Goal: Task Accomplishment & Management: Complete application form

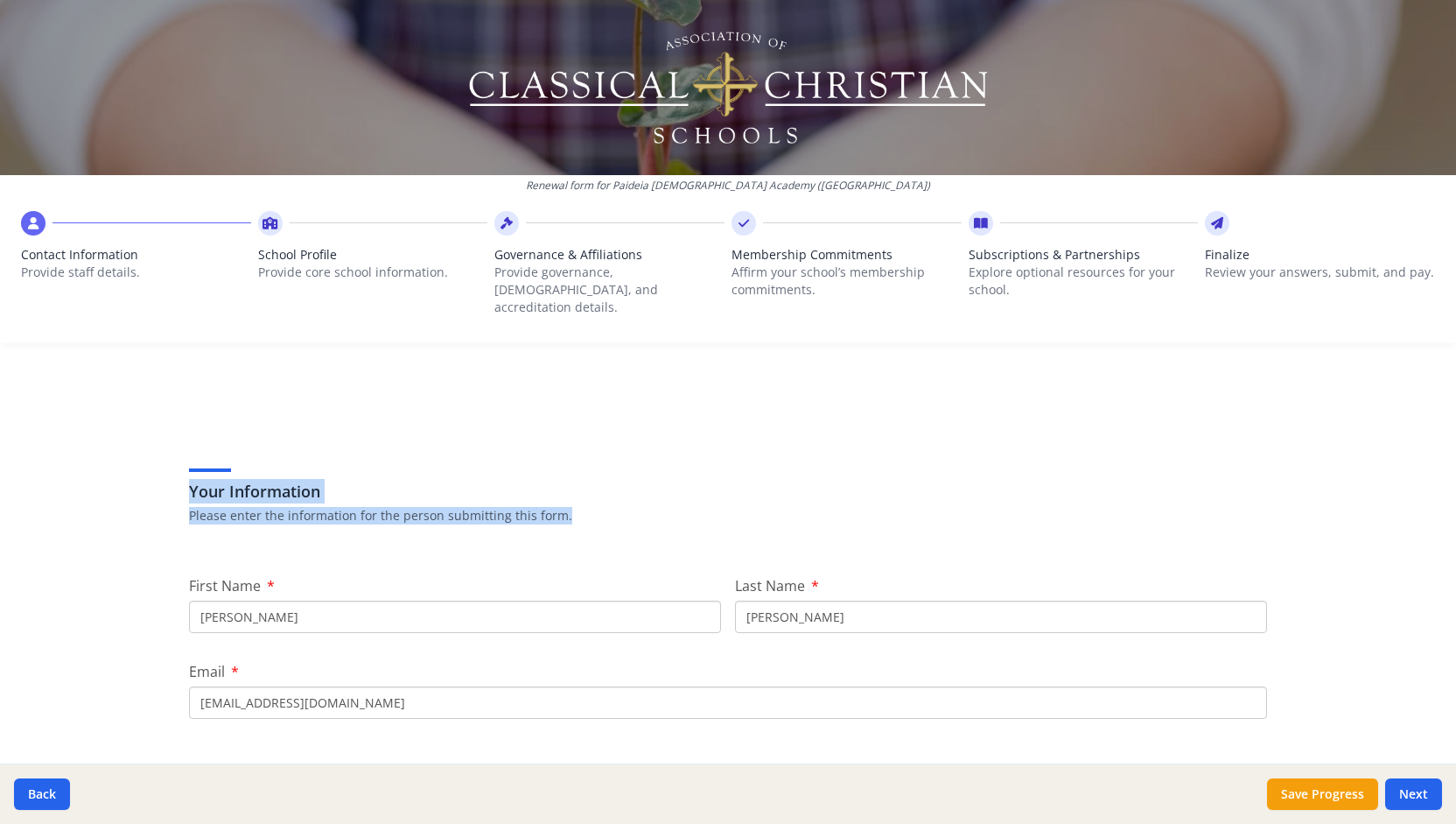
drag, startPoint x: 0, startPoint y: 0, endPoint x: 848, endPoint y: 422, distance: 947.2
click at [848, 441] on div "Your Information Please enter the information for the person submitting this fo…" at bounding box center [728, 494] width 1078 height 107
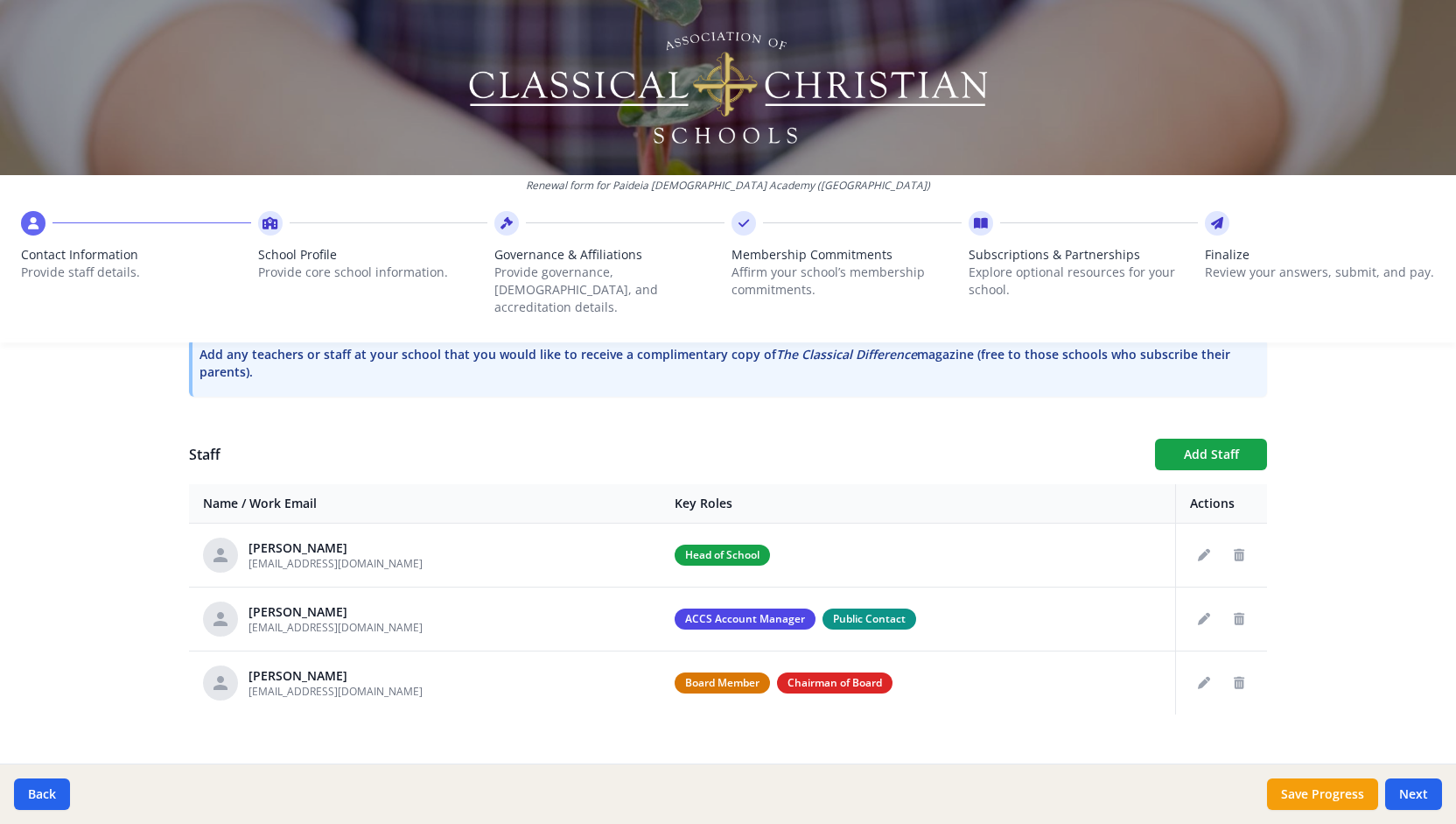
scroll to position [555, 0]
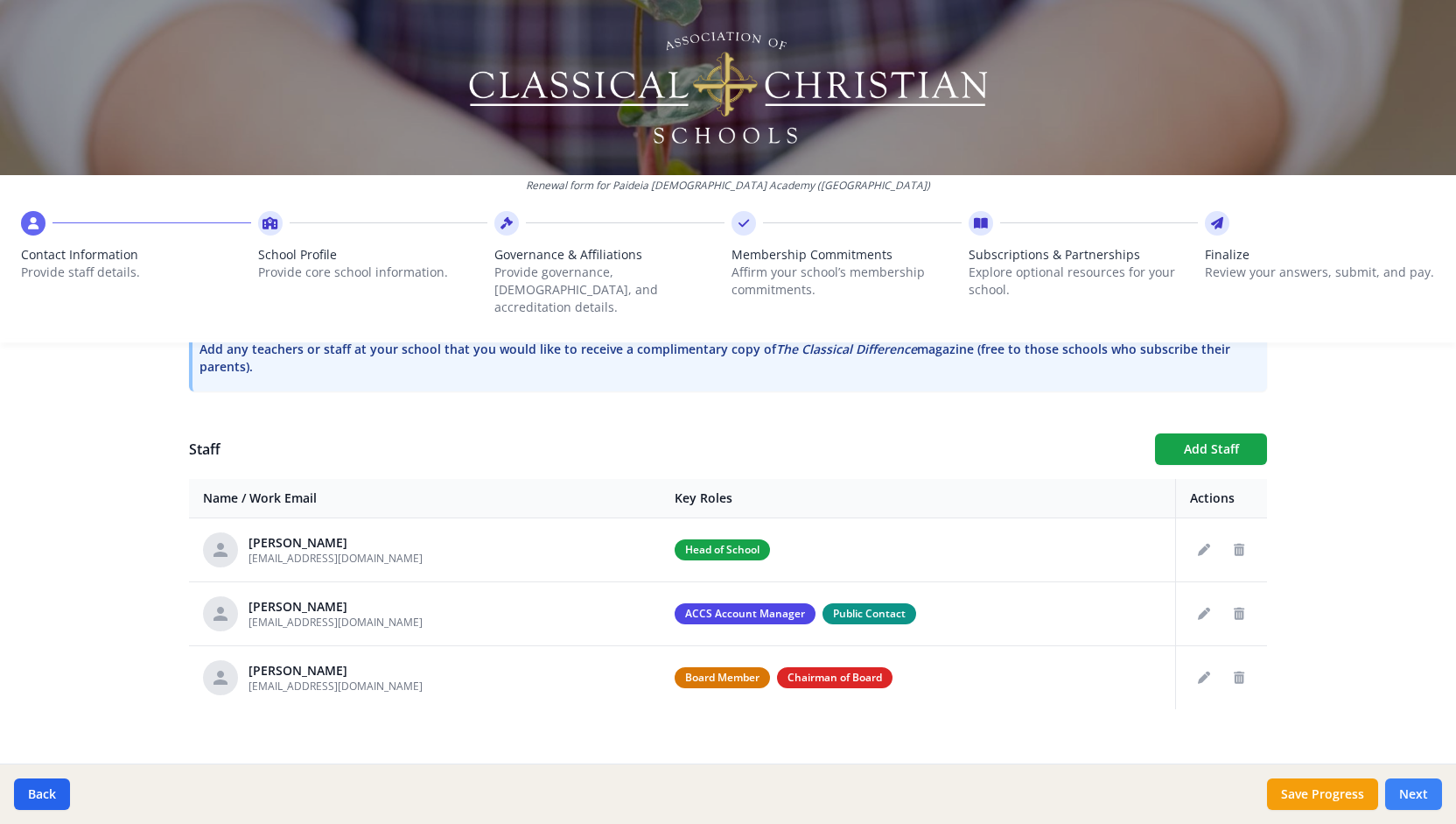
click at [1416, 792] on button "Next" at bounding box center [1414, 794] width 57 height 31
type input "[PHONE_NUMBER]"
type input "8"
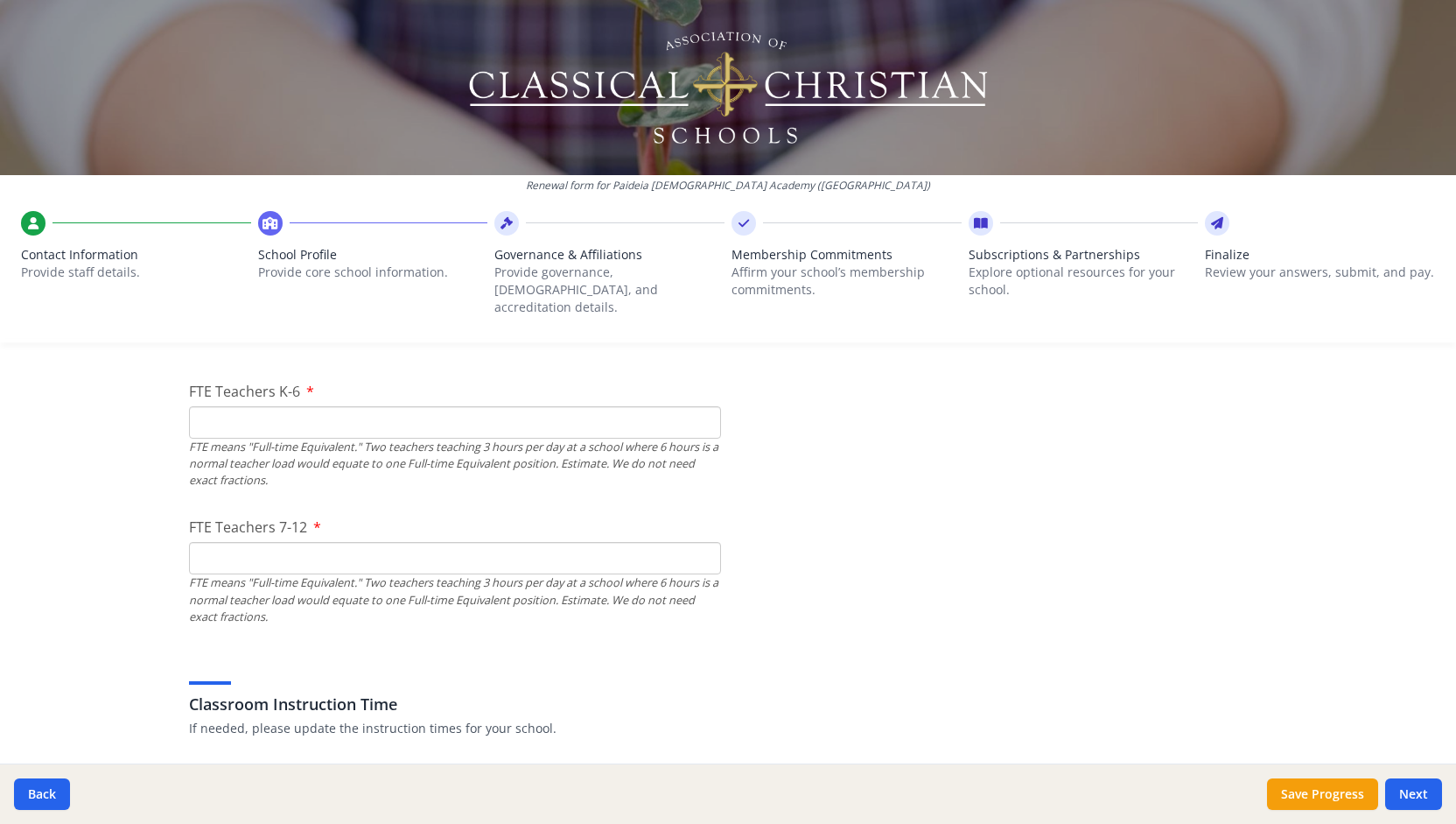
scroll to position [1090, 0]
click at [498, 405] on input "FTE Teachers K-6" at bounding box center [455, 420] width 532 height 32
type input "2.5"
click at [317, 540] on input "FTE Teachers 7-12" at bounding box center [455, 556] width 532 height 32
type input "1"
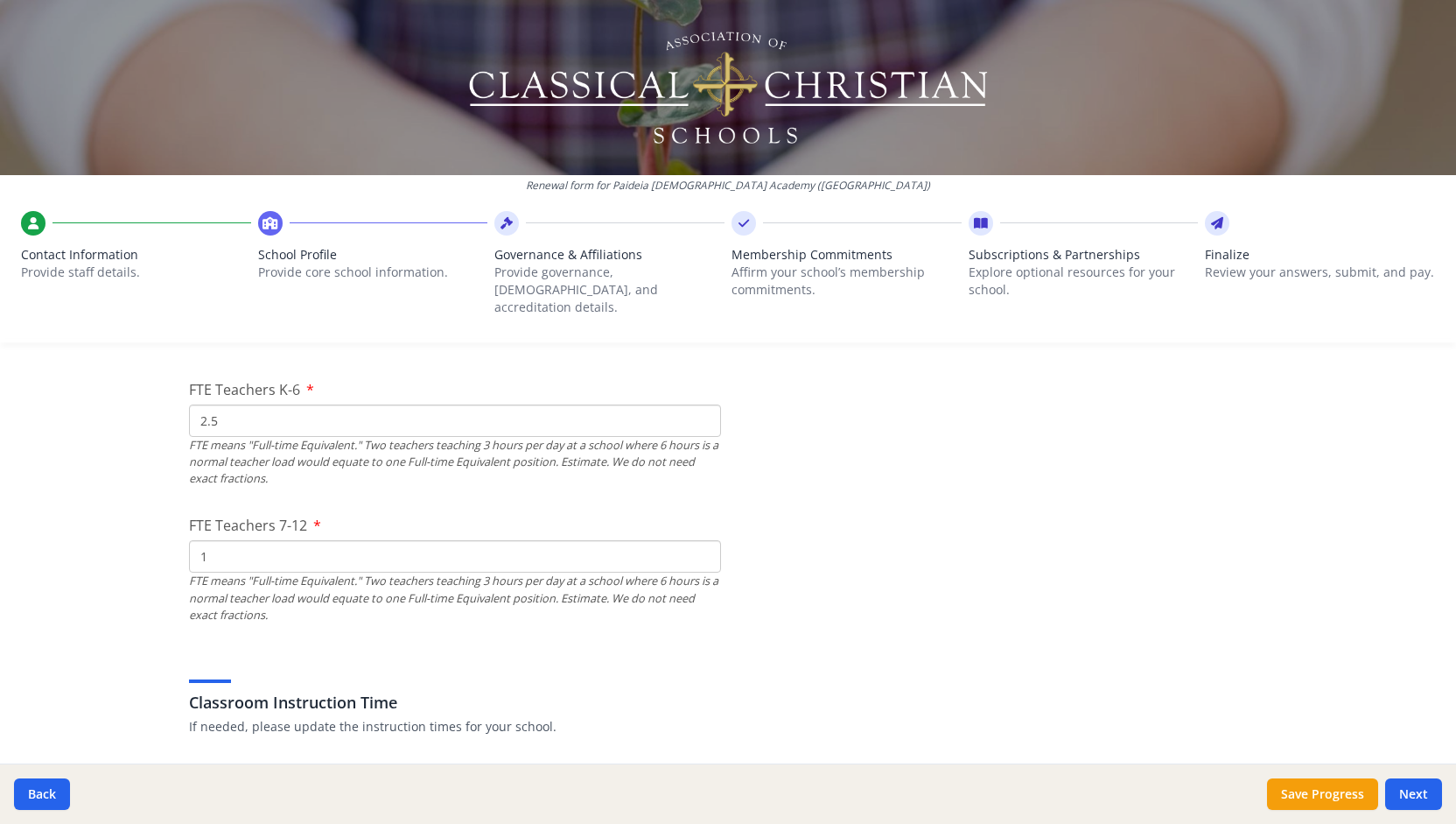
click at [546, 718] on p "If needed, please update the instruction times for your school." at bounding box center [728, 726] width 1078 height 18
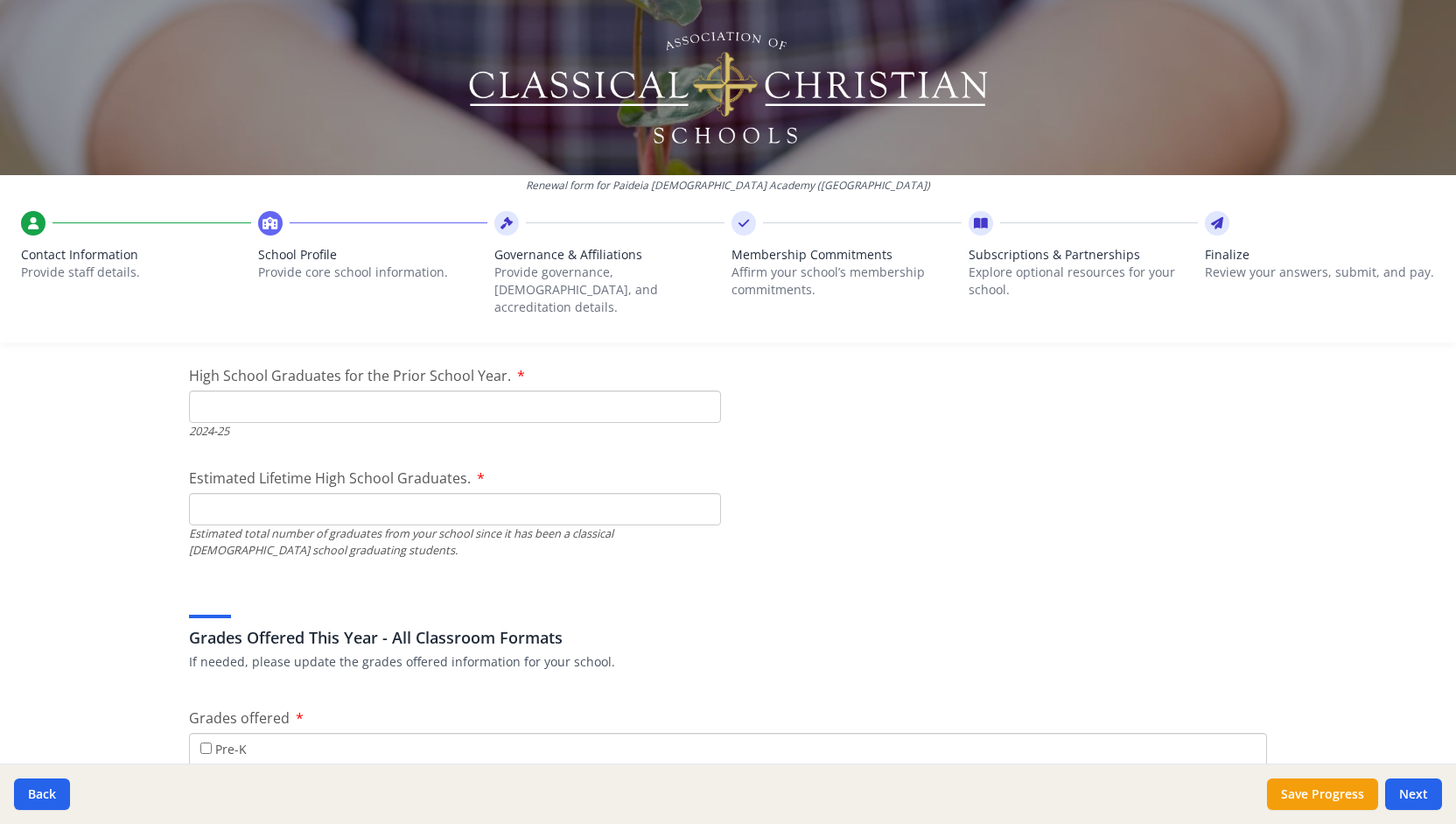
scroll to position [2550, 0]
click at [614, 424] on div "2024-25" at bounding box center [455, 432] width 532 height 17
click at [614, 392] on input "High School Graduates for the Prior School Year." at bounding box center [455, 407] width 532 height 32
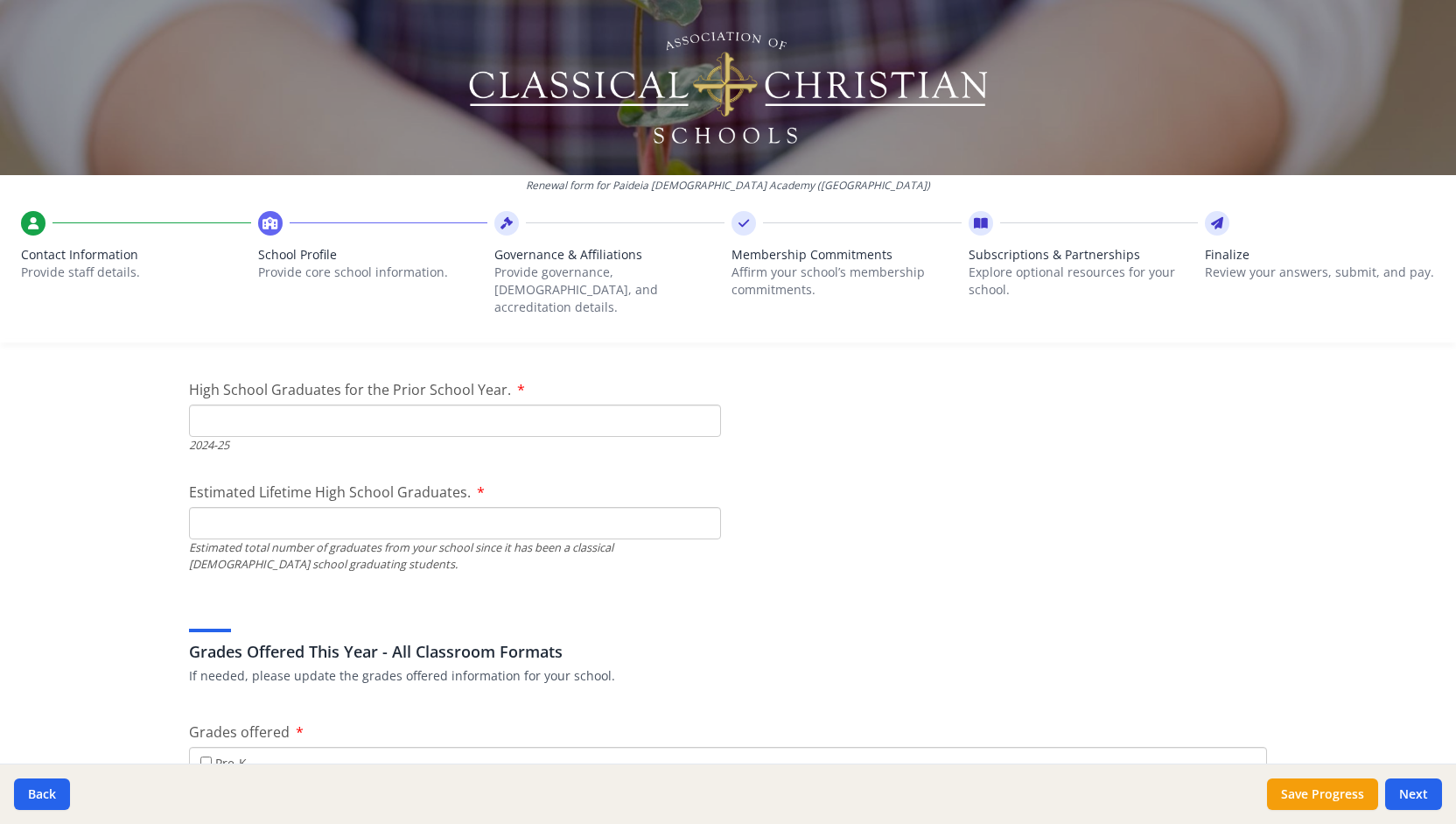
scroll to position [2536, 0]
click at [499, 406] on input "High School Graduates for the Prior School Year." at bounding box center [455, 421] width 532 height 32
type input "0"
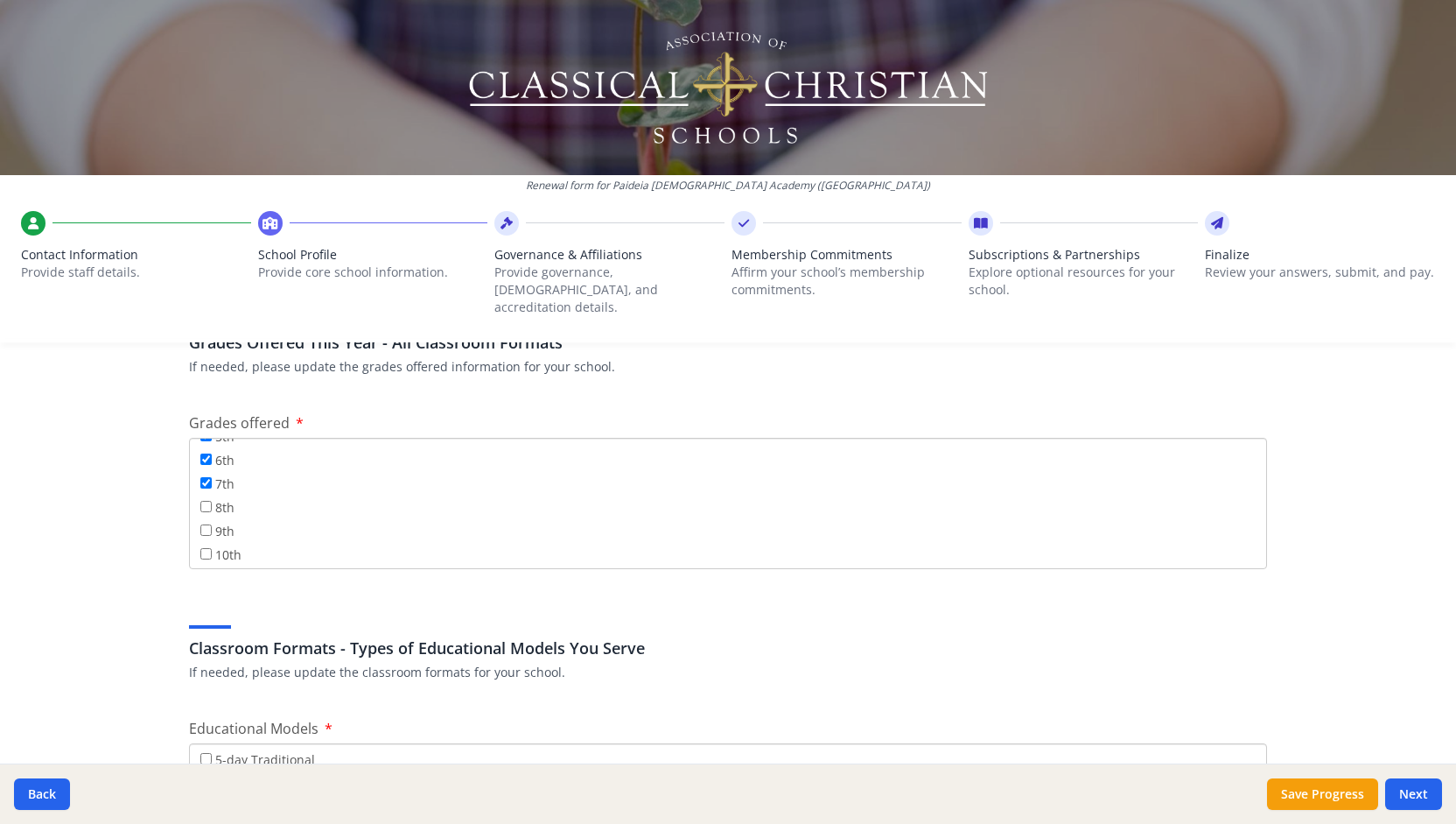
scroll to position [162, 0]
type input "0"
click at [200, 498] on input "8th" at bounding box center [206, 503] width 11 height 11
checkbox input "true"
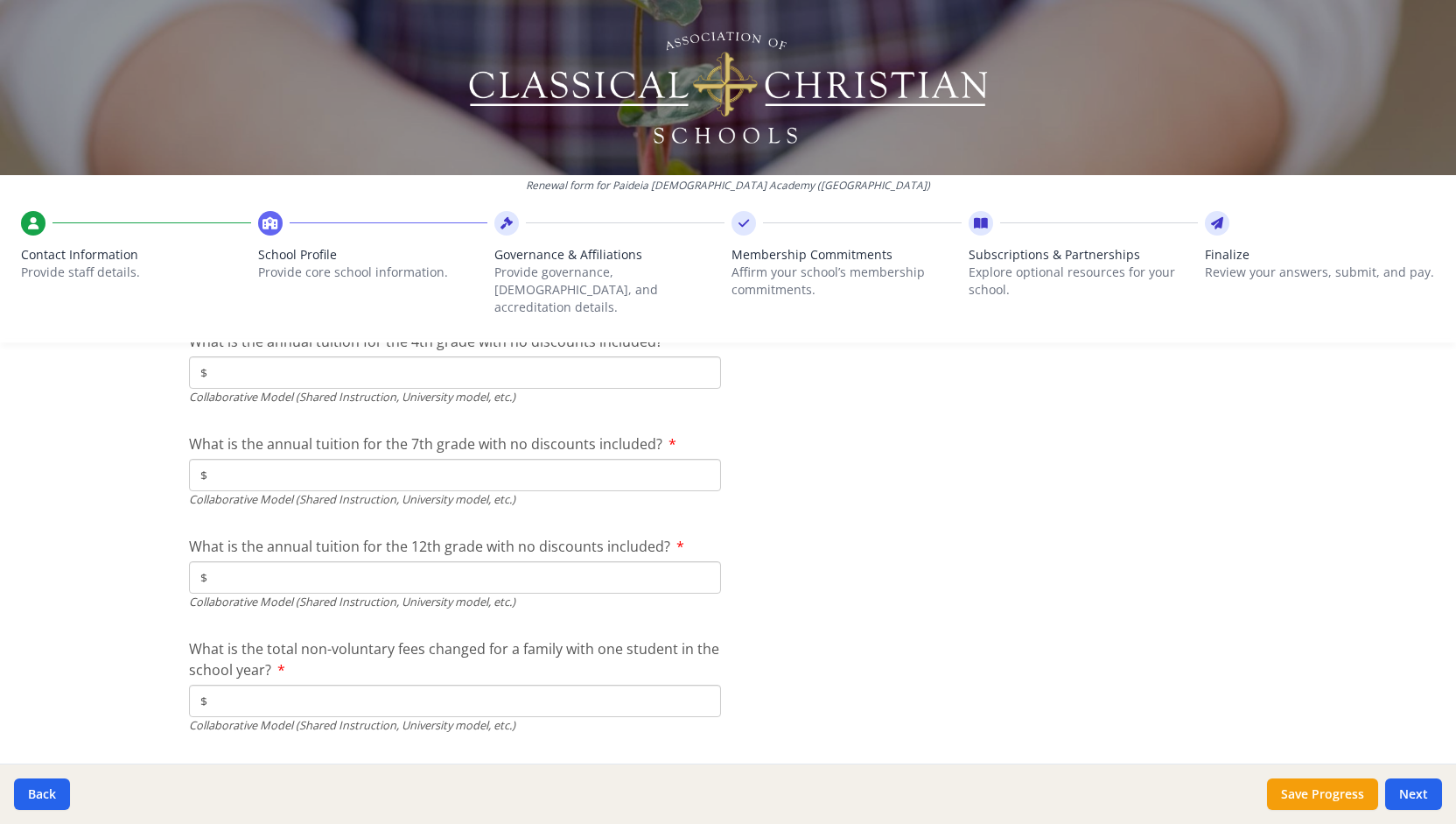
scroll to position [5799, 0]
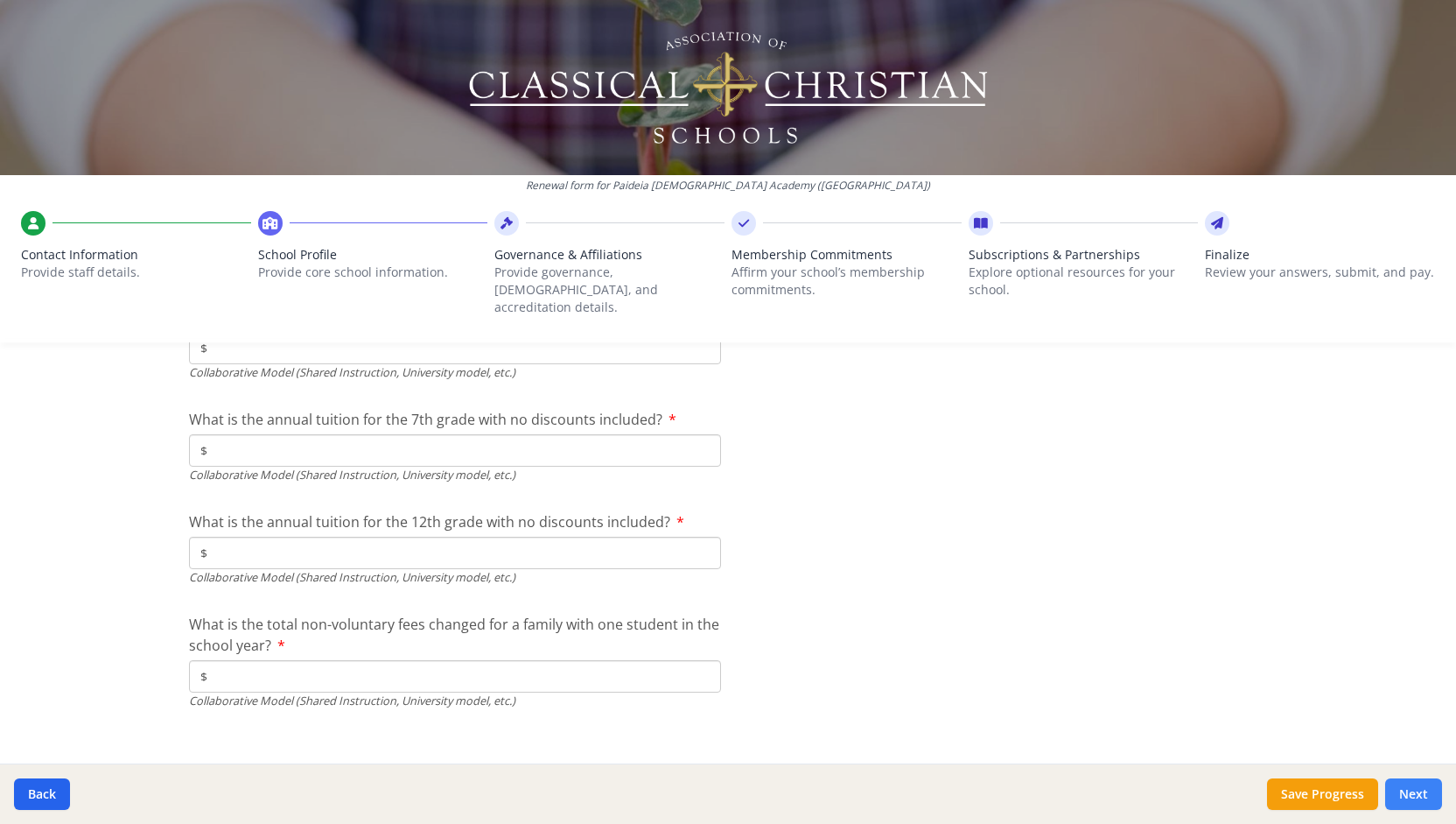
click at [1412, 781] on button "Next" at bounding box center [1414, 794] width 57 height 31
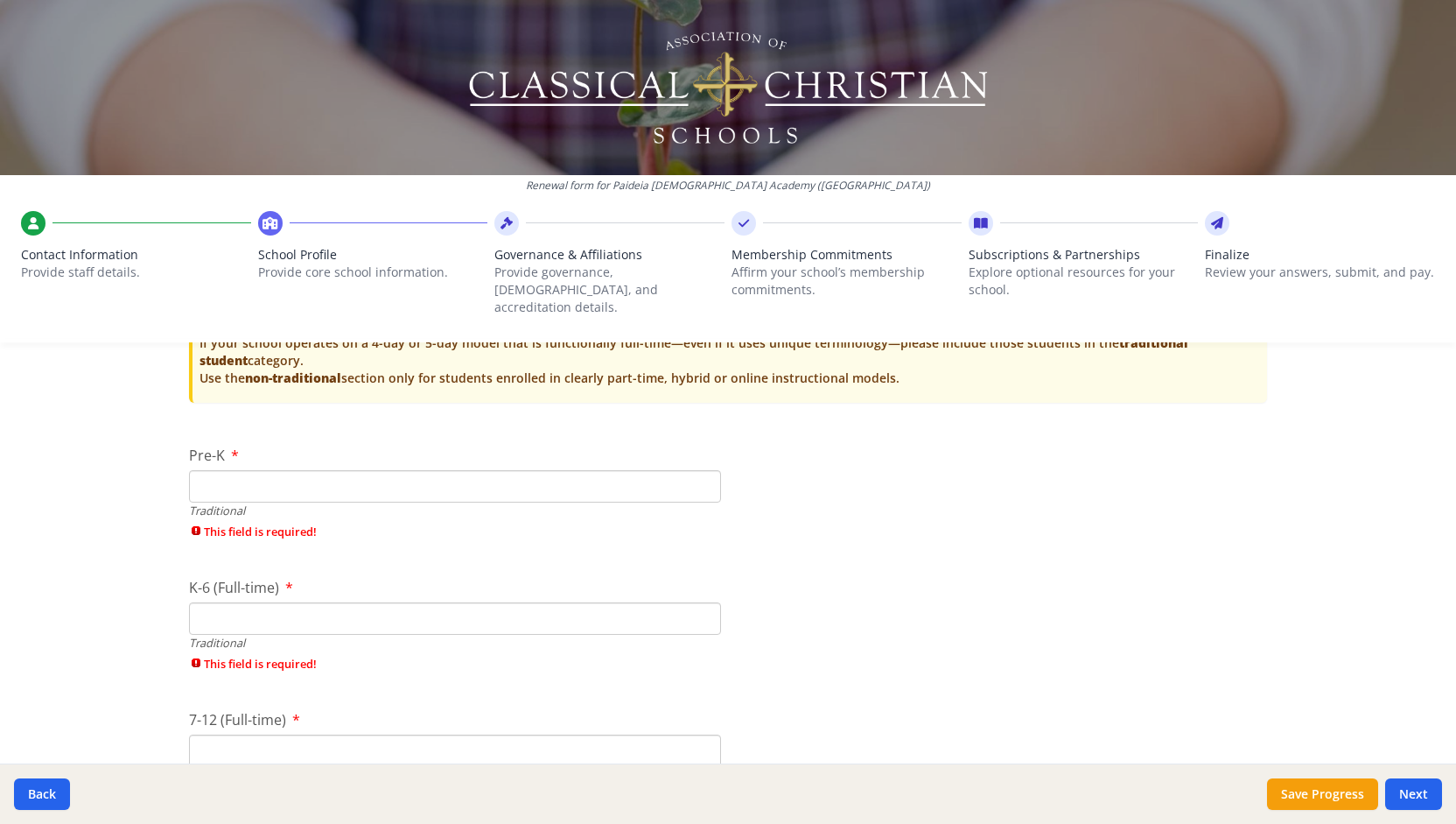
scroll to position [3690, 0]
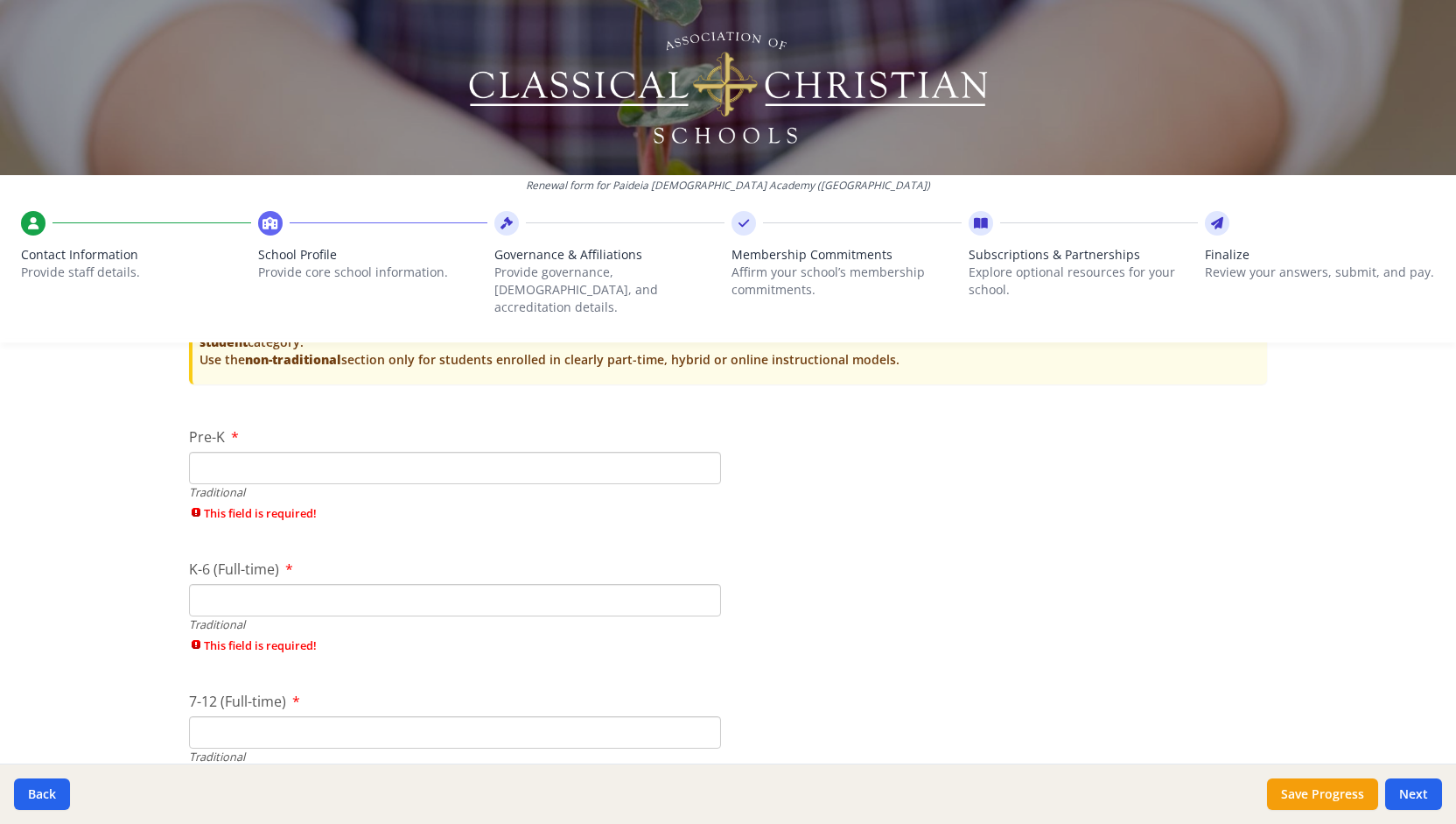
click at [339, 452] on input "Pre-K" at bounding box center [455, 467] width 532 height 32
click at [338, 452] on input "Pre-K" at bounding box center [455, 467] width 532 height 32
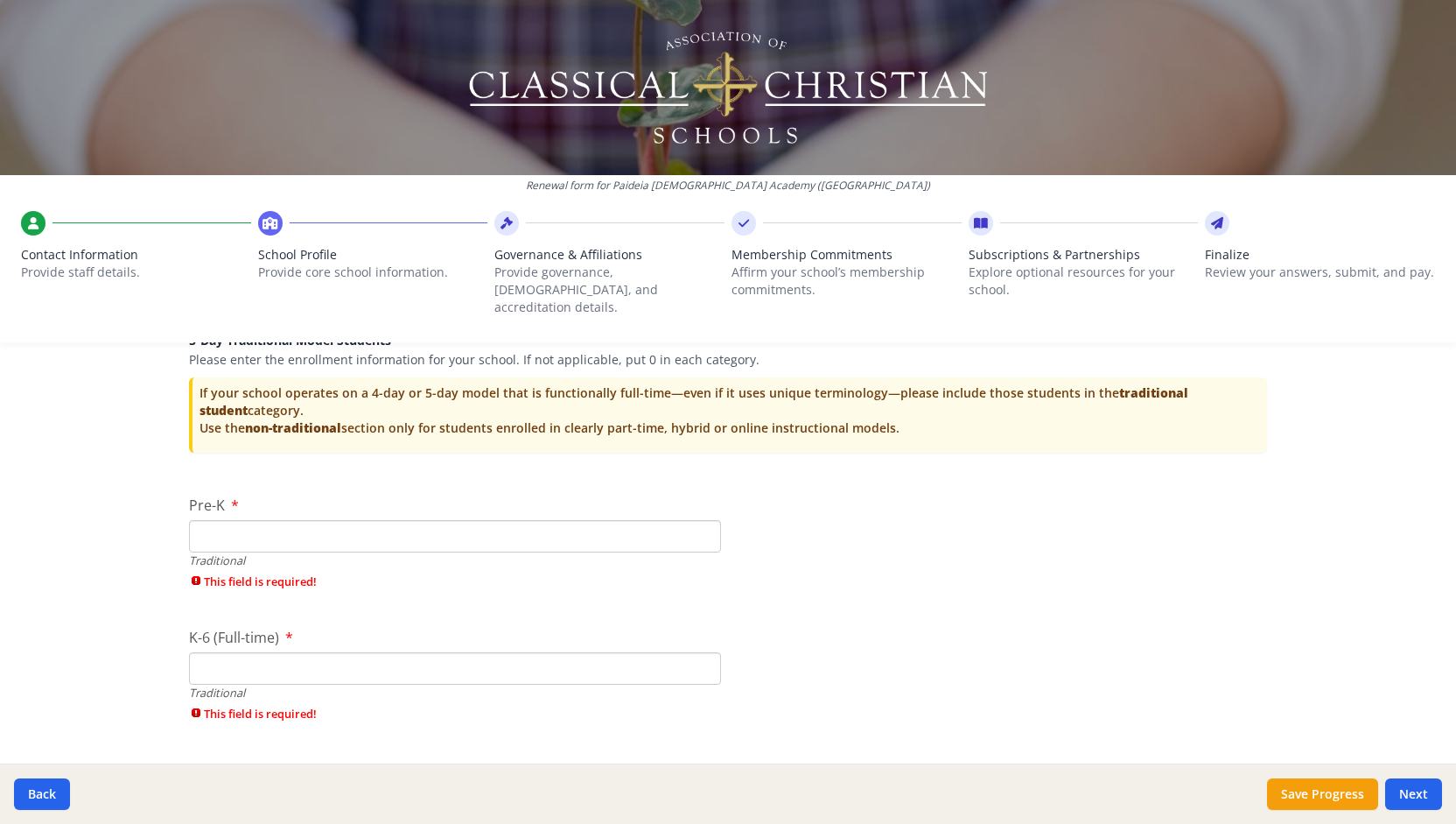
scroll to position [3626, 0]
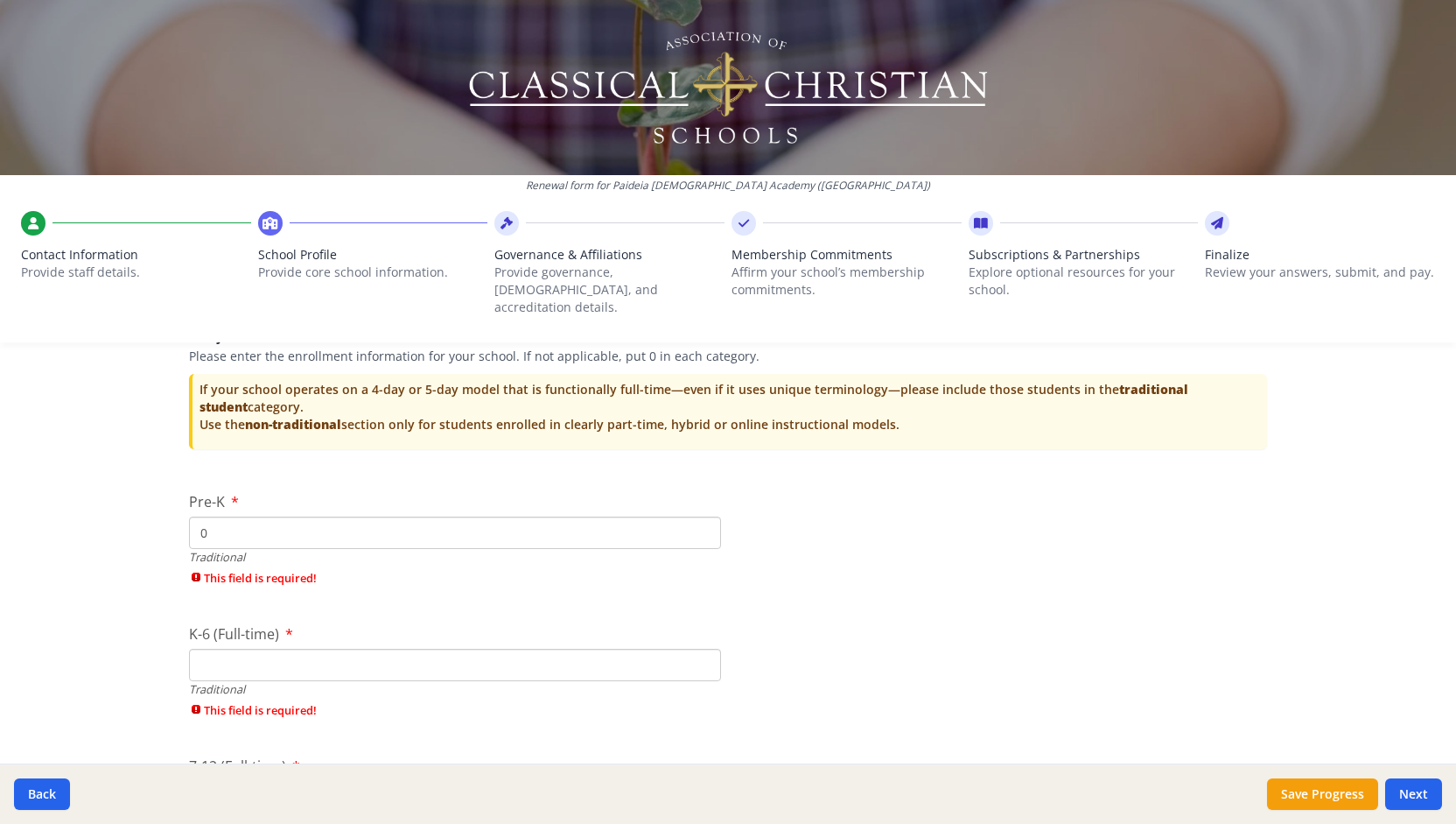
type input "0"
click at [695, 516] on input "0" at bounding box center [455, 532] width 532 height 32
click at [618, 619] on input "K-6 (Full-time)" at bounding box center [455, 635] width 532 height 32
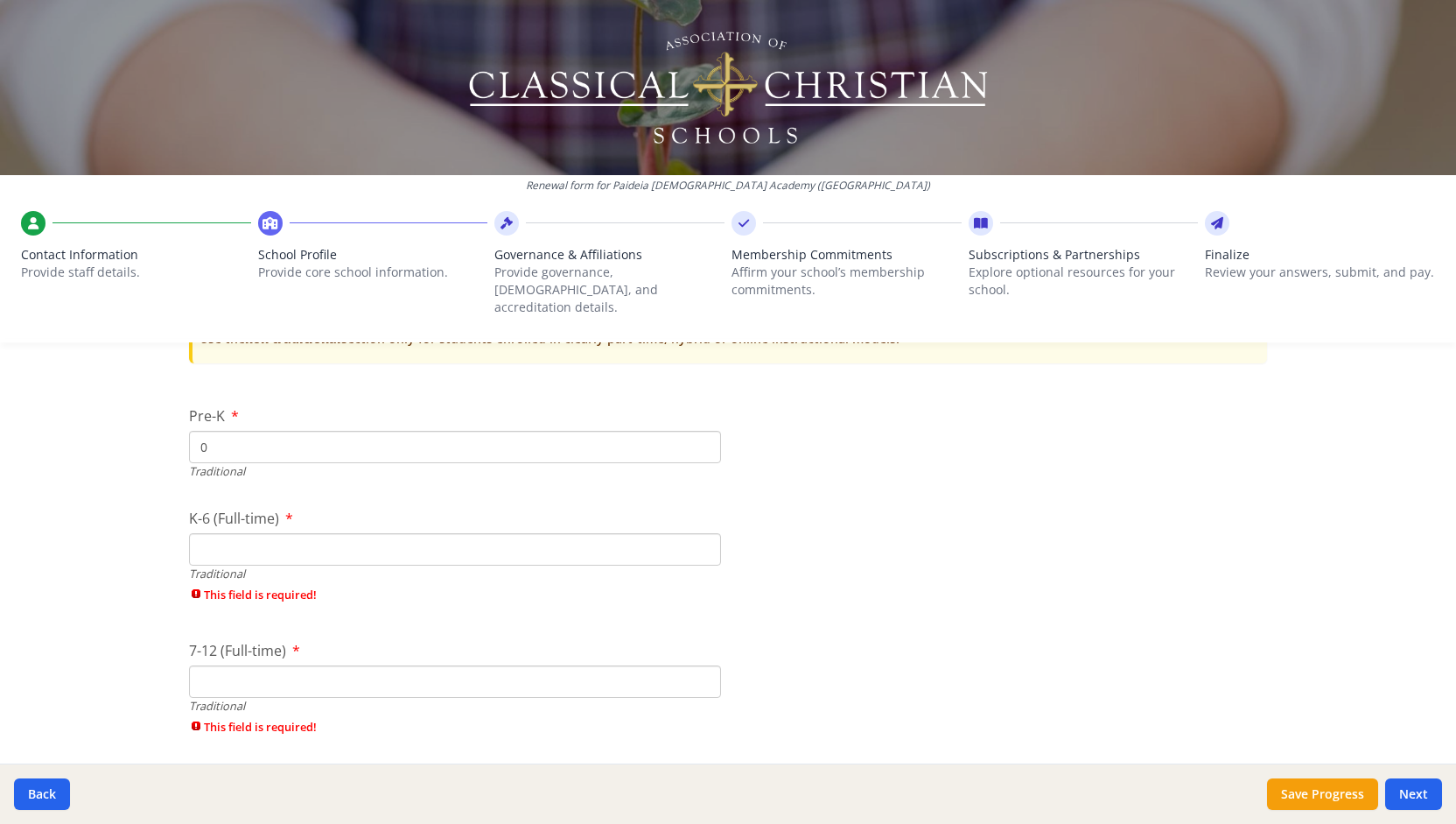
scroll to position [3717, 0]
click at [536, 661] on input "7-12 (Full-time)" at bounding box center [455, 676] width 532 height 32
type input "6"
click at [492, 528] on input "K-6 (Full-time)" at bounding box center [455, 544] width 532 height 32
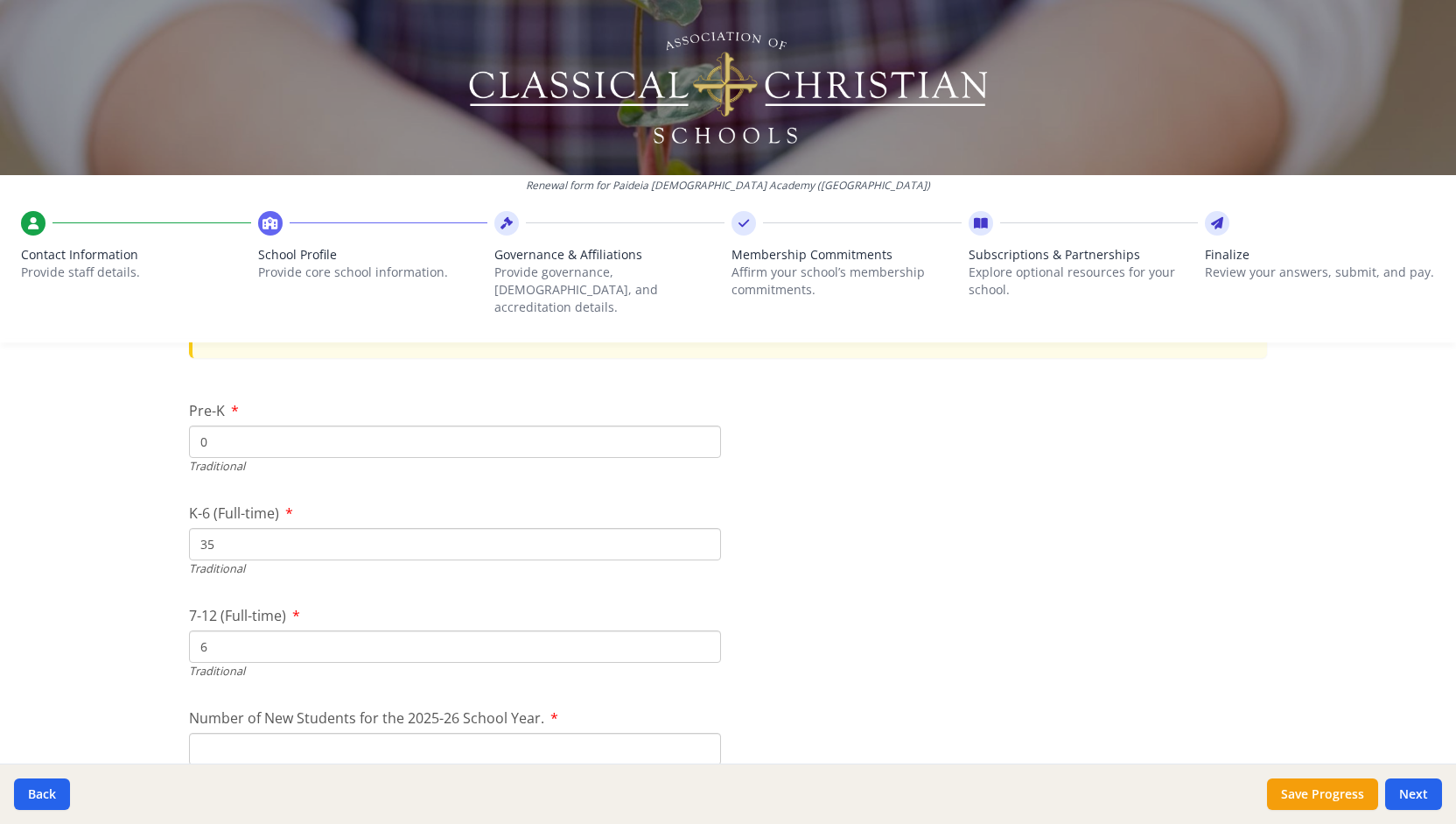
type input "35"
click at [922, 612] on div "Federal Employer Identification Number If needed, please update Federal Employe…" at bounding box center [728, 26] width 1120 height 6688
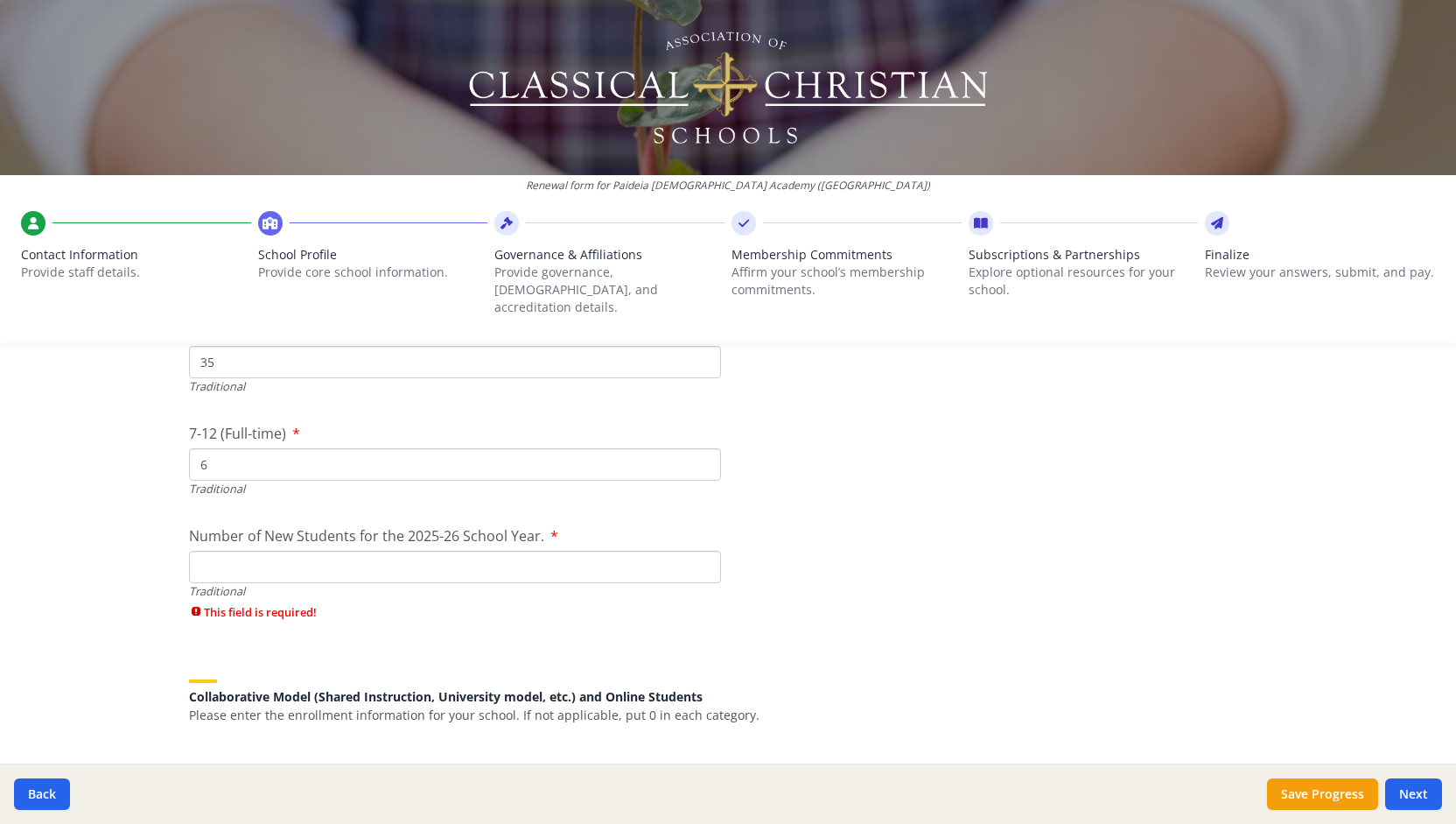
scroll to position [3900, 0]
click at [488, 550] on input "Number of New Students for the 2025-26 School Year." at bounding box center [455, 565] width 532 height 32
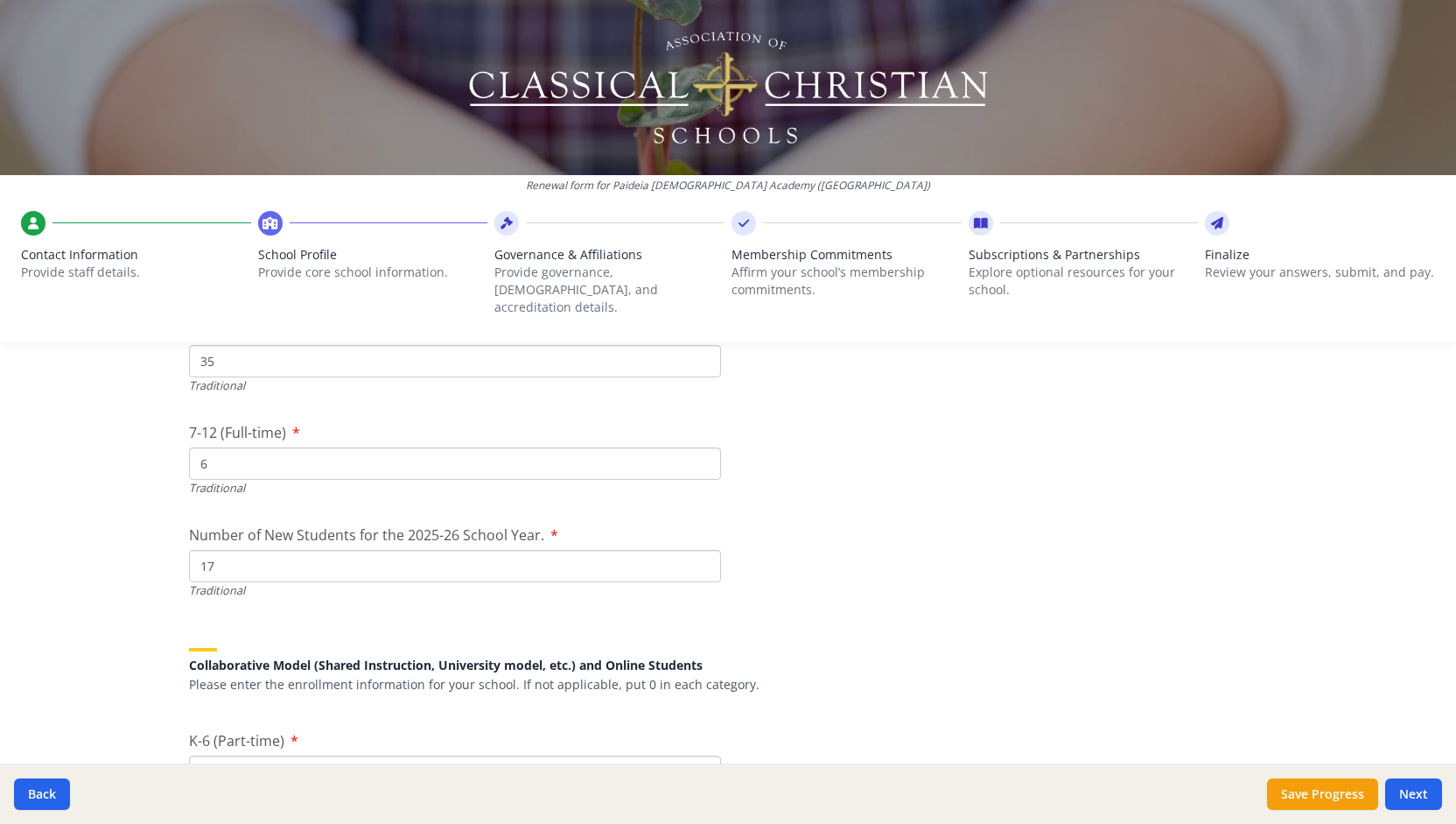
type input "17"
click at [1060, 637] on div "Collaborative Model (Shared Instruction, University model, etc.) and Online Stu…" at bounding box center [728, 660] width 1078 height 66
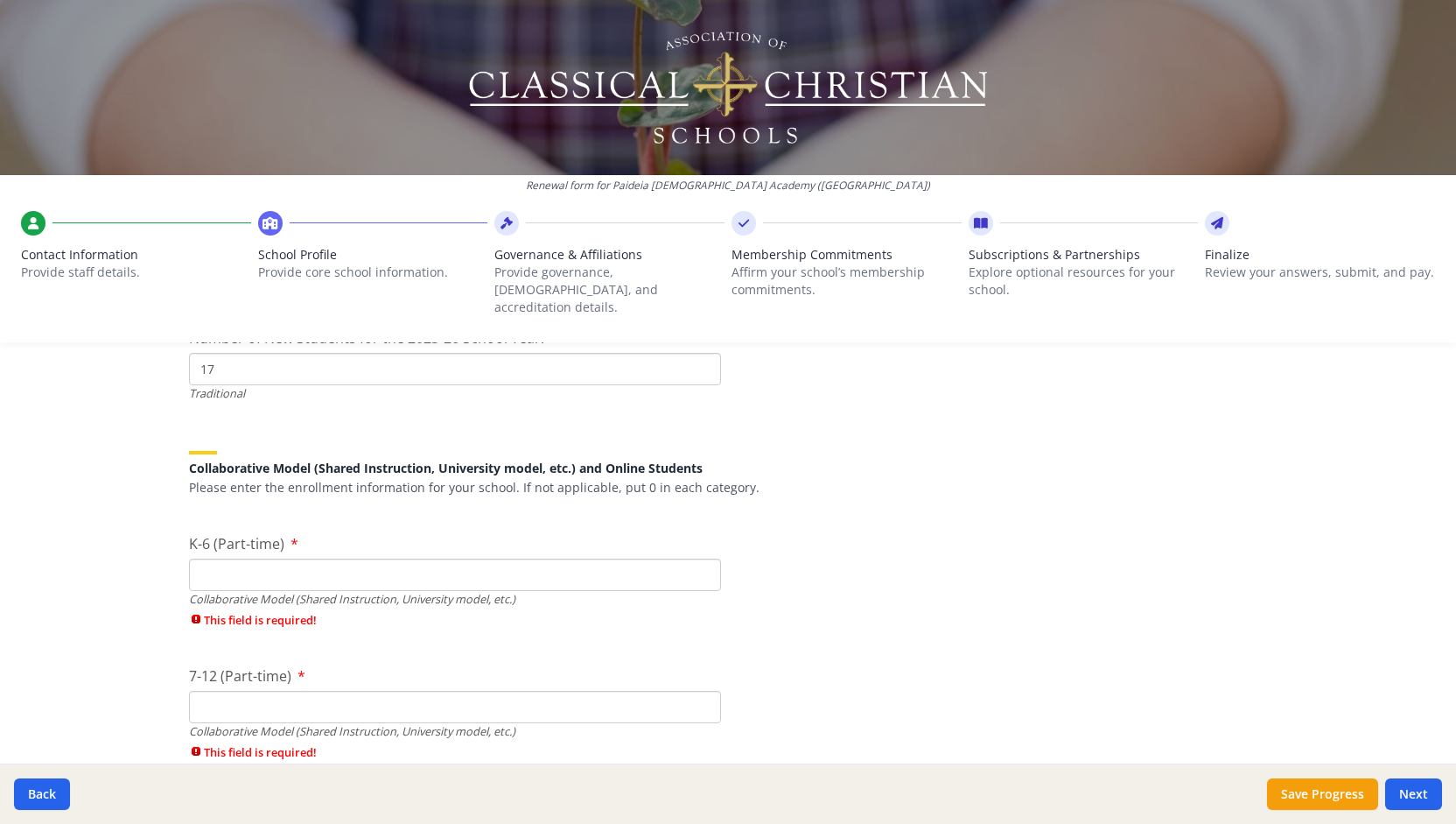
scroll to position [4111, 0]
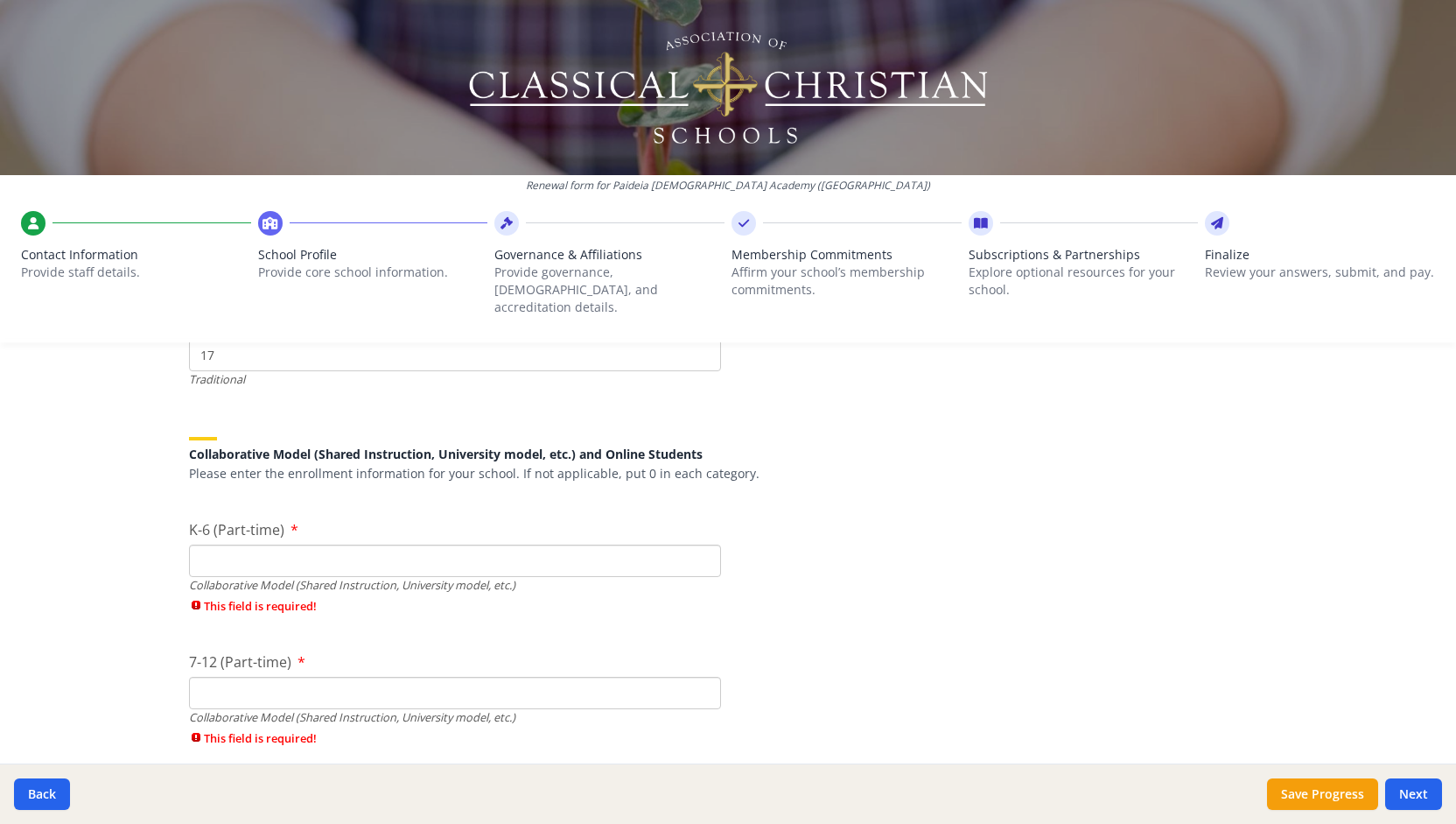
click at [663, 546] on input "K-6 (Part-time)" at bounding box center [455, 561] width 532 height 32
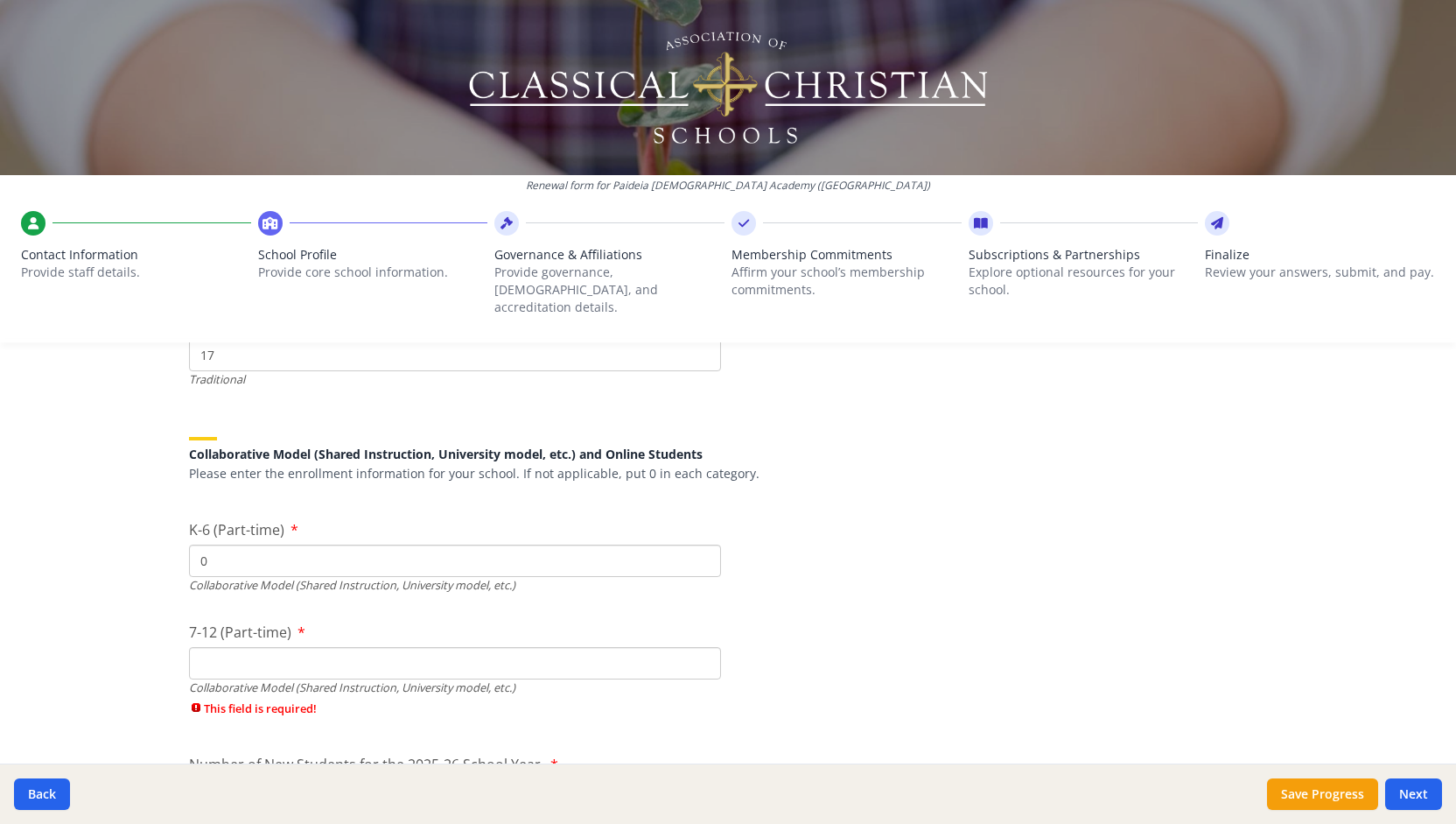
type input "0"
click at [525, 650] on input "7-12 (Part-time)" at bounding box center [455, 662] width 532 height 32
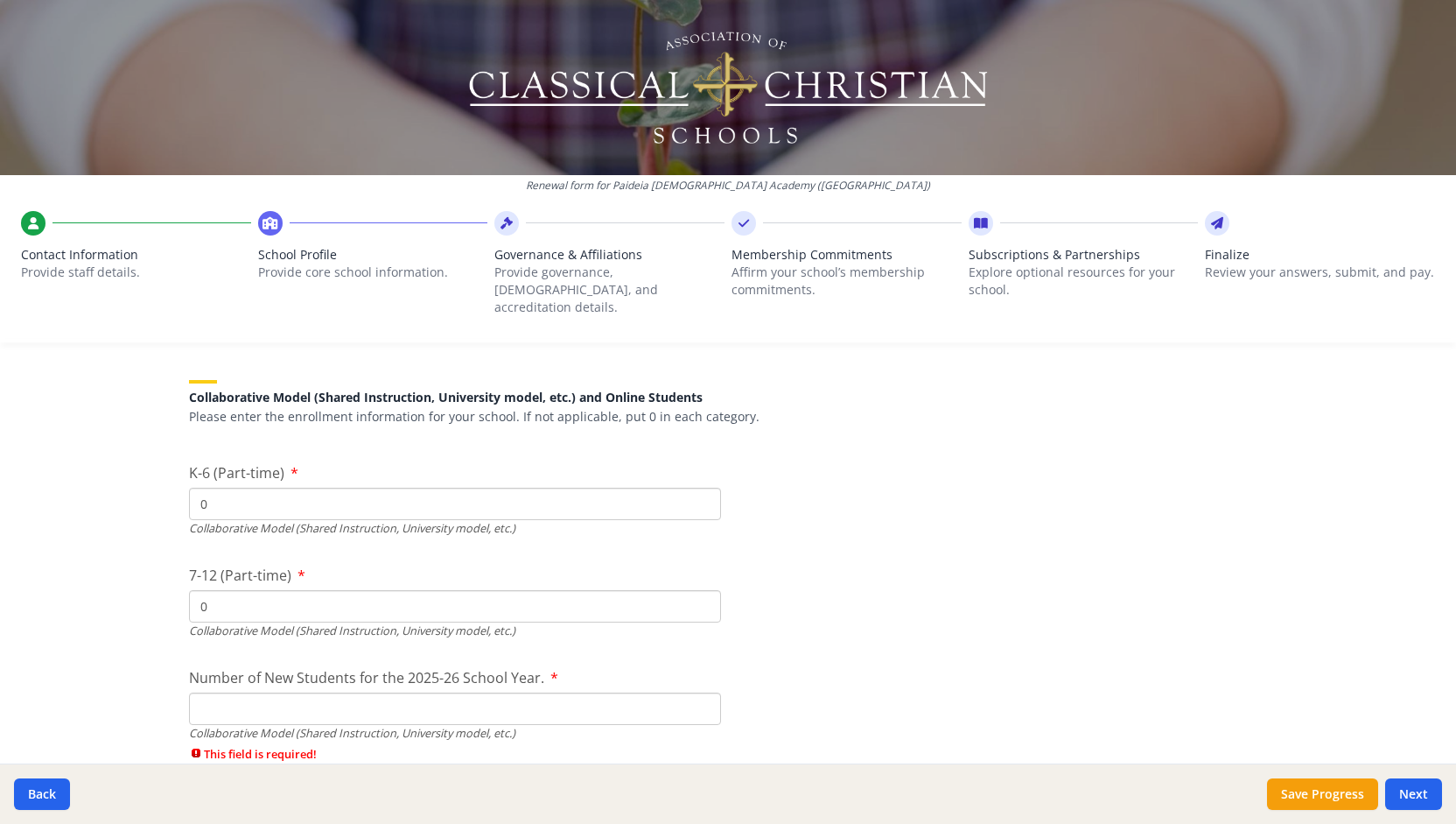
scroll to position [4226, 0]
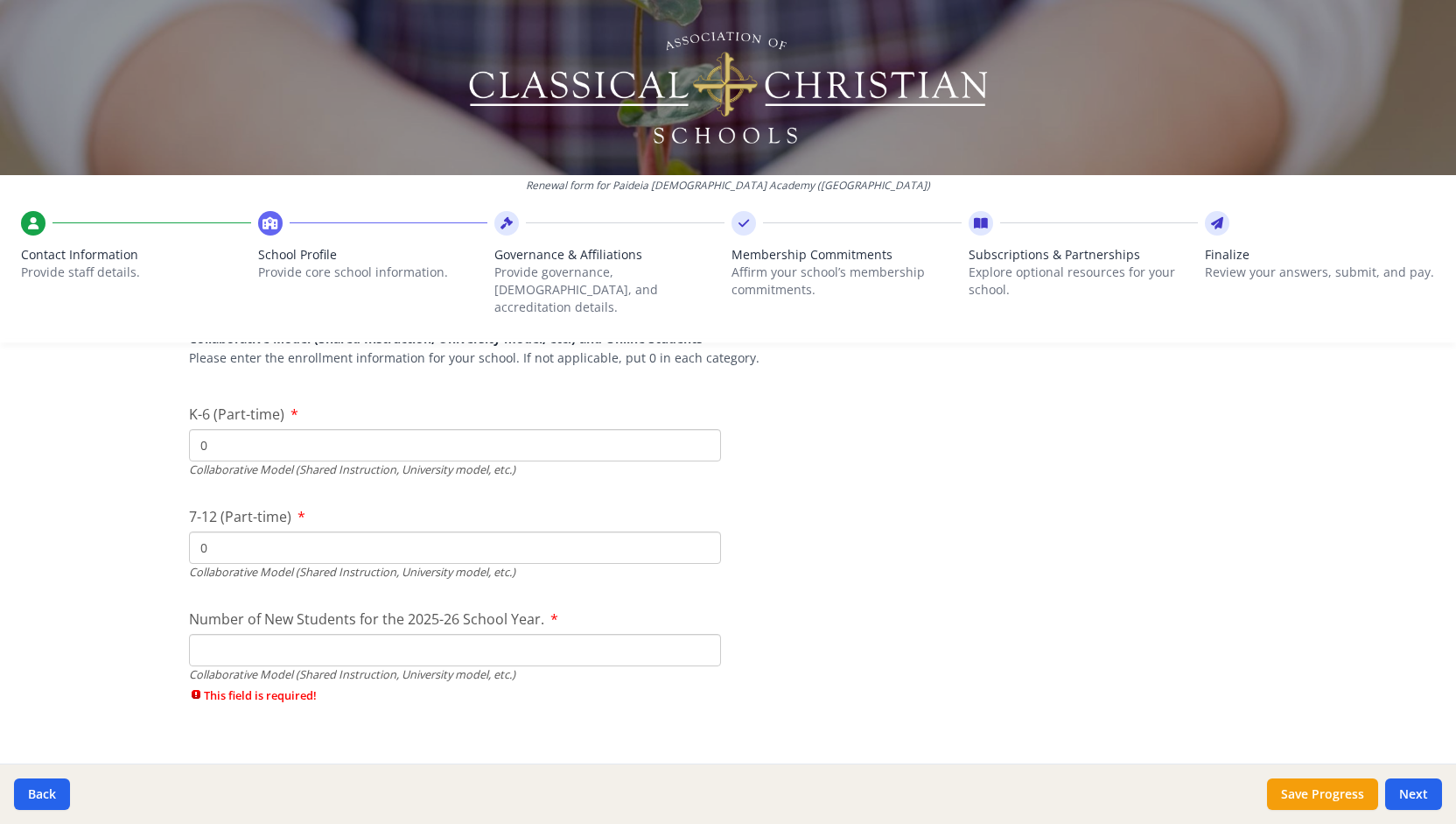
type input "0"
click at [462, 634] on input "Number of New Students for the 2025-26 School Year." at bounding box center [455, 649] width 532 height 32
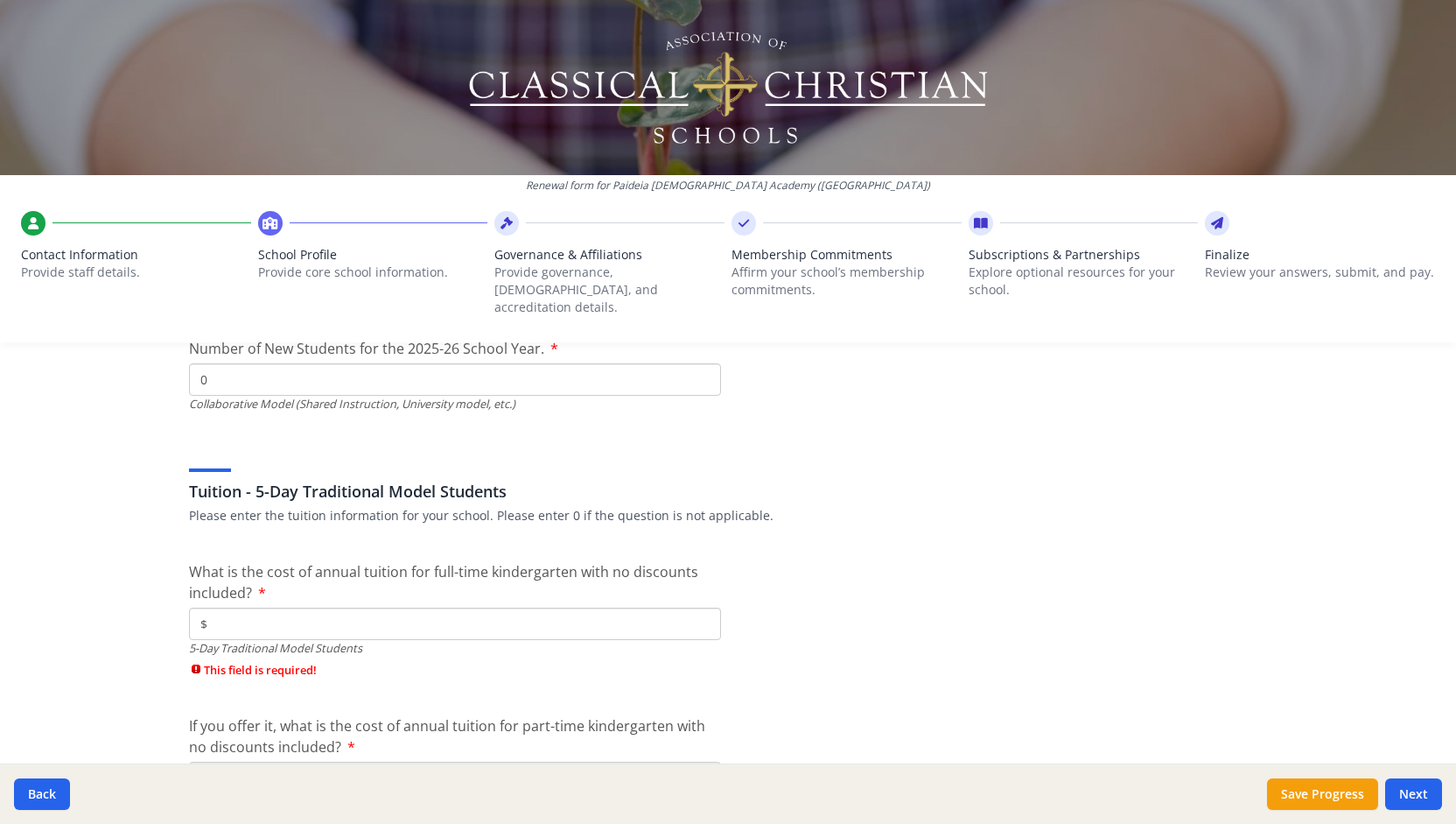
scroll to position [4498, 0]
type input "0"
click at [373, 607] on input "$" at bounding box center [455, 623] width 532 height 32
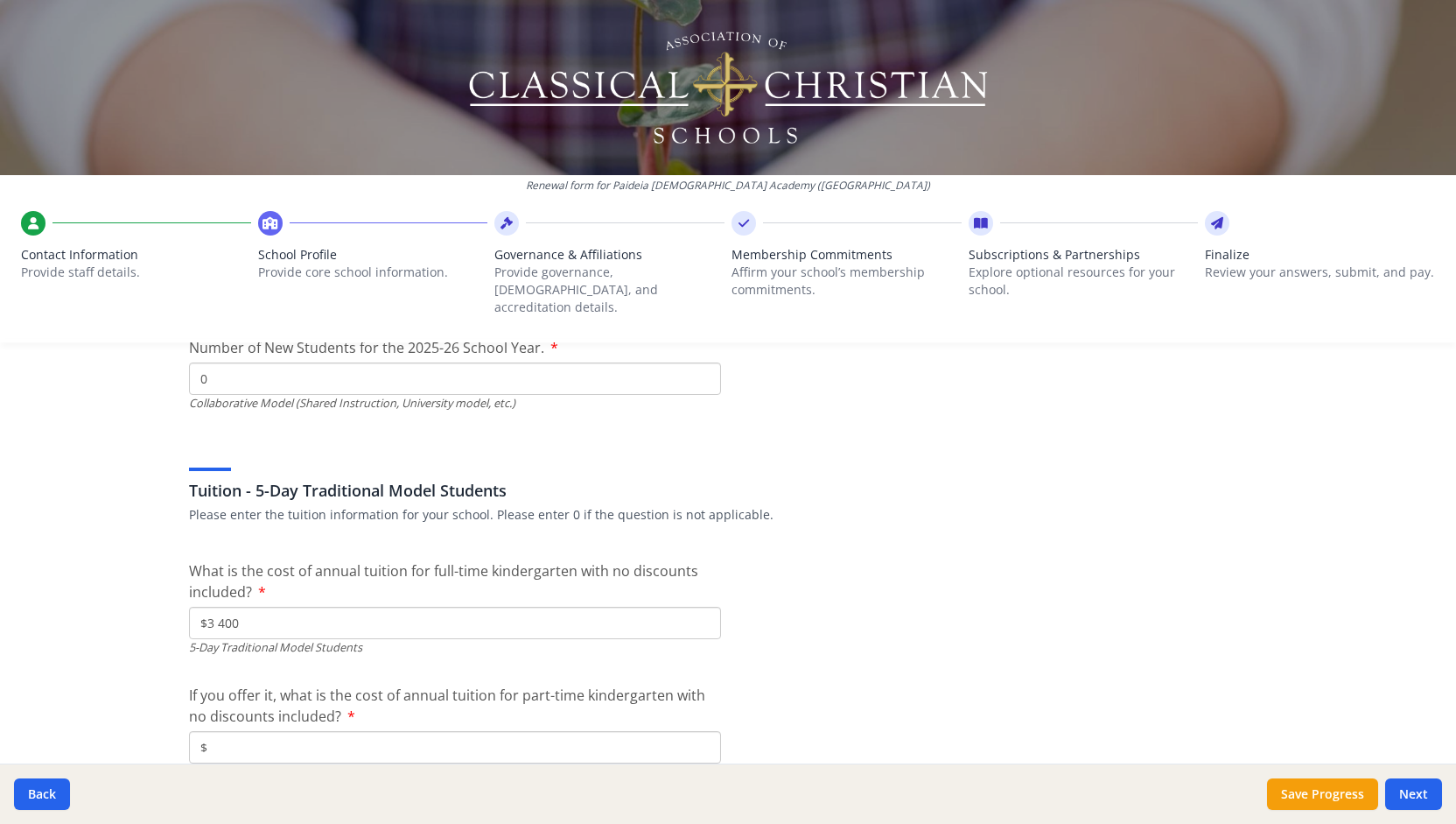
type input "$3 400"
click at [270, 731] on input "$" at bounding box center [455, 746] width 532 height 32
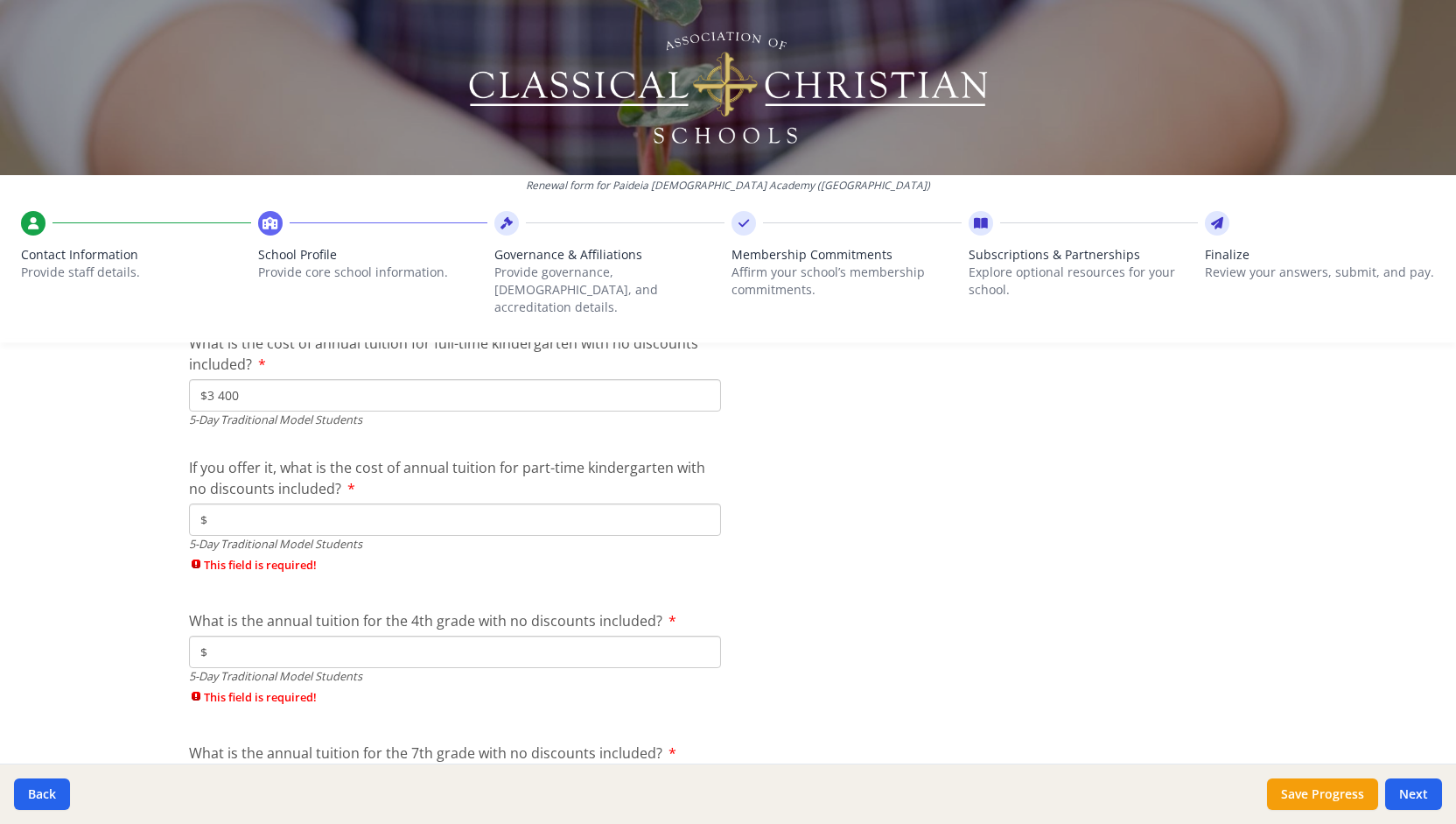
scroll to position [4777, 0]
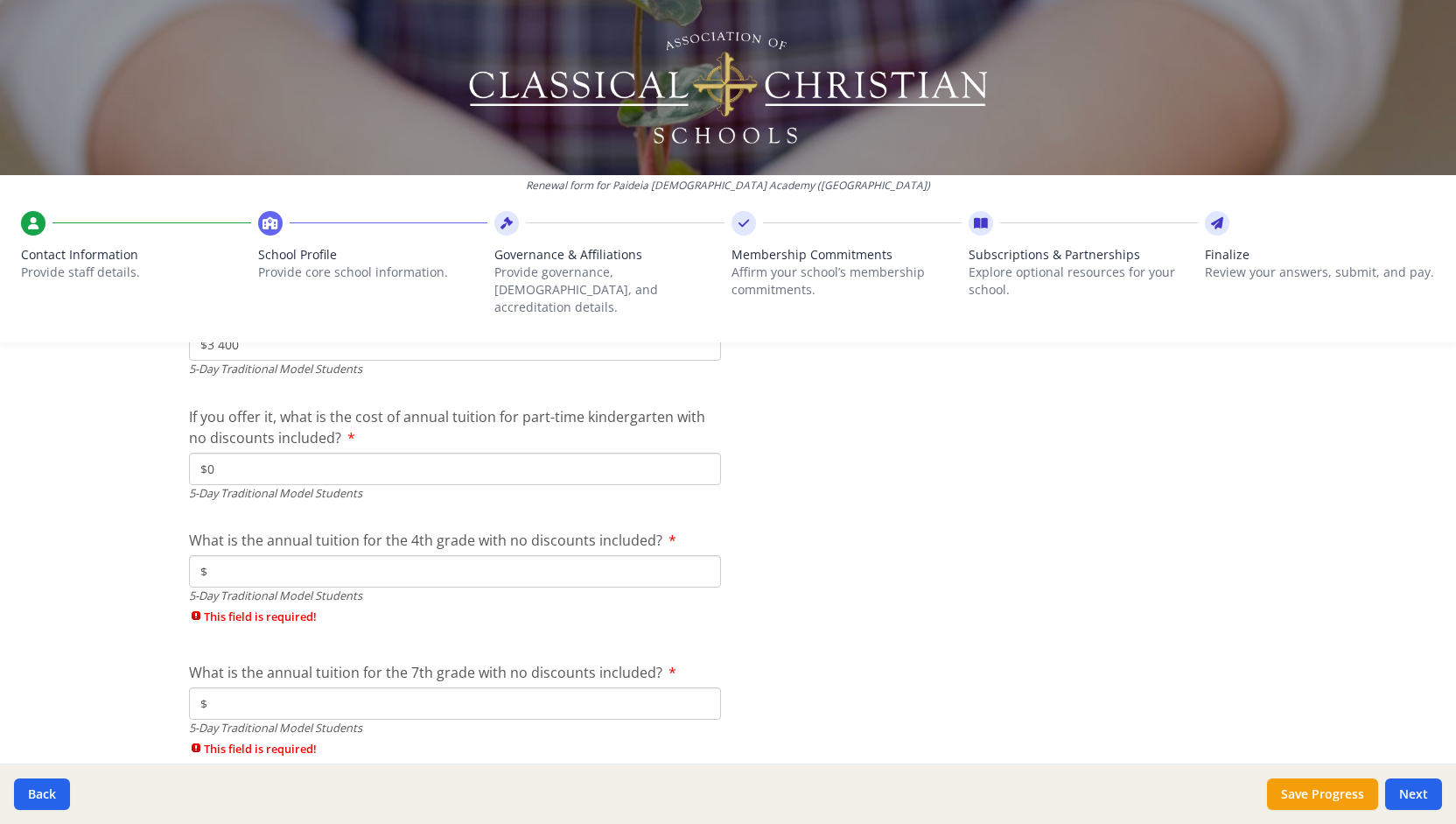
type input "$0"
click at [299, 555] on input "$" at bounding box center [455, 571] width 532 height 32
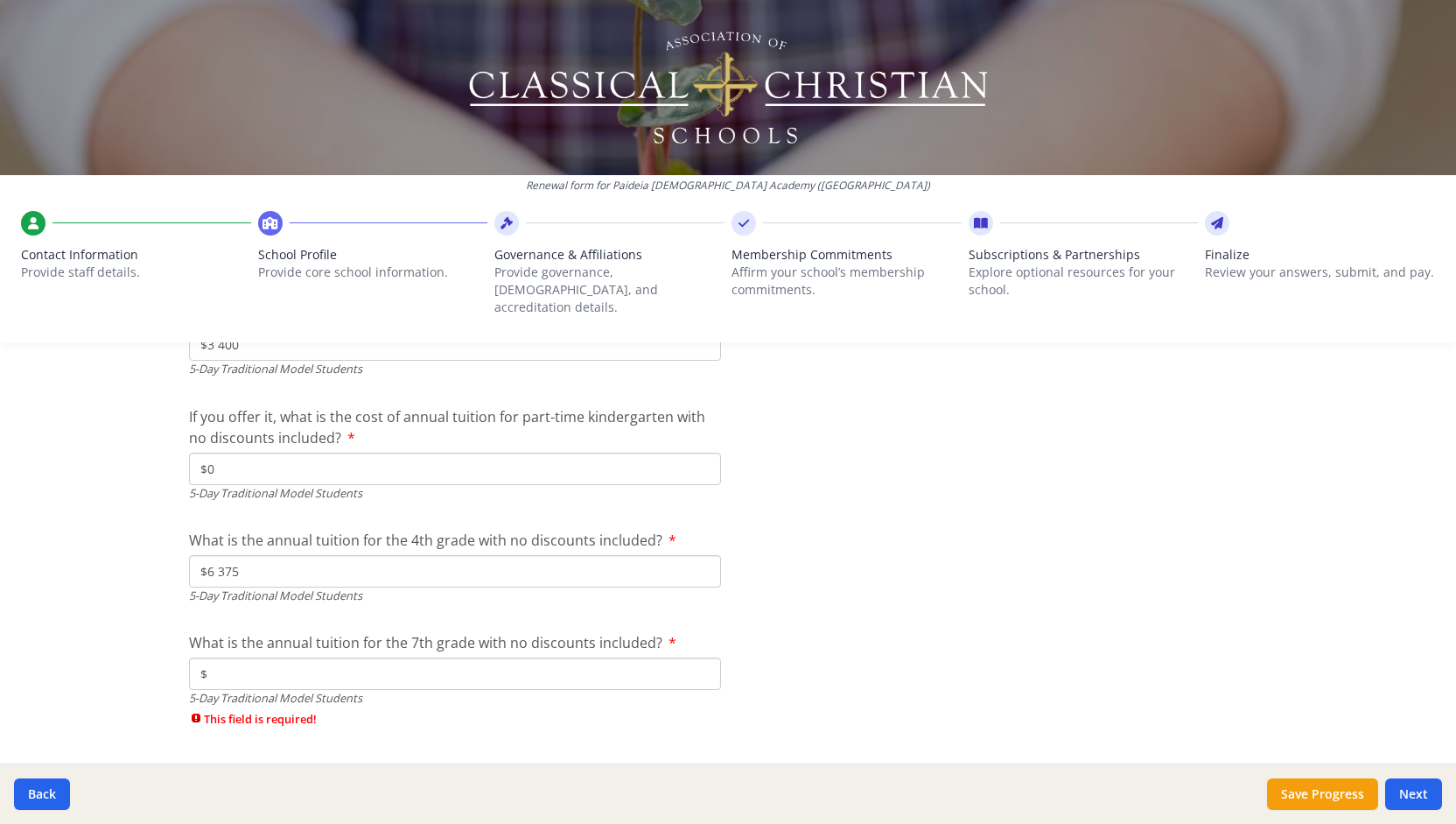
type input "$6 375"
click at [252, 665] on input "$" at bounding box center [455, 673] width 532 height 32
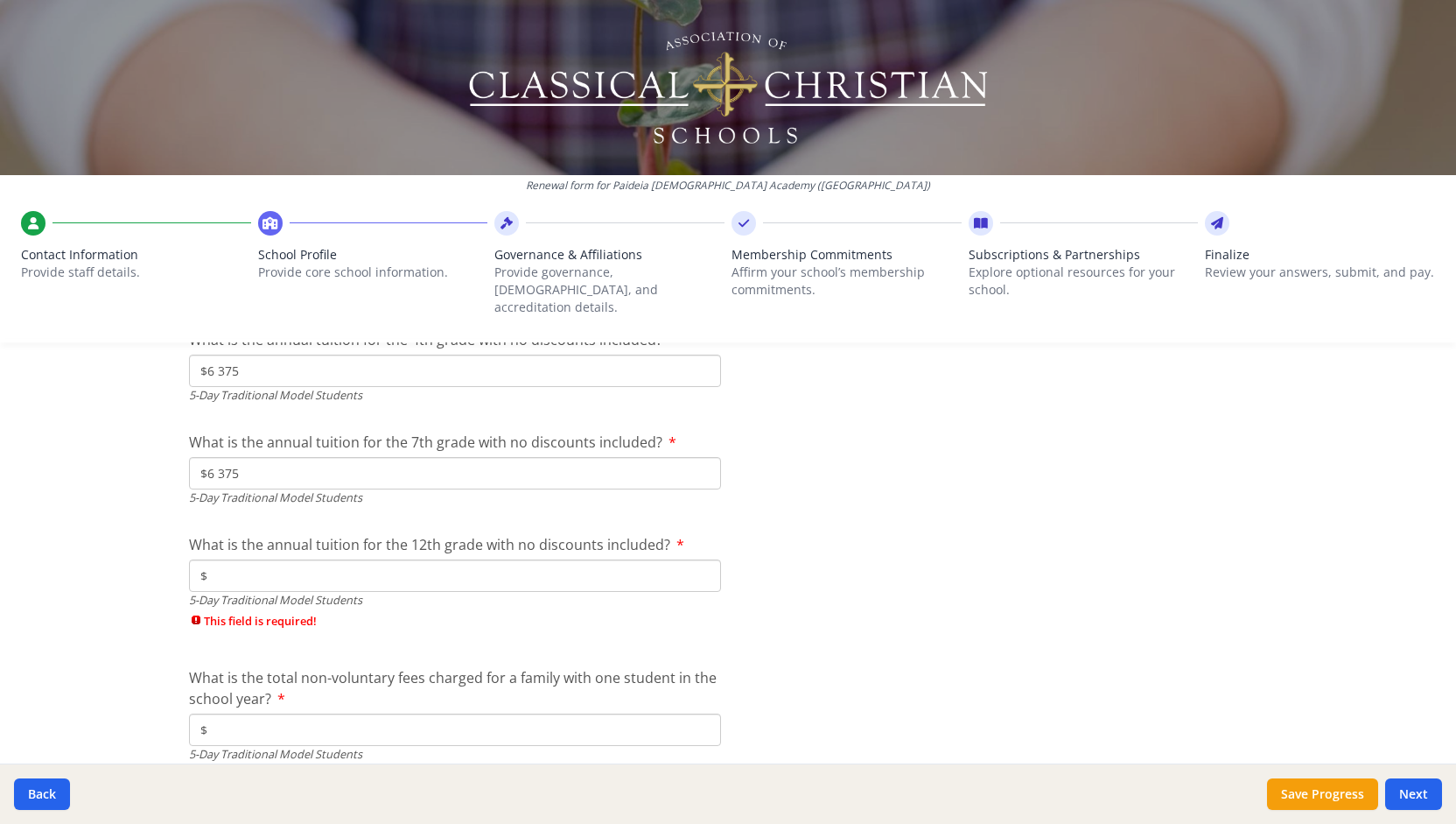
scroll to position [4978, 0]
type input "$6 375"
click at [305, 559] on input "$" at bounding box center [455, 575] width 532 height 32
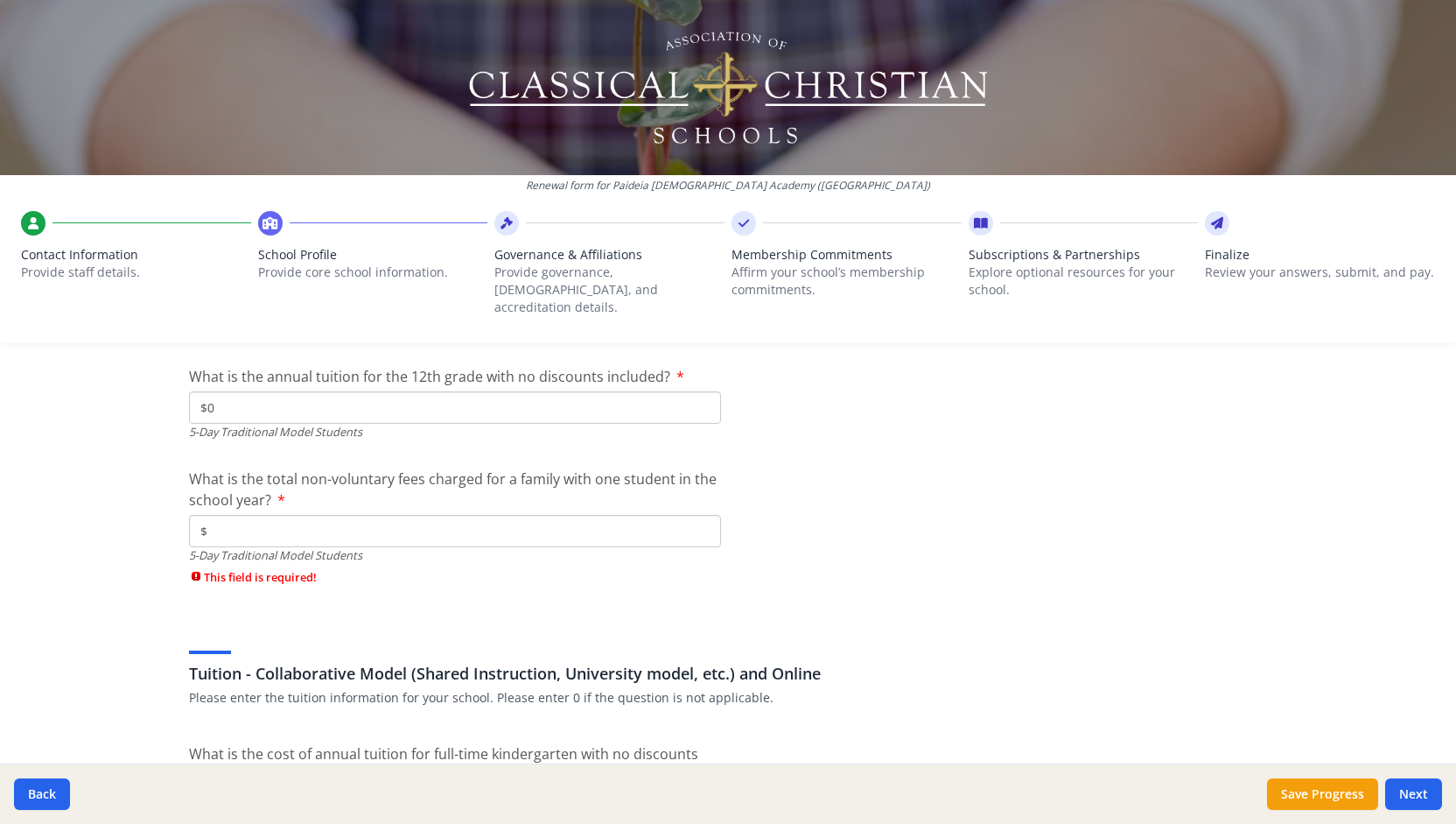
scroll to position [5146, 0]
type input "$0"
click at [300, 516] on input "$" at bounding box center [455, 529] width 532 height 32
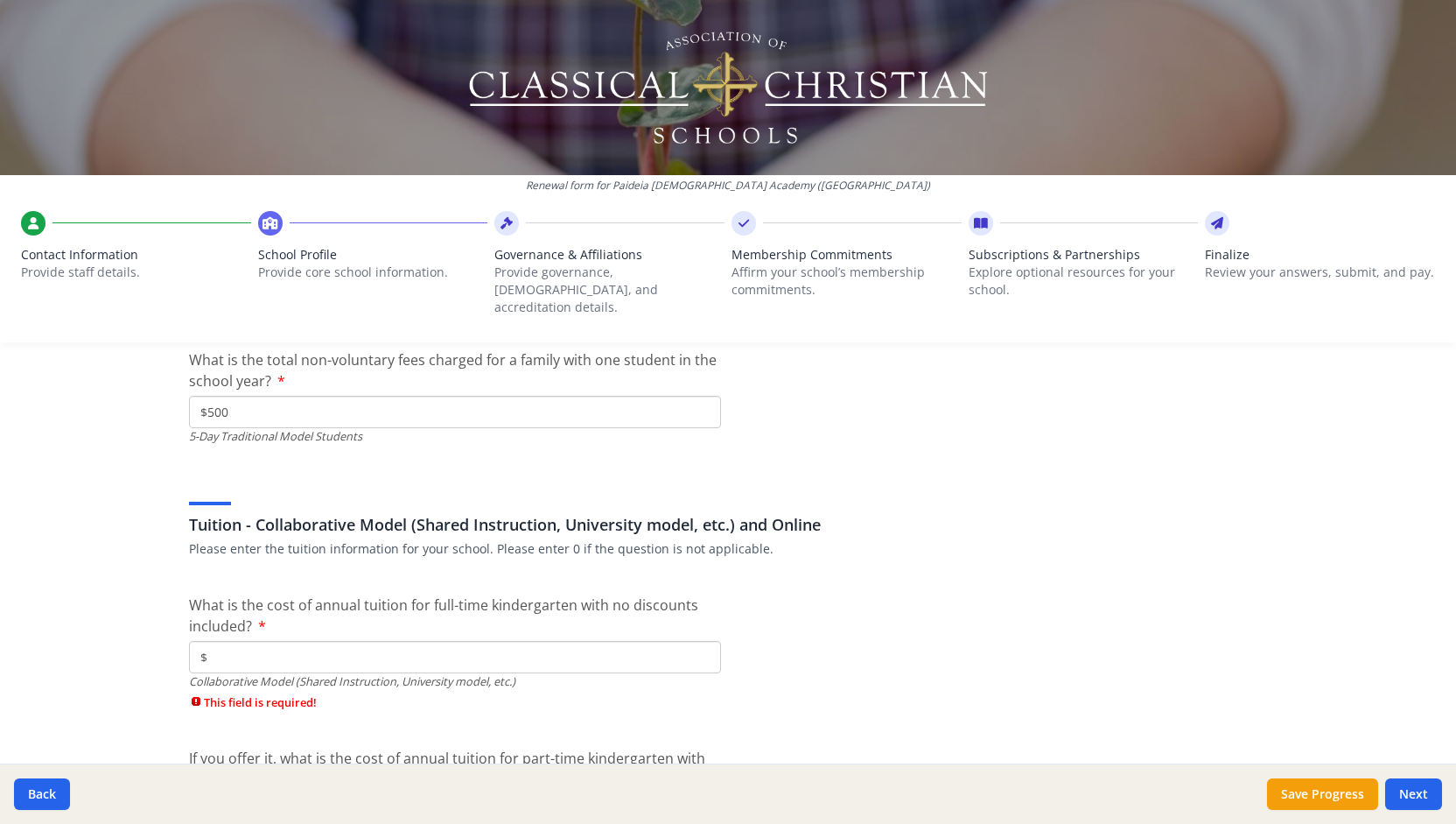
scroll to position [5276, 0]
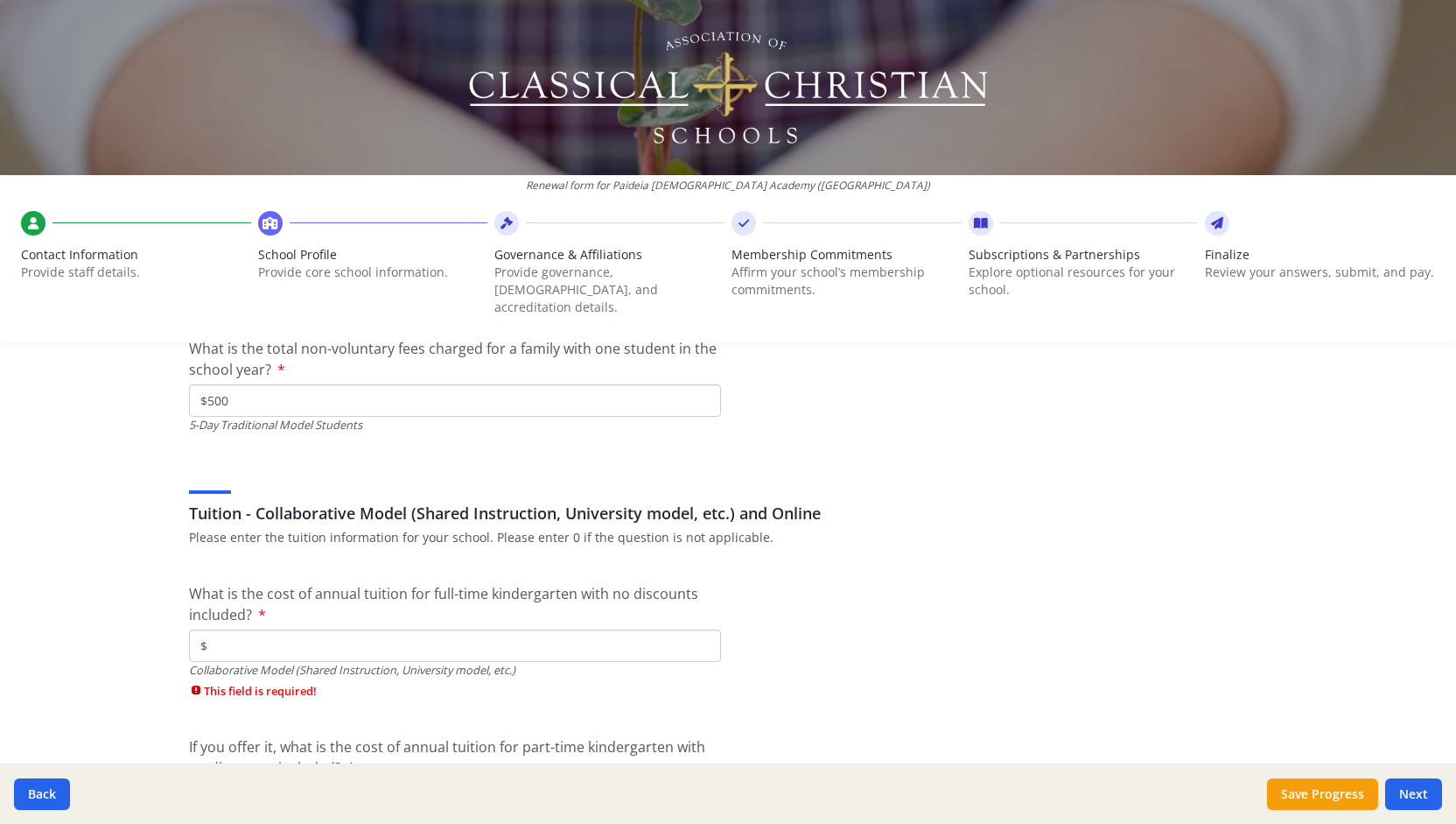
type input "$500"
click at [326, 633] on input "$" at bounding box center [455, 646] width 532 height 32
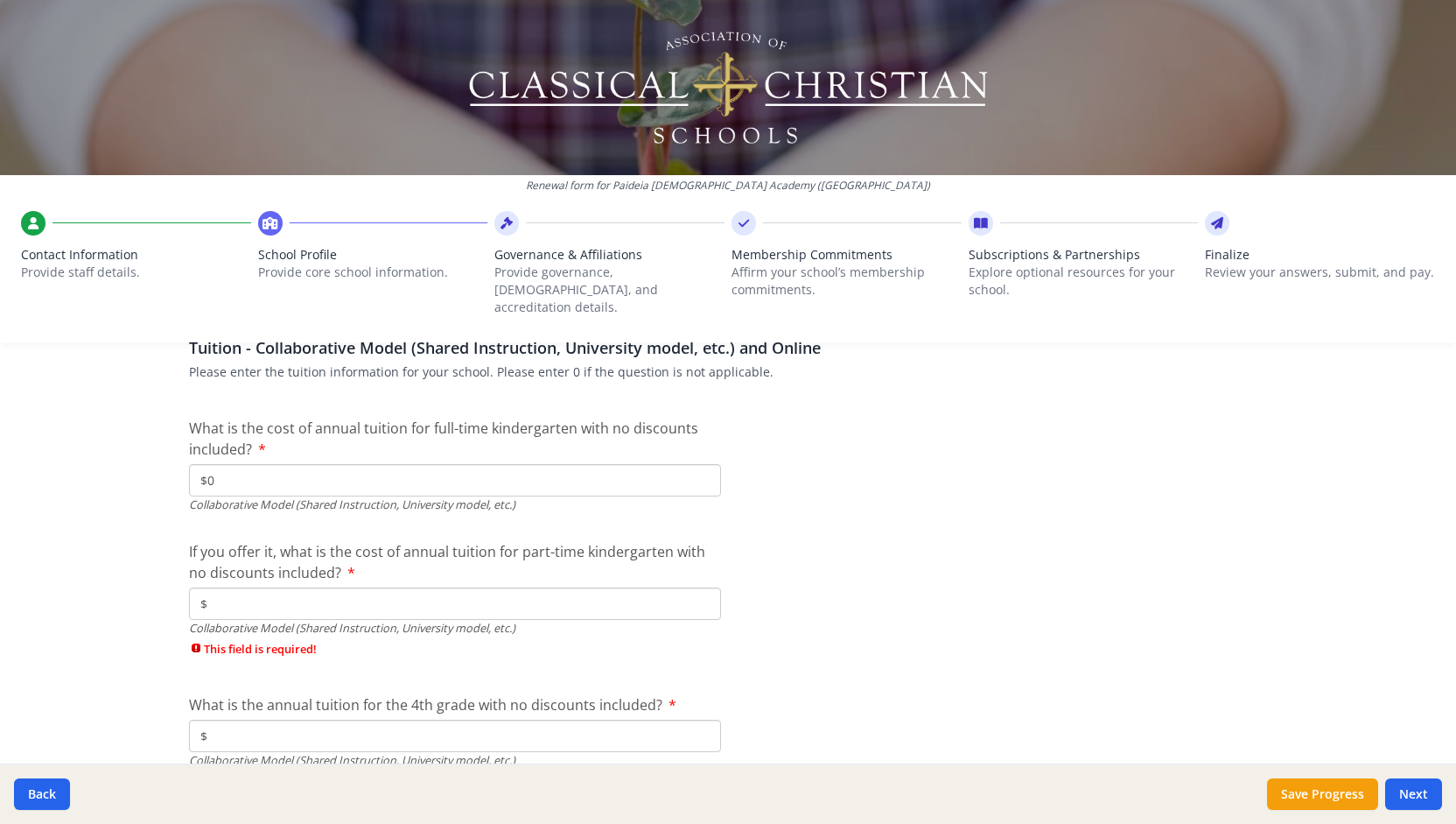
scroll to position [5442, 0]
type input "$0"
click at [324, 595] on input "$" at bounding box center [455, 602] width 532 height 32
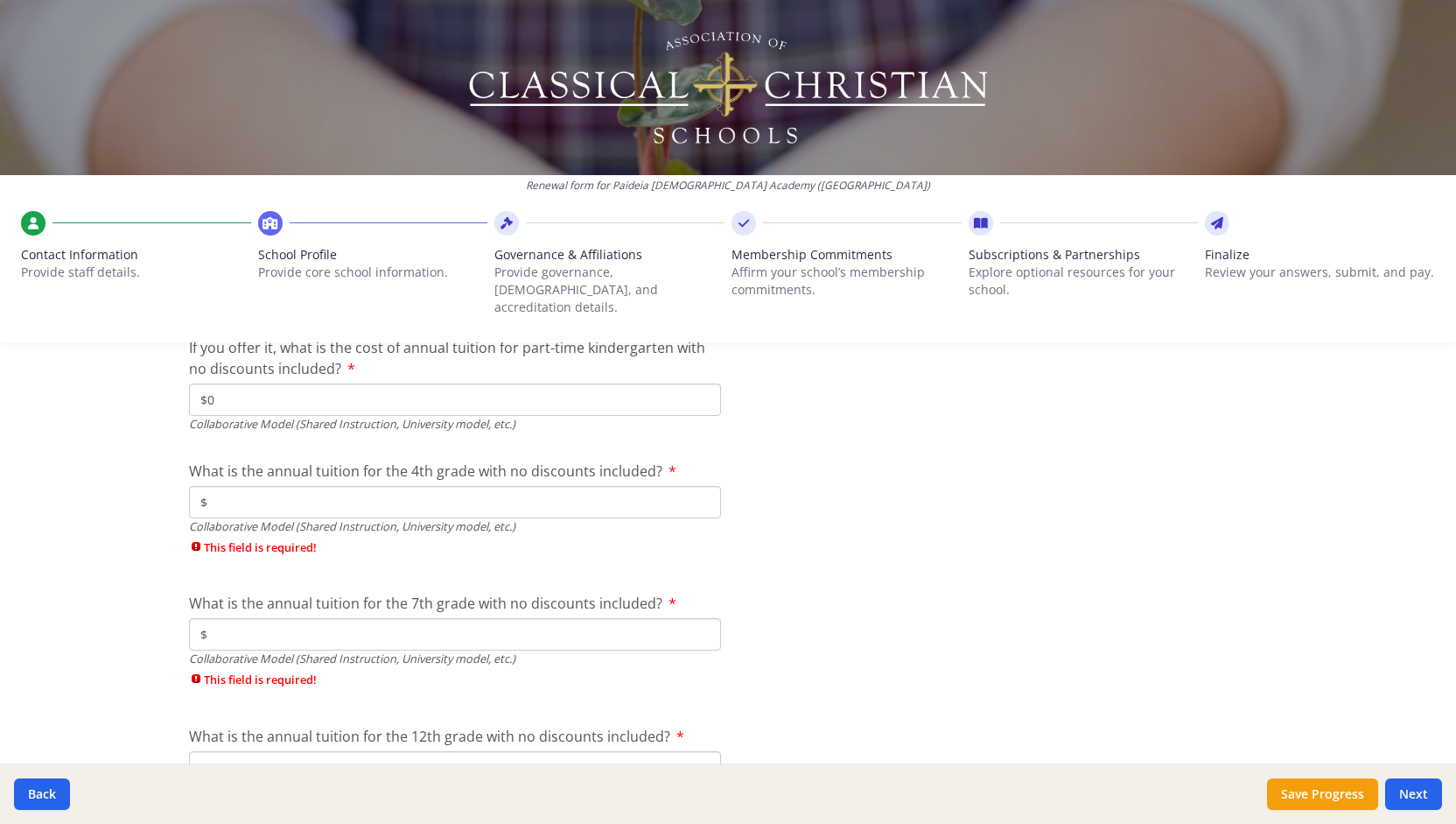
scroll to position [5651, 0]
type input "$0"
click at [309, 488] on input "$" at bounding box center [455, 496] width 532 height 32
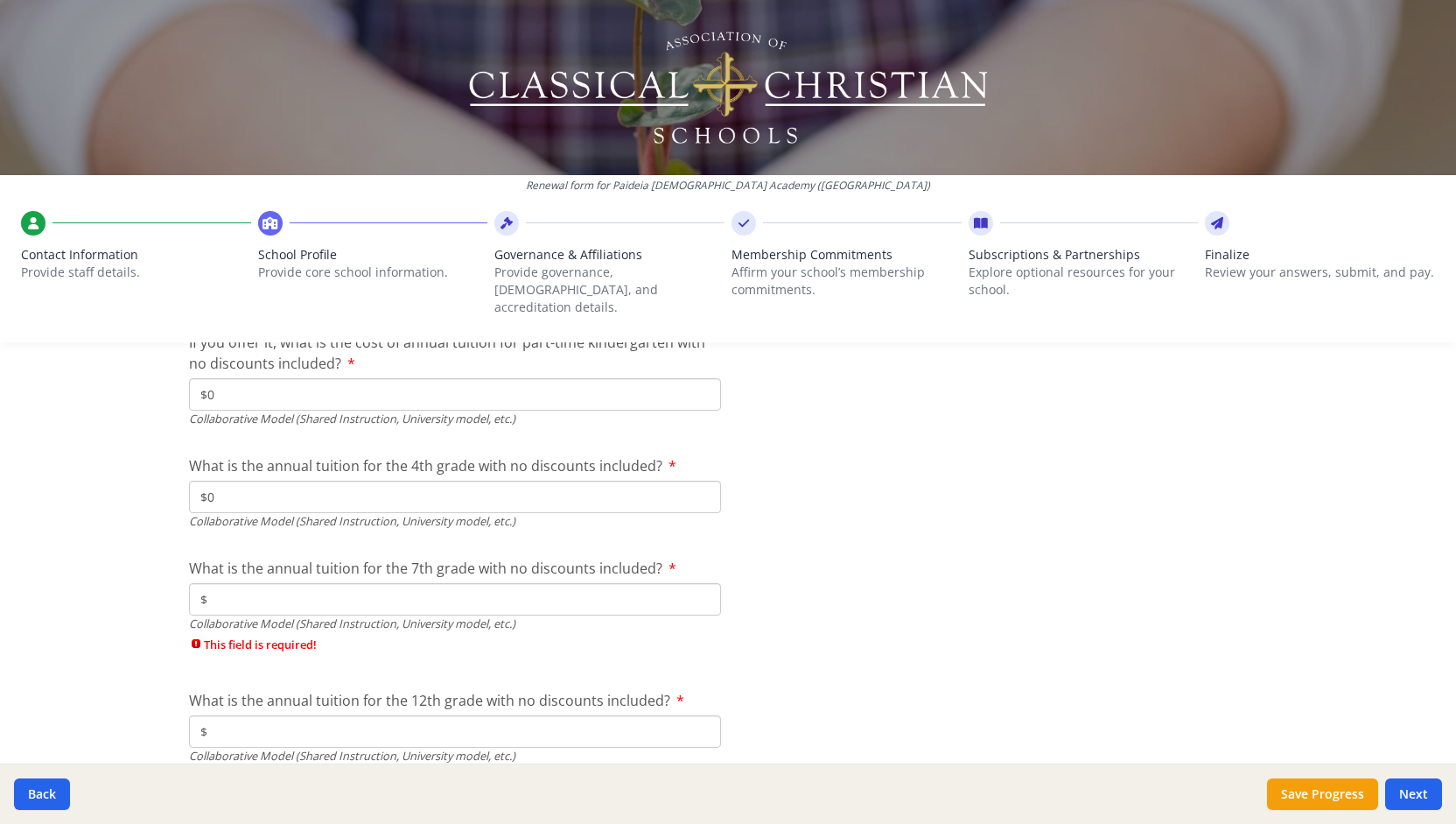
type input "$0"
click at [276, 583] on input "$" at bounding box center [455, 599] width 532 height 32
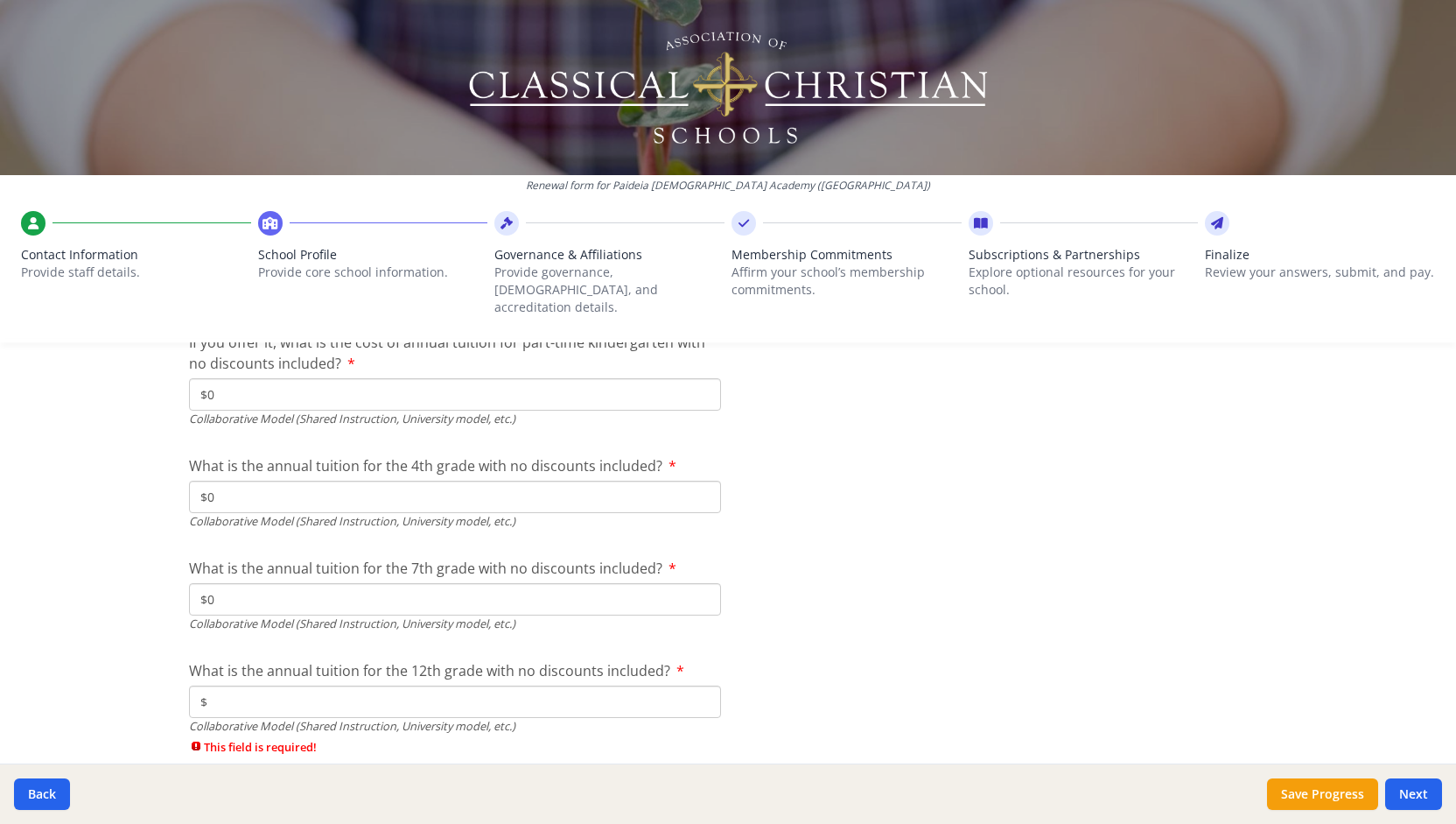
type input "$0"
click at [226, 688] on input "$" at bounding box center [455, 701] width 532 height 32
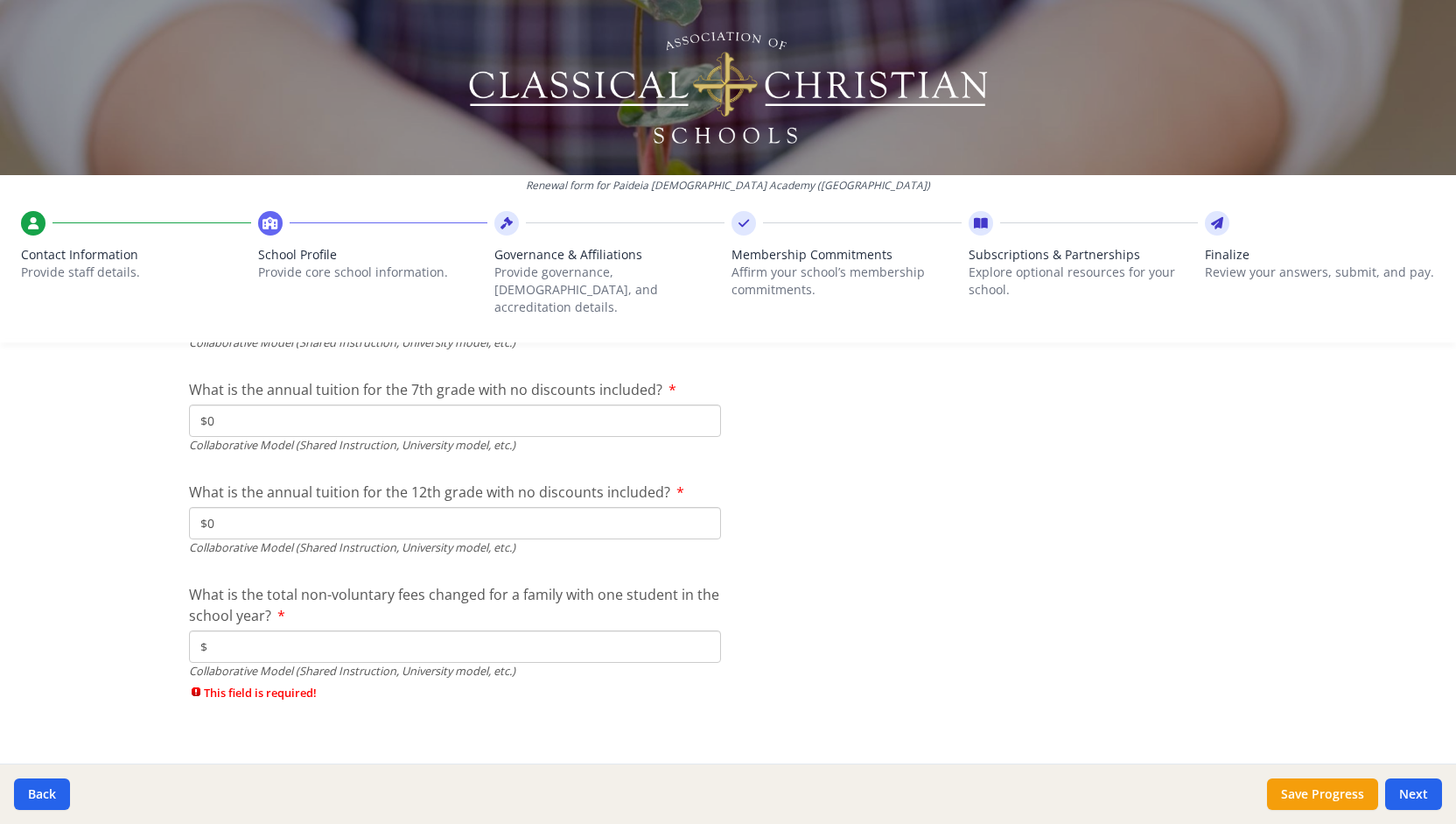
type input "$0"
click at [265, 630] on input "$" at bounding box center [455, 646] width 532 height 32
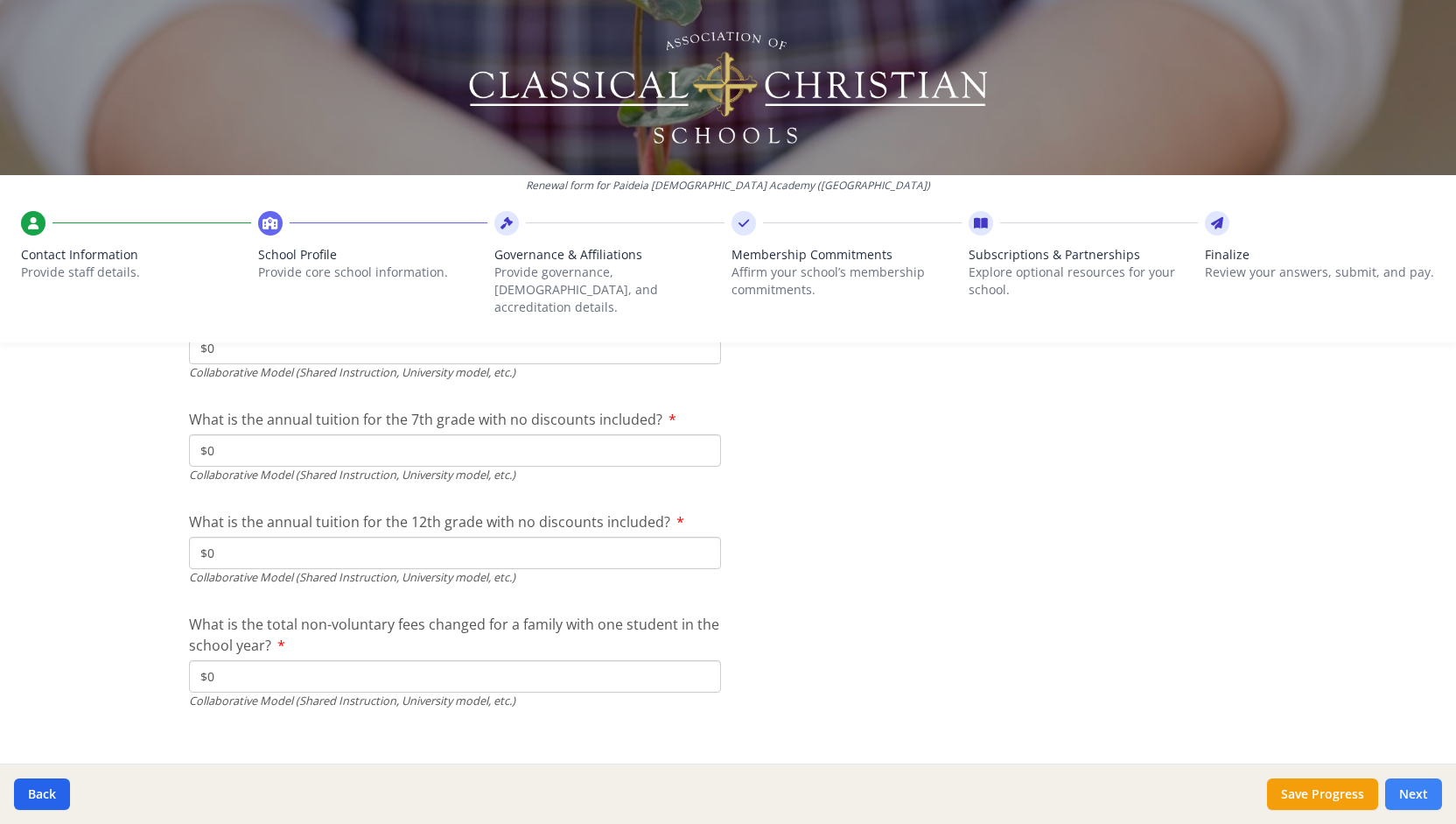
type input "$0"
click at [1403, 796] on button "Next" at bounding box center [1414, 794] width 57 height 31
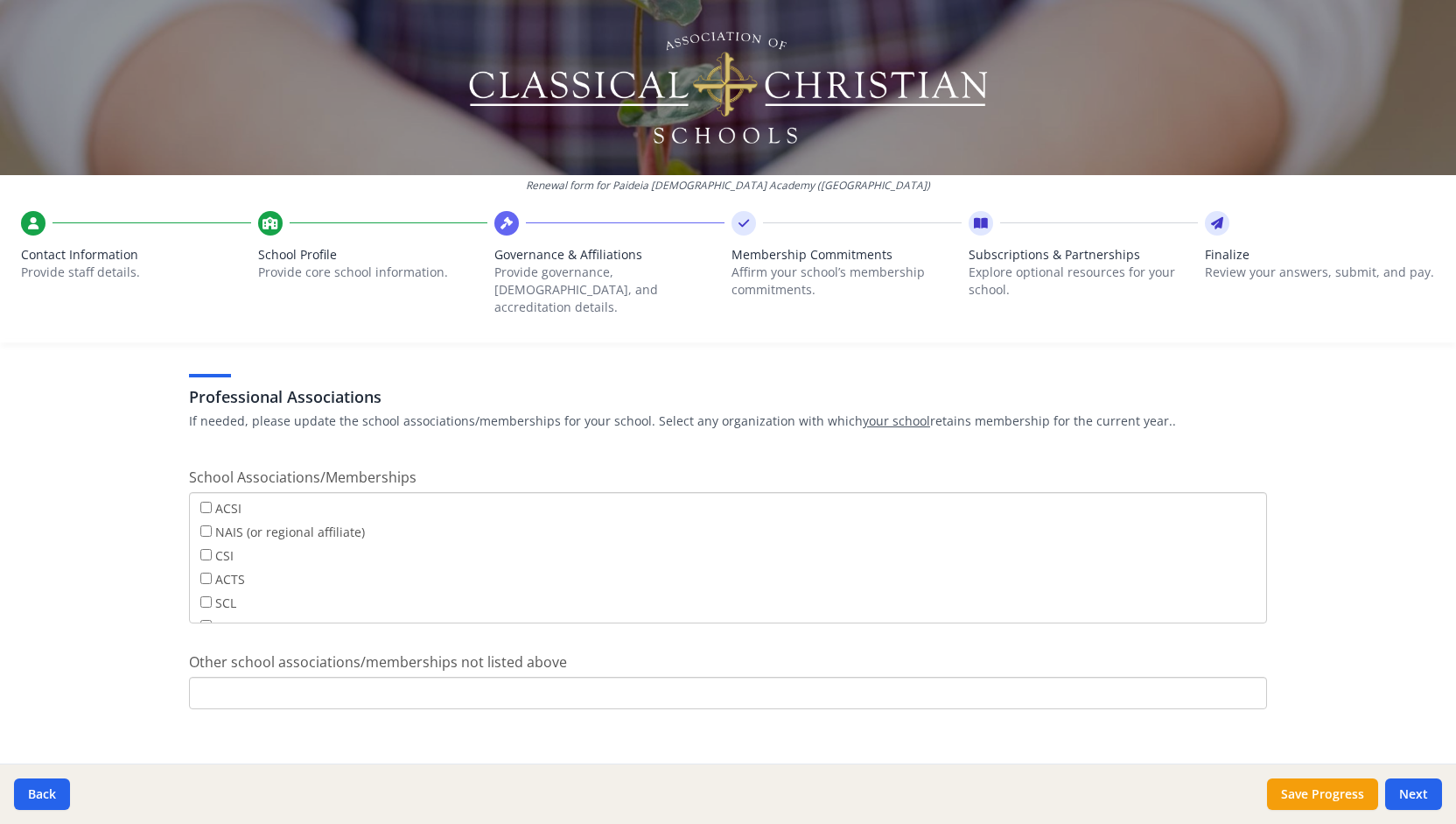
scroll to position [137, 0]
click at [1402, 793] on button "Next" at bounding box center [1414, 794] width 57 height 31
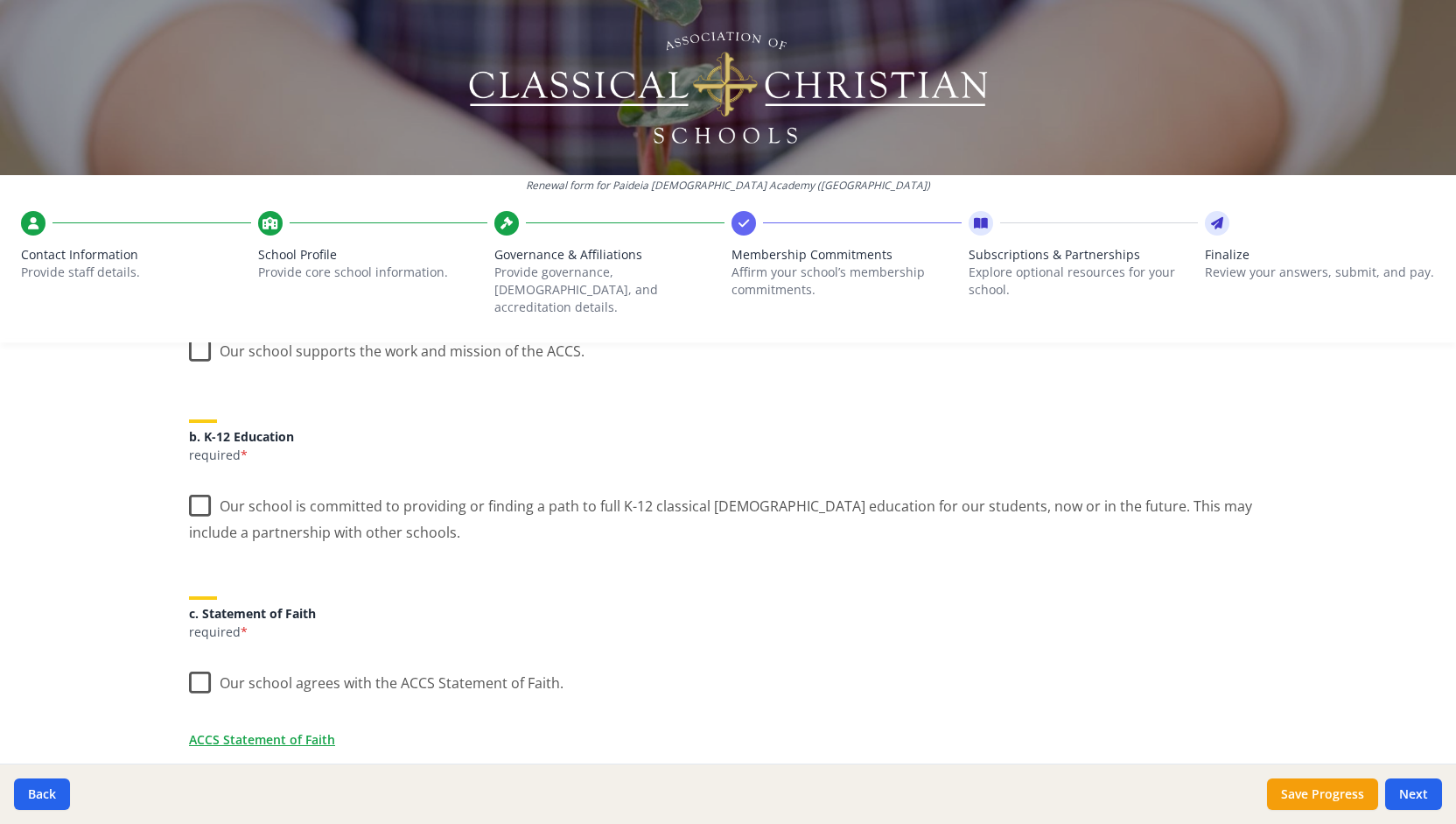
scroll to position [0, 0]
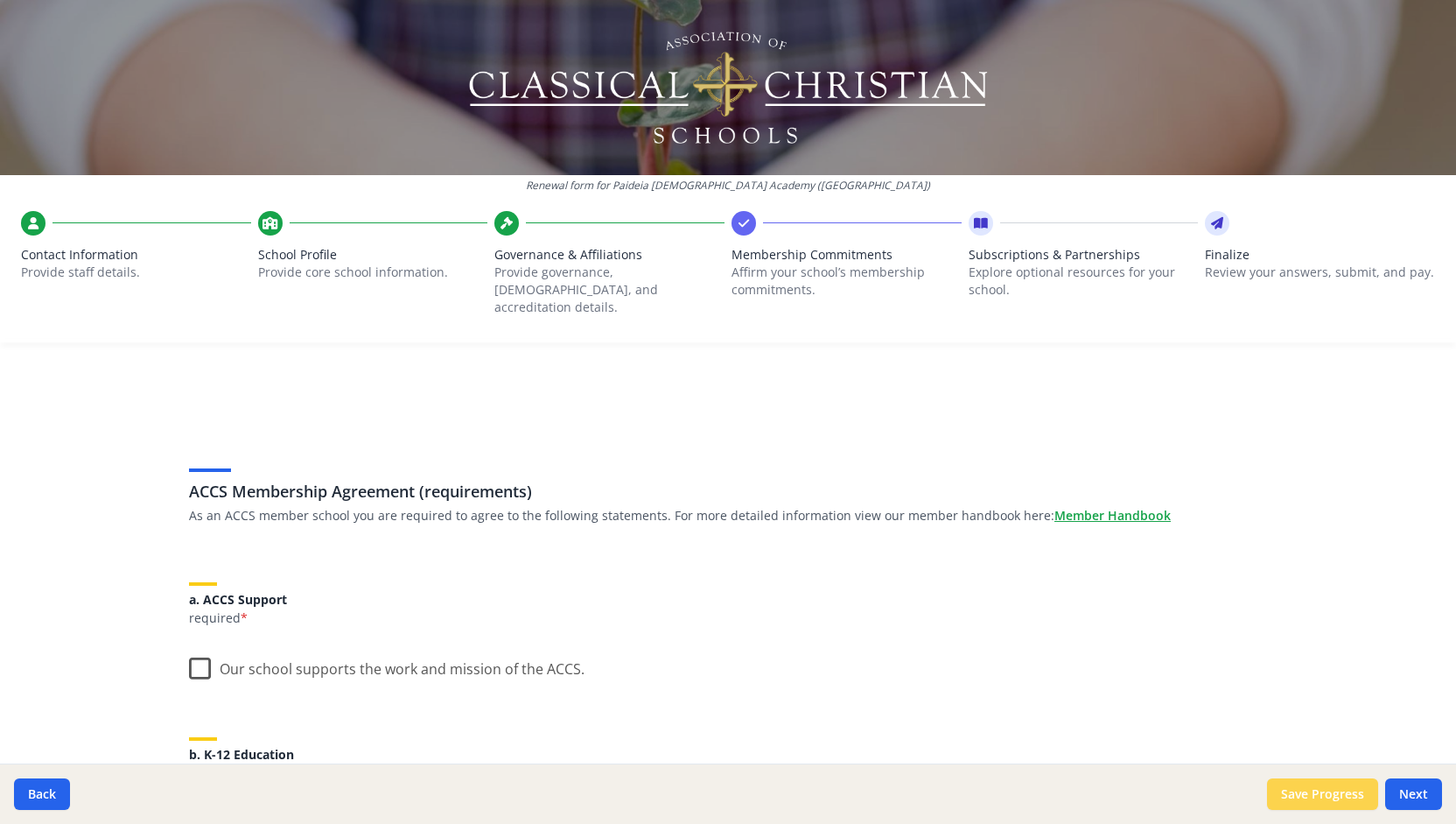
click at [1324, 797] on button "Save Progress" at bounding box center [1322, 794] width 111 height 31
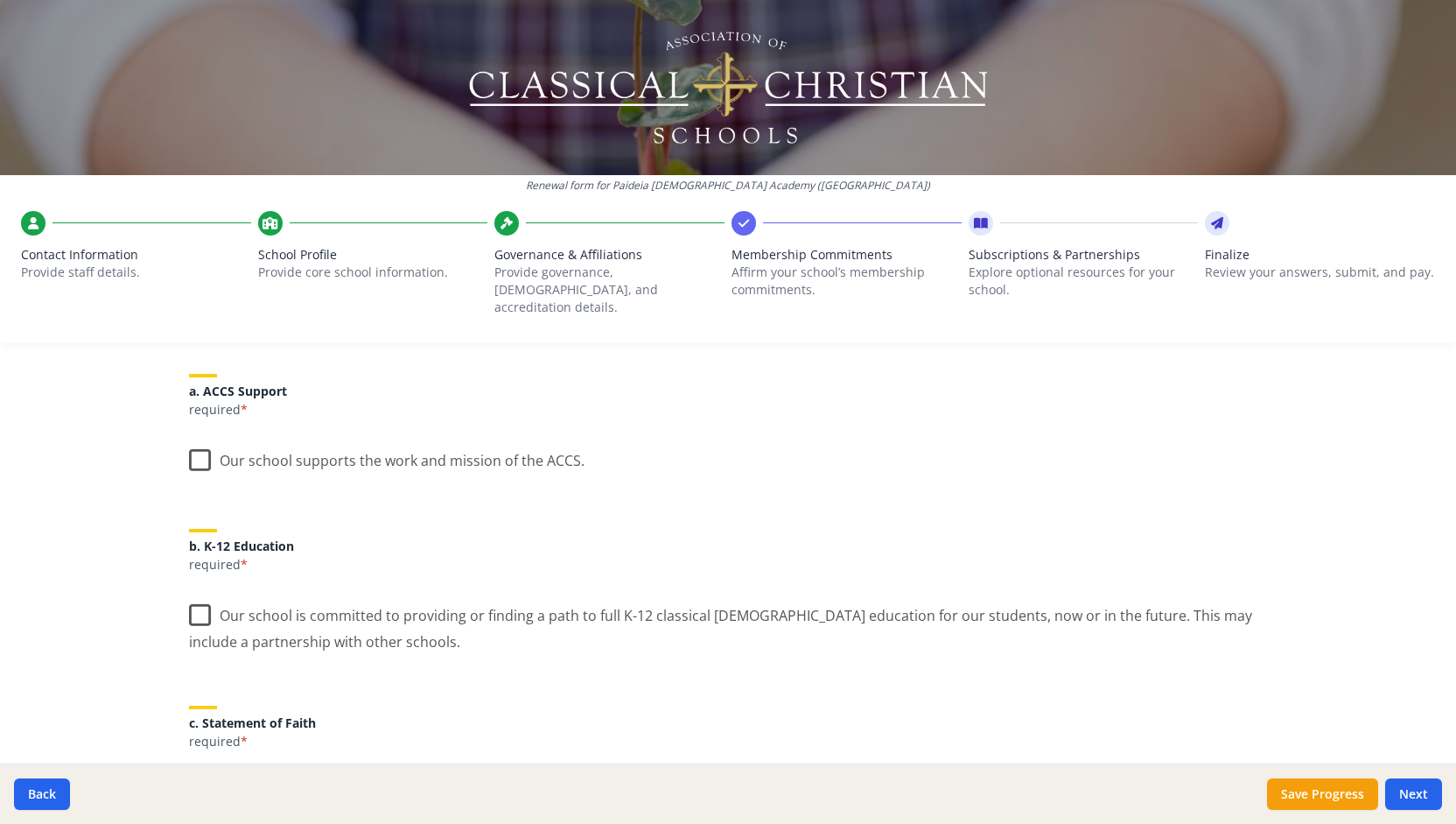
scroll to position [229, 0]
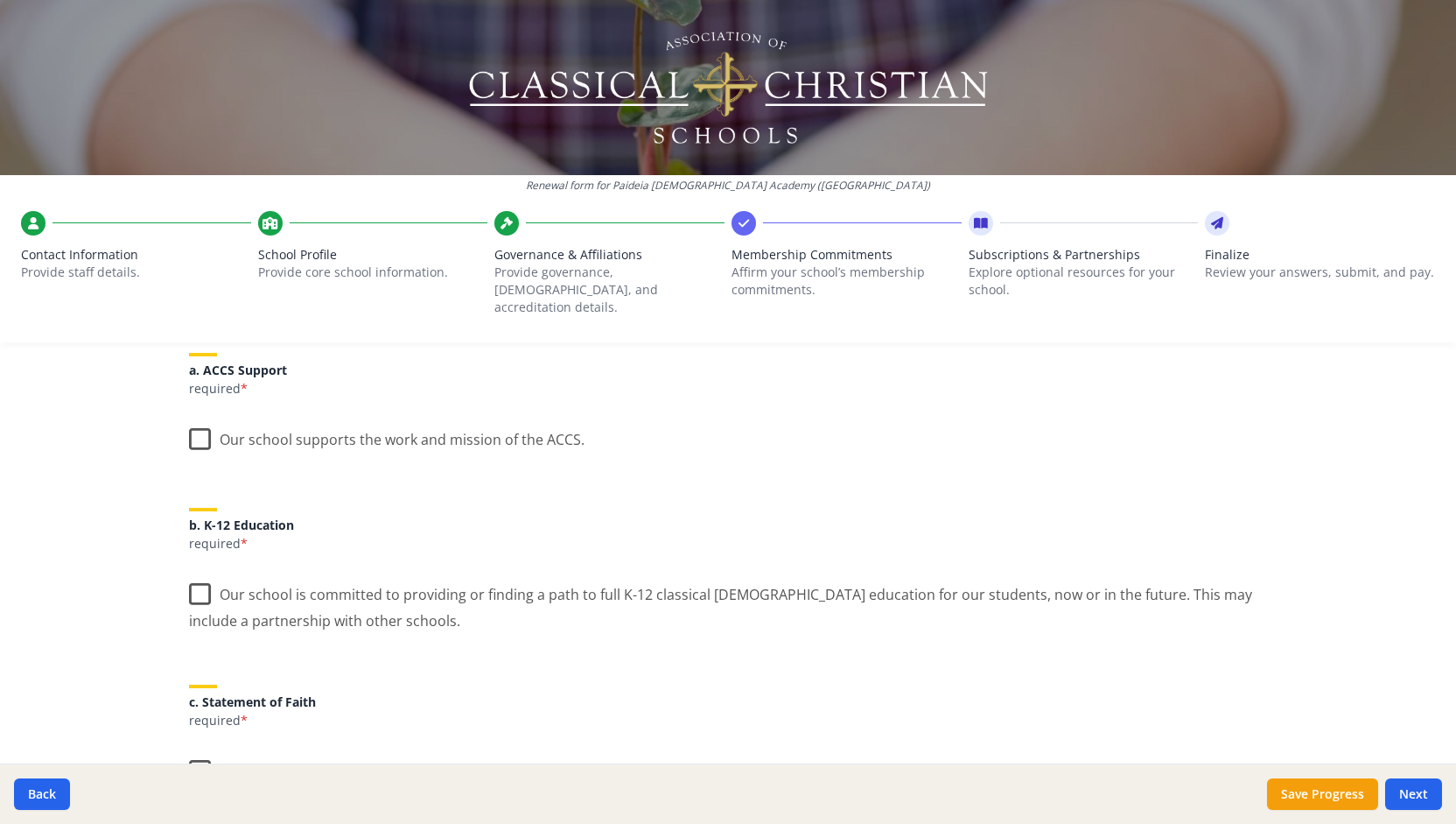
click at [207, 417] on label "Our school supports the work and mission of the ACCS." at bounding box center [387, 435] width 395 height 38
click at [0, 0] on input "Our school supports the work and mission of the ACCS." at bounding box center [0, 0] width 0 height 0
click at [195, 581] on label "Our school is committed to providing or finding a path to full K-12 classical […" at bounding box center [728, 601] width 1078 height 59
click at [0, 0] on input "Our school is committed to providing or finding a path to full K-12 classical […" at bounding box center [0, 0] width 0 height 0
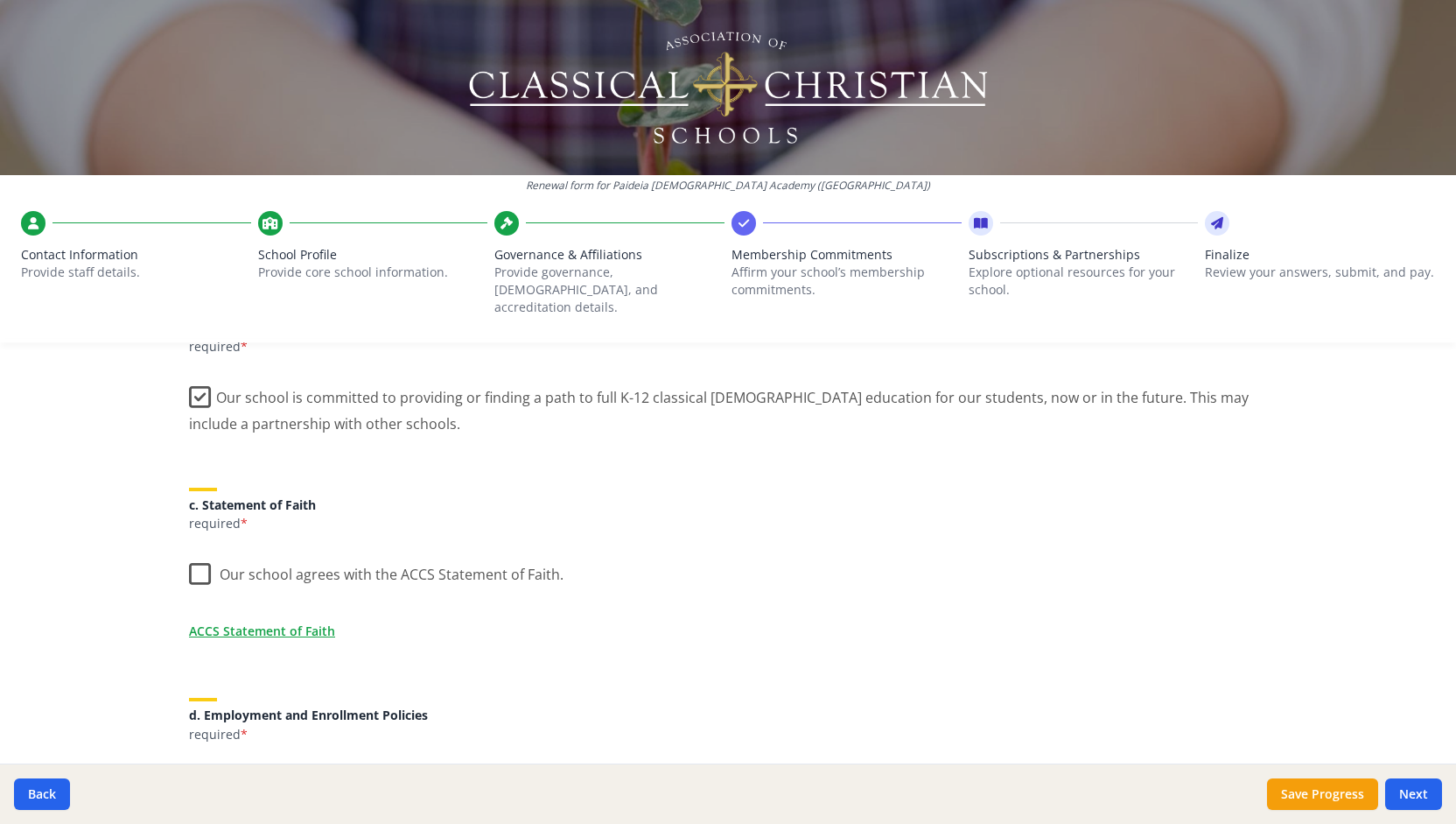
scroll to position [432, 0]
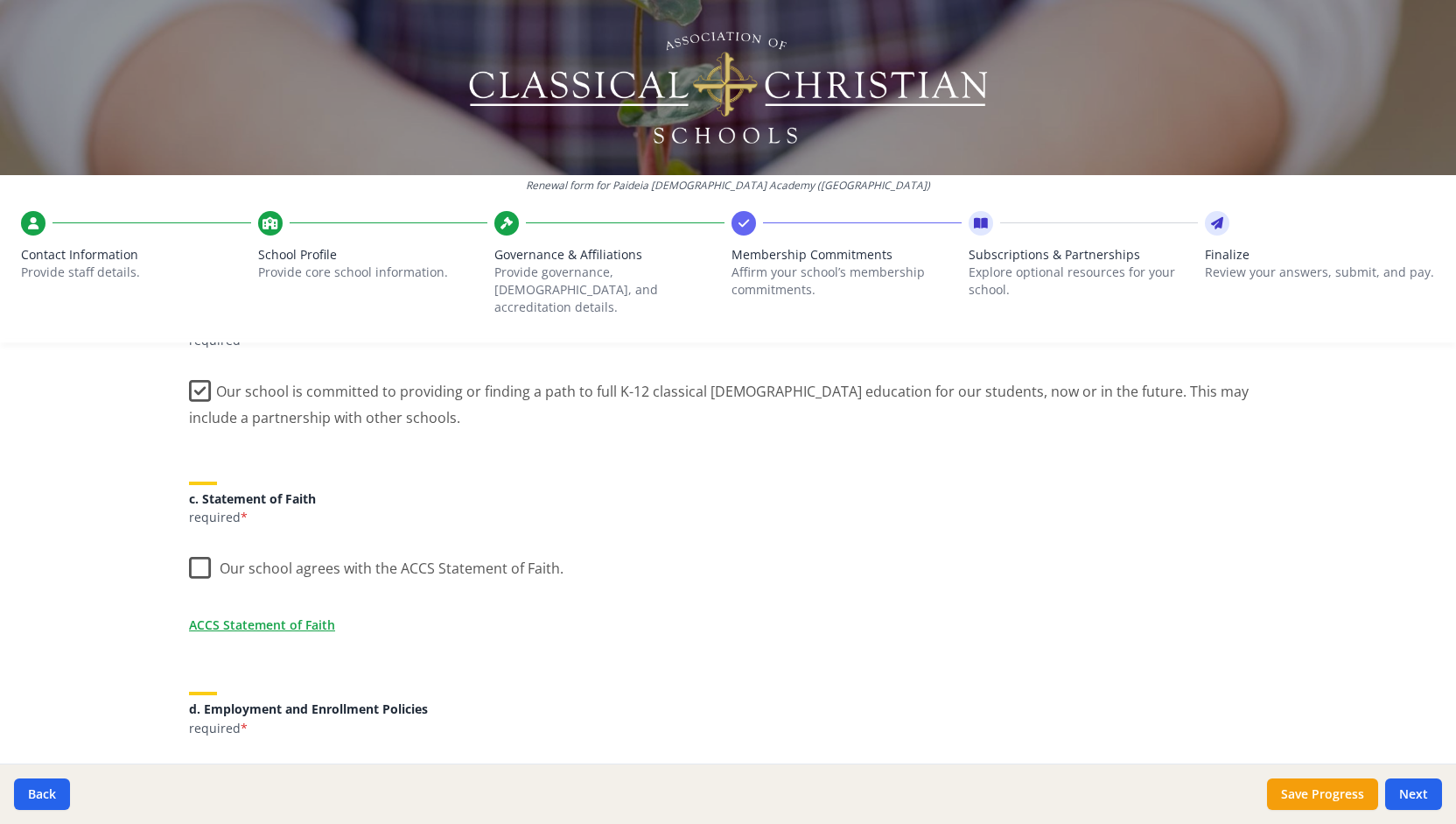
click at [190, 551] on label "Our school agrees with the ACCS Statement of Faith." at bounding box center [377, 564] width 375 height 38
click at [0, 0] on input "Our school agrees with the ACCS Statement of Faith." at bounding box center [0, 0] width 0 height 0
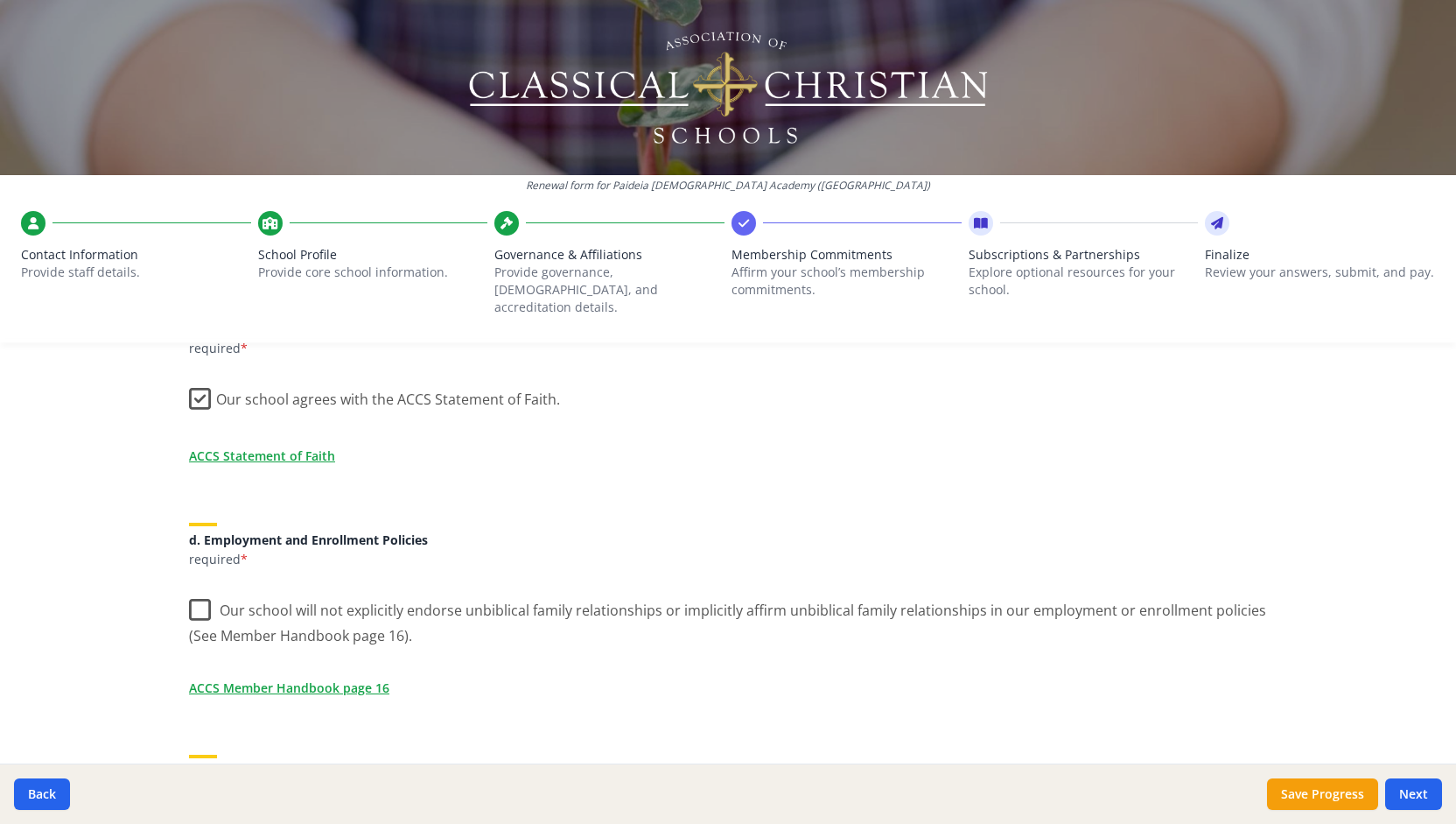
scroll to position [602, 0]
click at [194, 589] on label "Our school will not explicitly endorse unbiblical family relationships or impli…" at bounding box center [728, 616] width 1078 height 59
click at [0, 0] on input "Our school will not explicitly endorse unbiblical family relationships or impli…" at bounding box center [0, 0] width 0 height 0
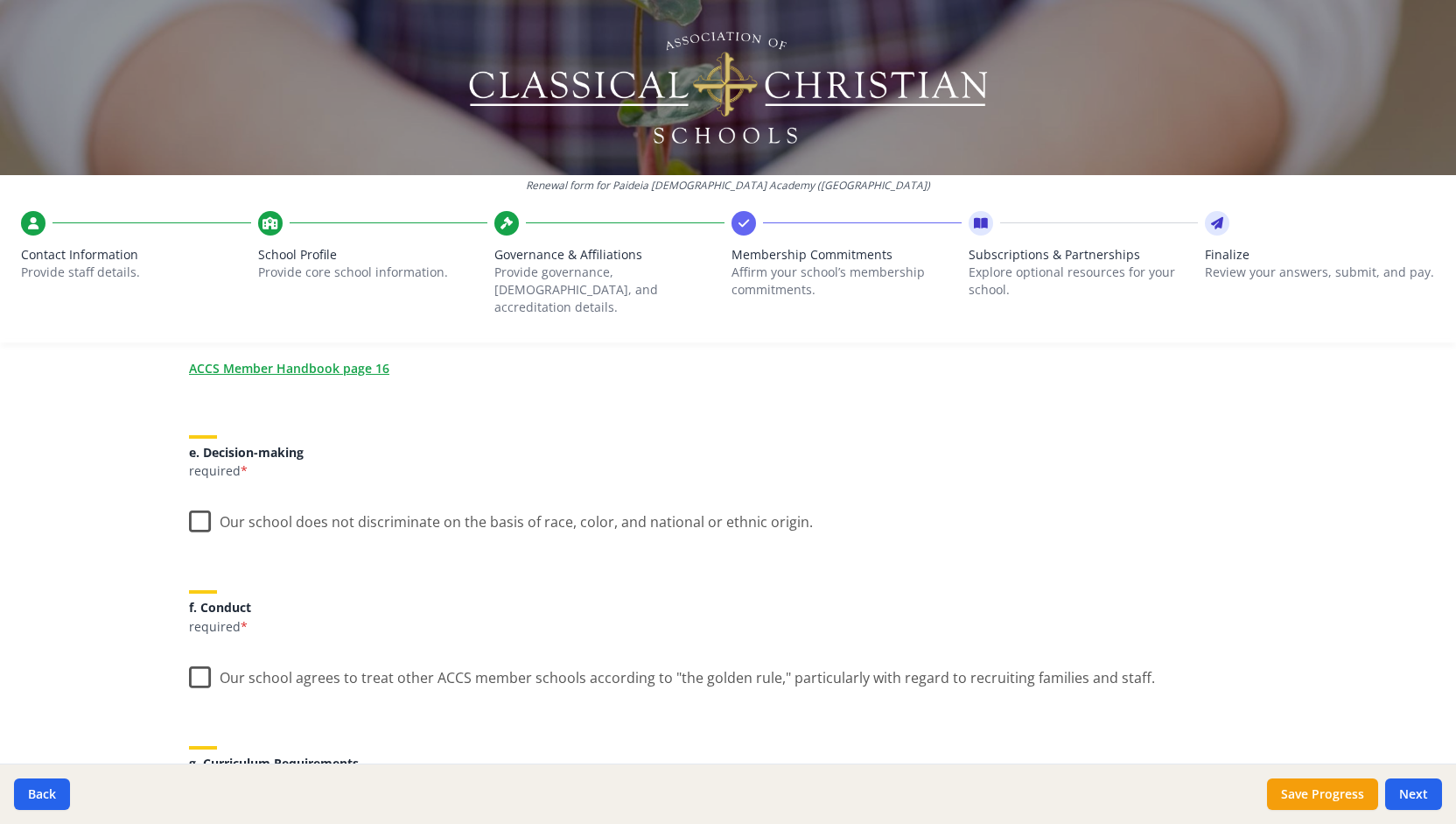
scroll to position [936, 0]
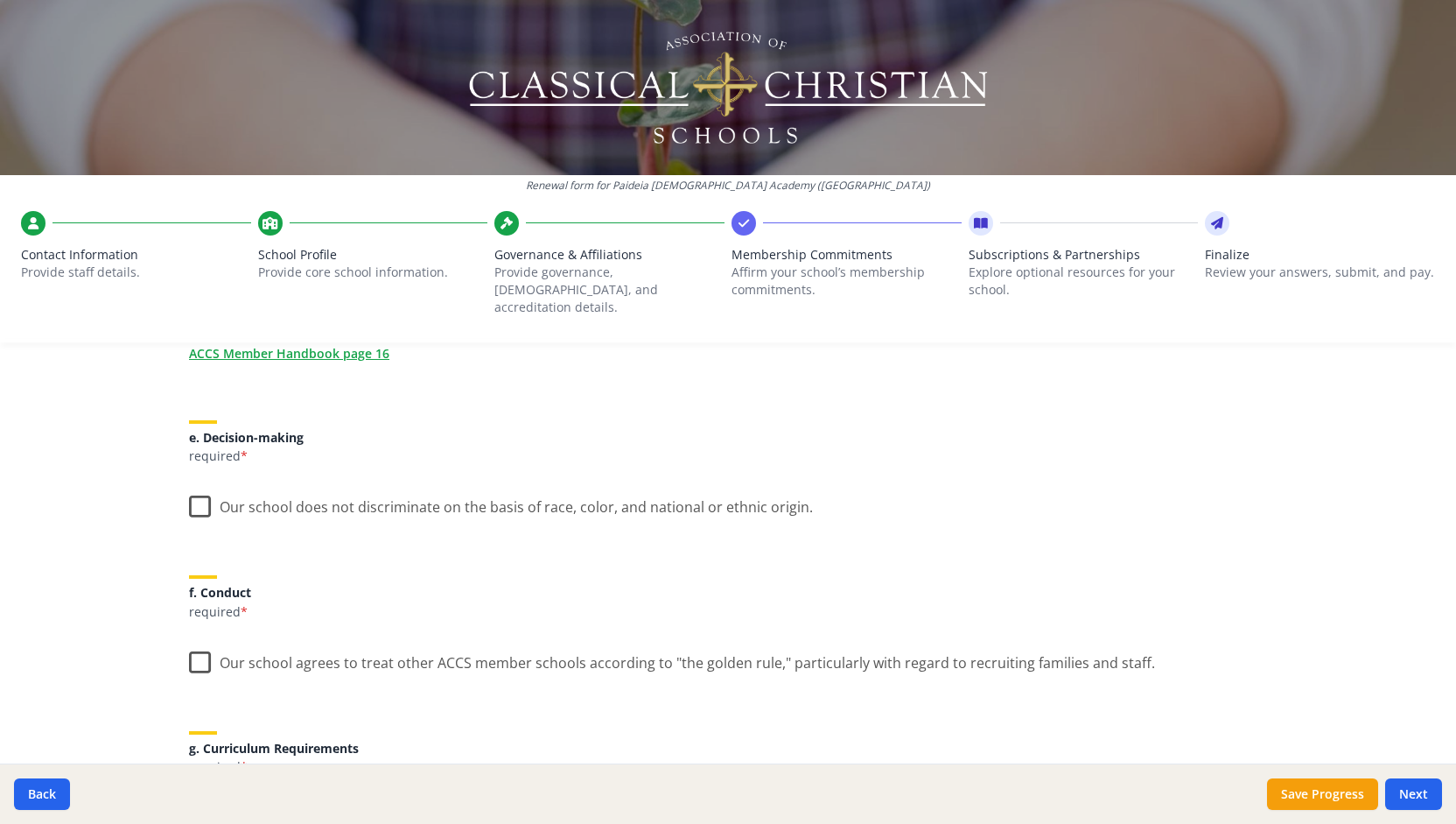
click at [194, 486] on label "Our school does not discriminate on the basis of race, color, and national or e…" at bounding box center [501, 503] width 624 height 38
click at [0, 0] on input "Our school does not discriminate on the basis of race, color, and national or e…" at bounding box center [0, 0] width 0 height 0
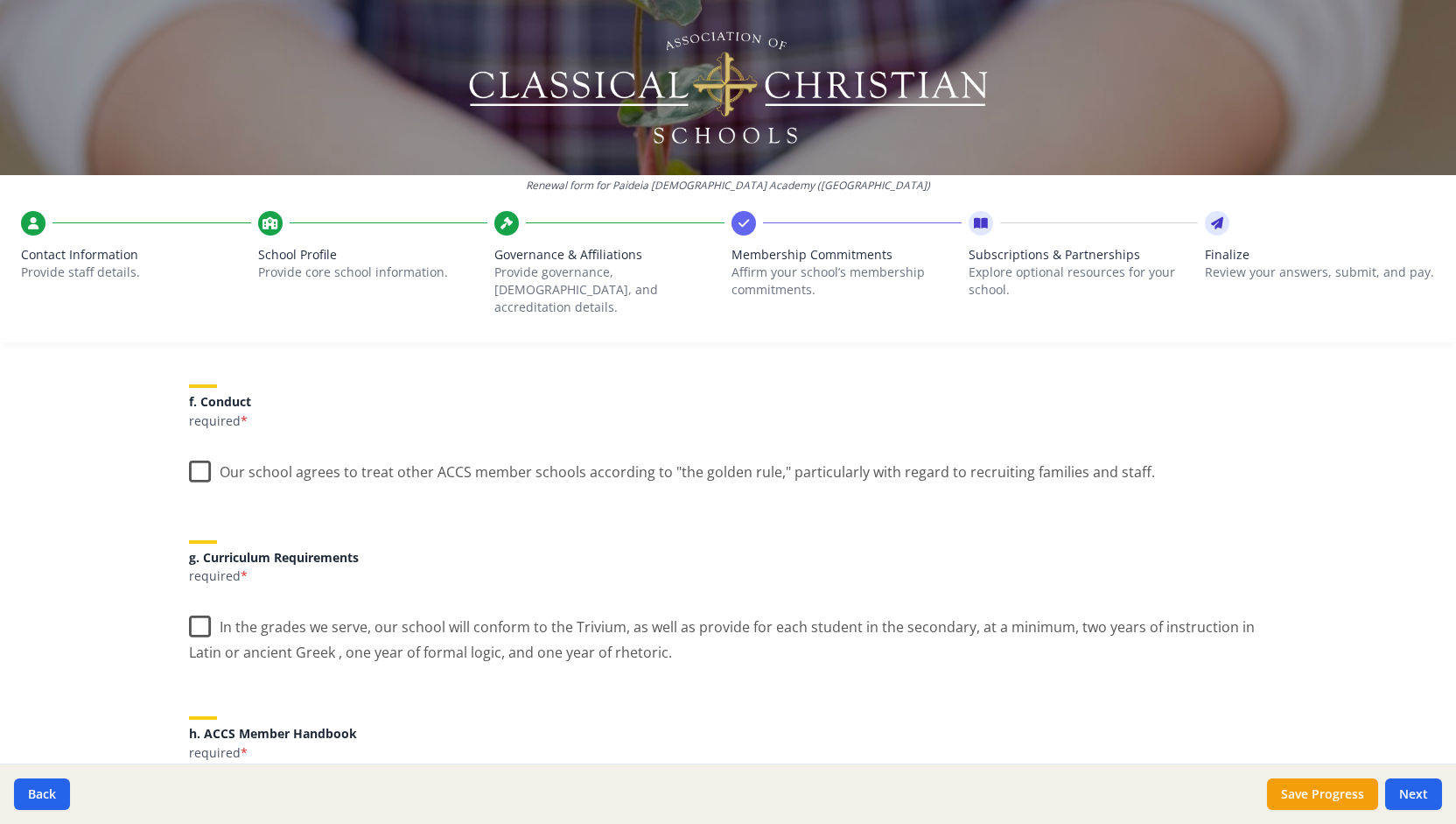
scroll to position [1128, 0]
click at [189, 453] on label "Our school agrees to treat other ACCS member schools according to "the golden r…" at bounding box center [672, 467] width 966 height 38
click at [0, 0] on input "Our school agrees to treat other ACCS member schools according to "the golden r…" at bounding box center [0, 0] width 0 height 0
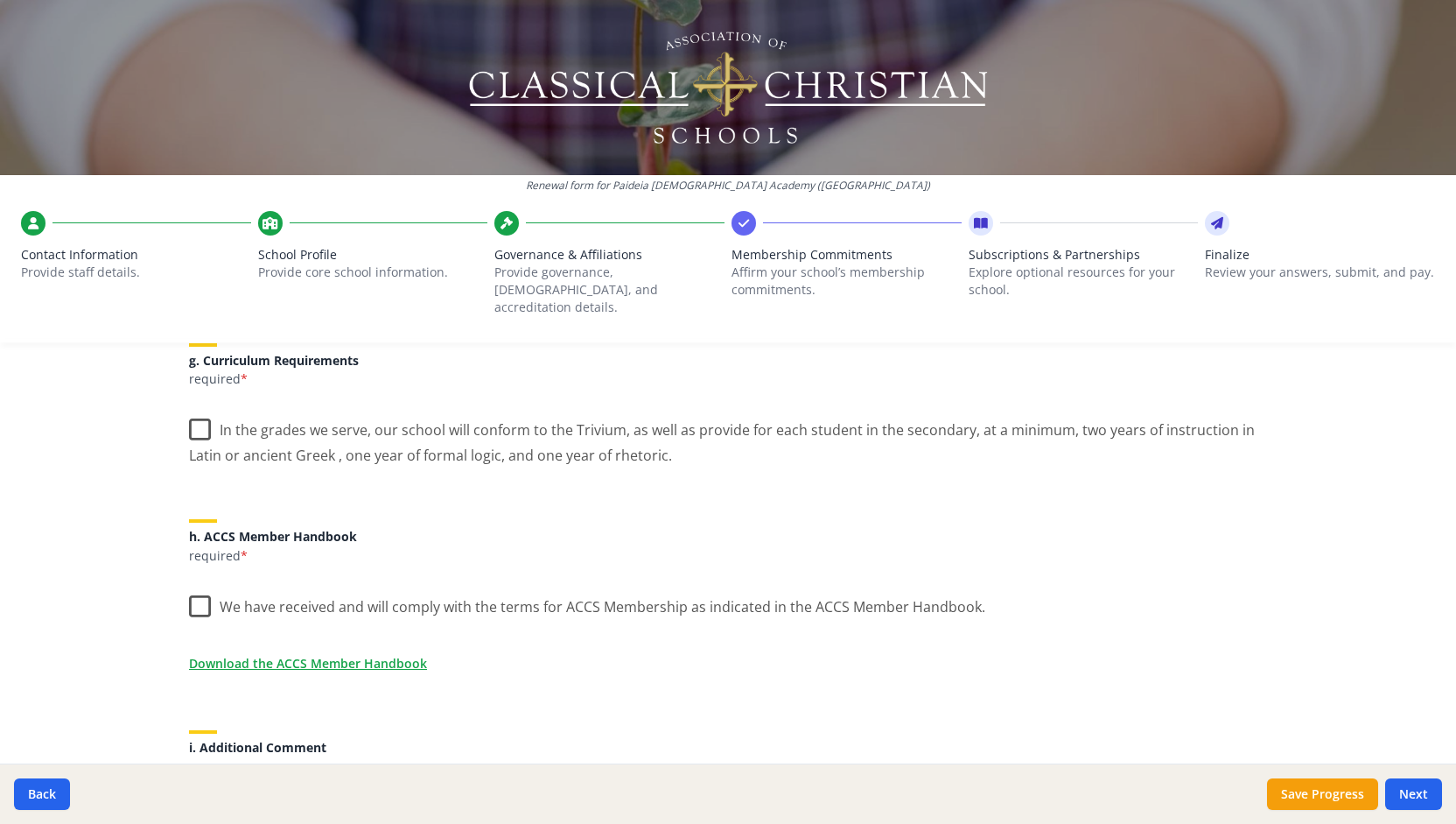
scroll to position [1327, 0]
click at [190, 407] on label "In the grades we serve, our school will conform to the Trivium, as well as prov…" at bounding box center [728, 433] width 1078 height 59
click at [0, 0] on input "In the grades we serve, our school will conform to the Trivium, as well as prov…" at bounding box center [0, 0] width 0 height 0
click at [192, 583] on label "We have received and will comply with the terms for ACCS Membership as indicate…" at bounding box center [587, 599] width 797 height 38
click at [0, 0] on input "We have received and will comply with the terms for ACCS Membership as indicate…" at bounding box center [0, 0] width 0 height 0
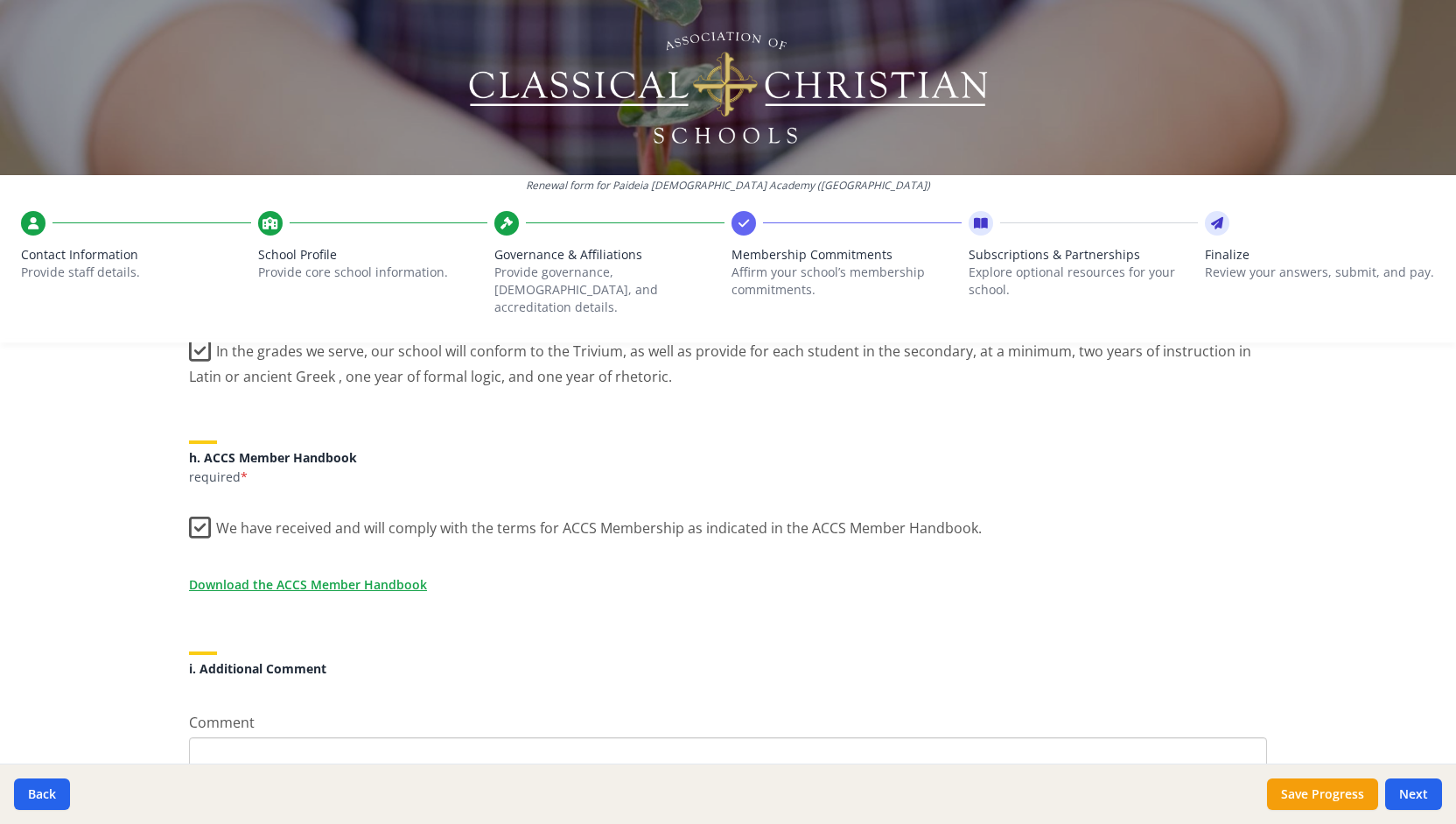
scroll to position [1496, 0]
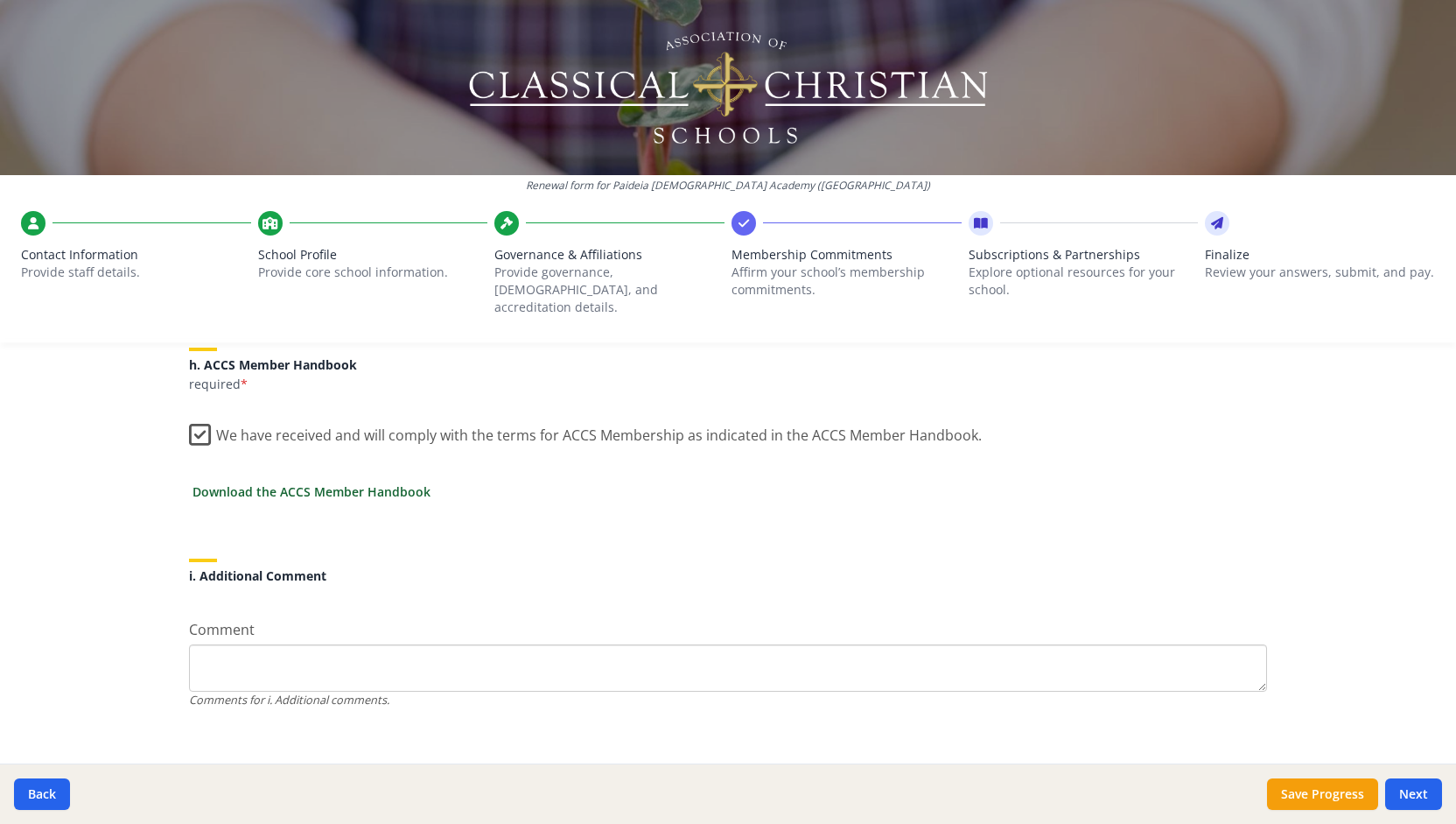
click at [321, 482] on link "Download the ACCS Member Handbook" at bounding box center [312, 491] width 238 height 18
click at [1414, 789] on button "Next" at bounding box center [1414, 794] width 57 height 31
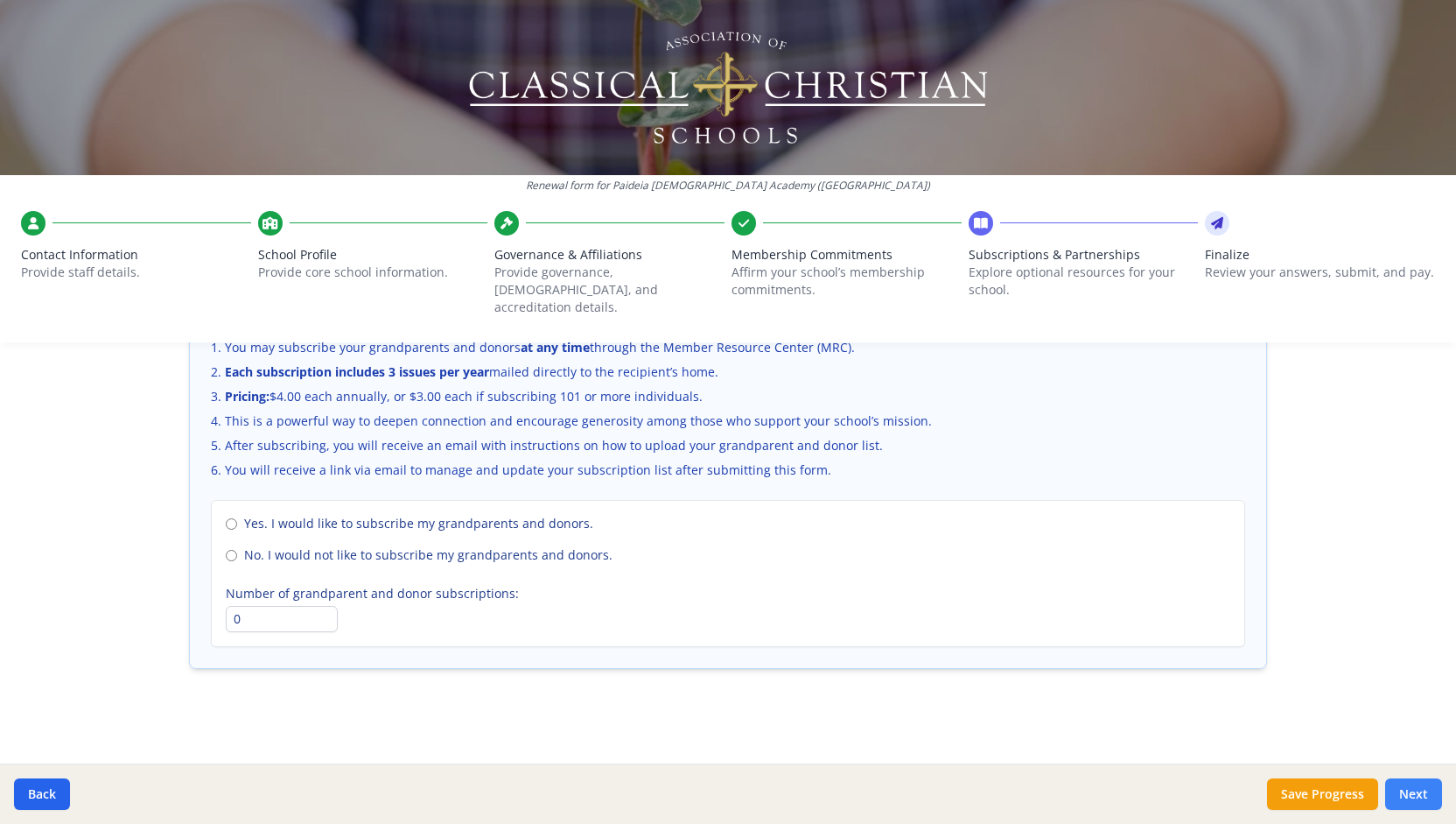
scroll to position [1172, 0]
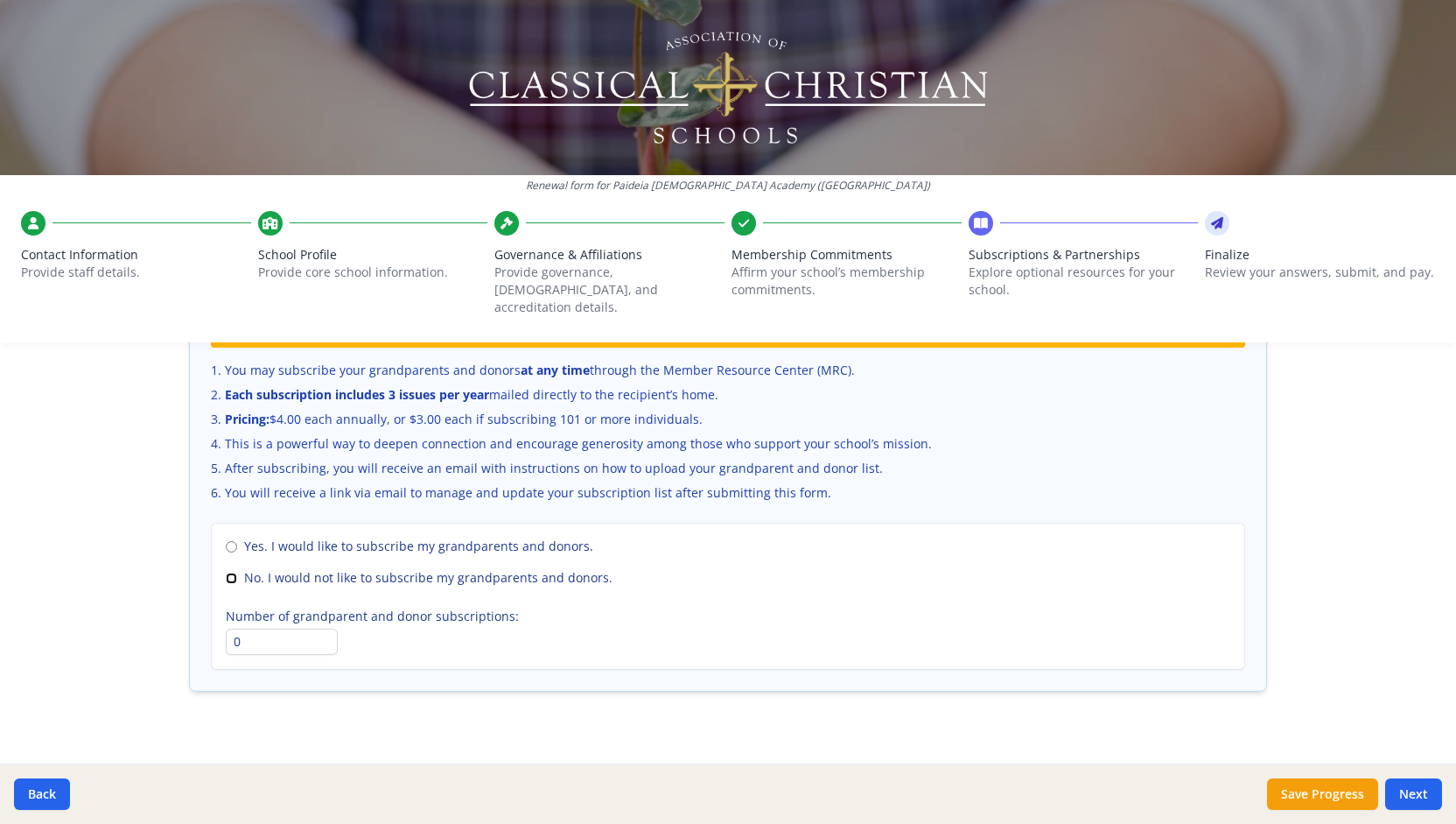
click at [226, 573] on input "No. I would not like to subscribe my grandparents and donors." at bounding box center [232, 578] width 11 height 11
radio input "true"
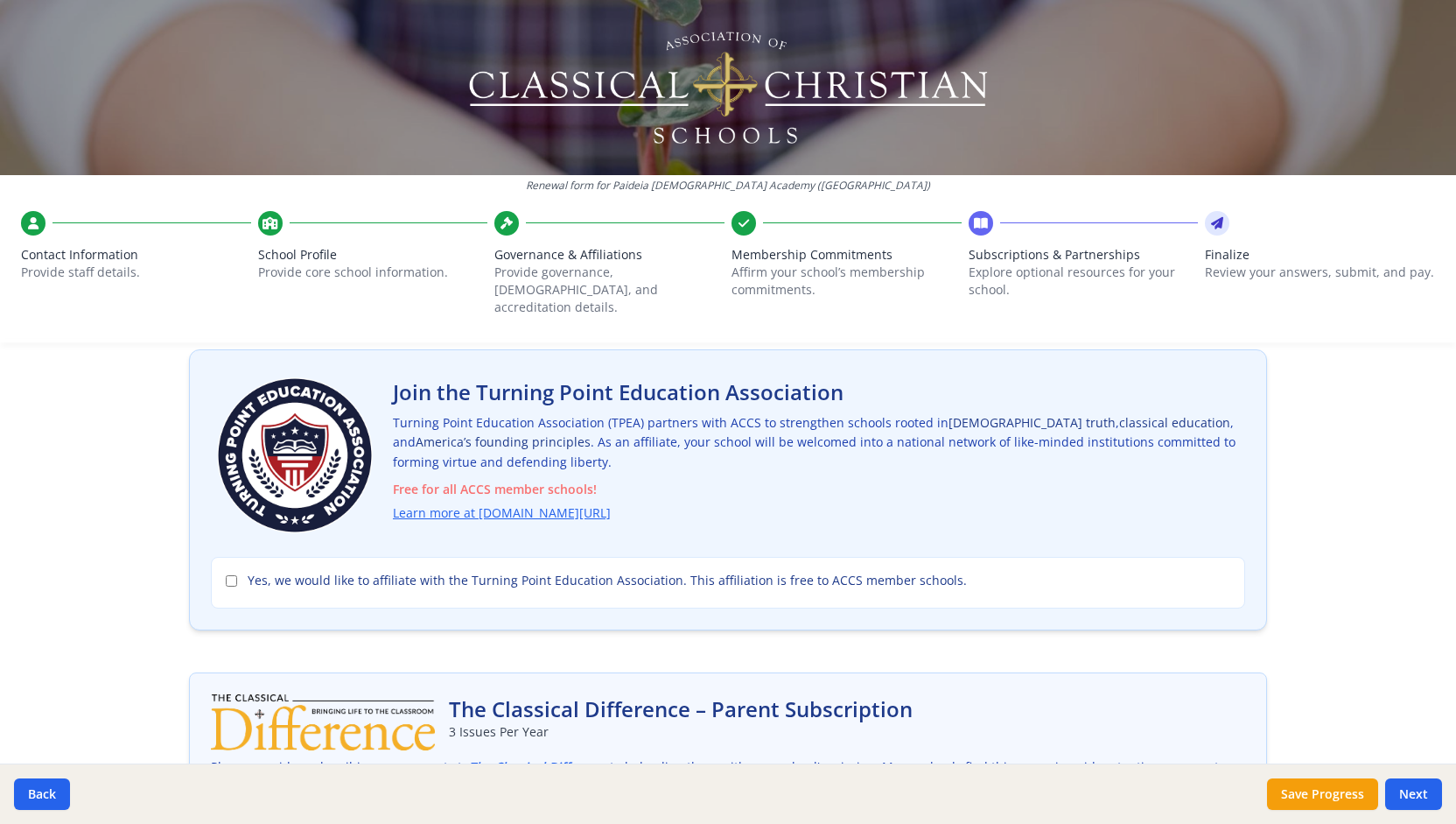
scroll to position [92, 0]
click at [226, 575] on input "Yes, we would like to affiliate with the Turning Point Education Association. T…" at bounding box center [232, 580] width 11 height 11
checkbox input "true"
click at [560, 503] on link "Learn more at [DOMAIN_NAME][URL]" at bounding box center [505, 513] width 218 height 20
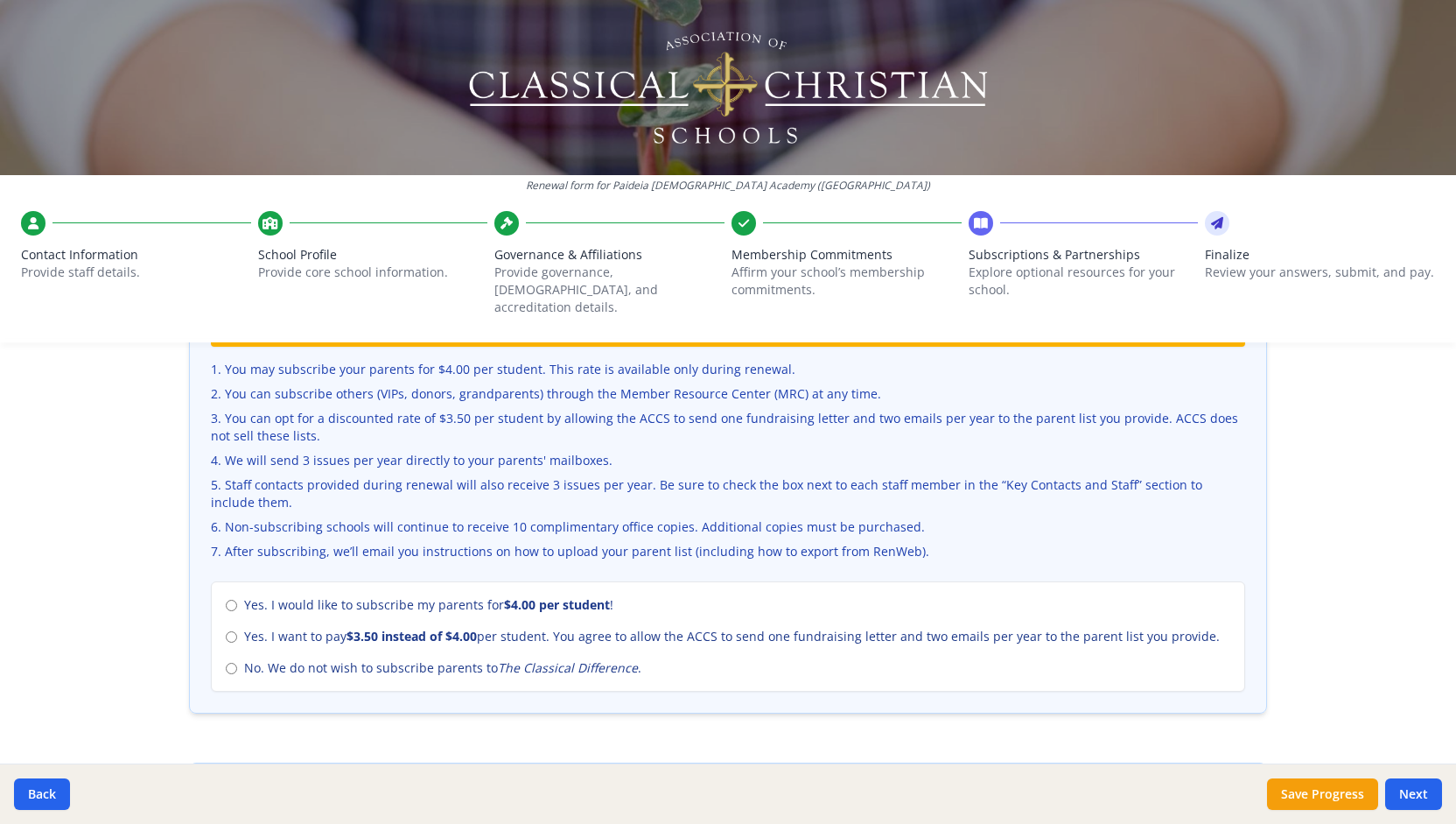
scroll to position [586, 0]
click at [226, 663] on input "No. We do not wish to subscribe parents to The Classical Difference ." at bounding box center [232, 669] width 11 height 11
radio input "true"
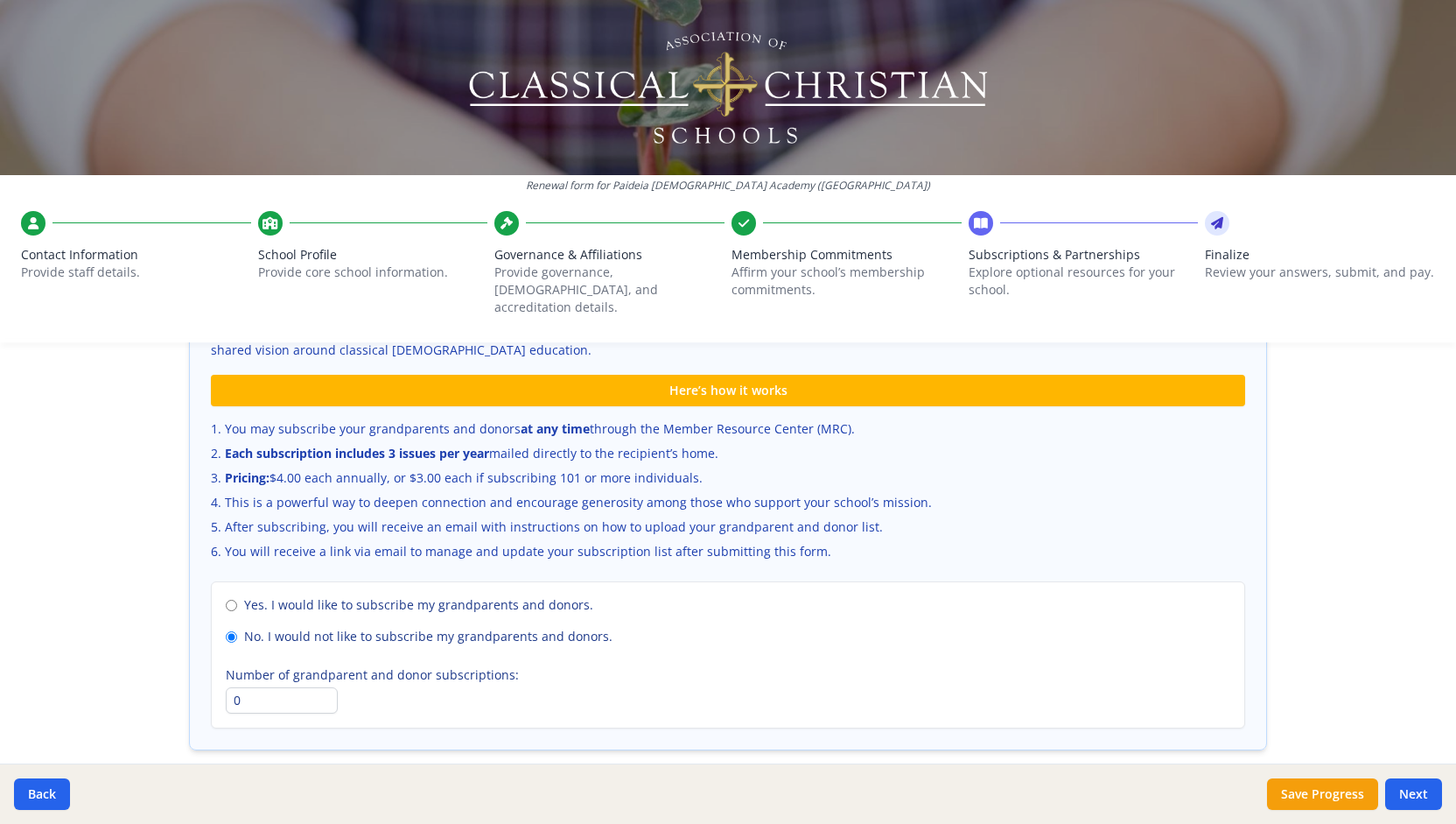
scroll to position [1117, 0]
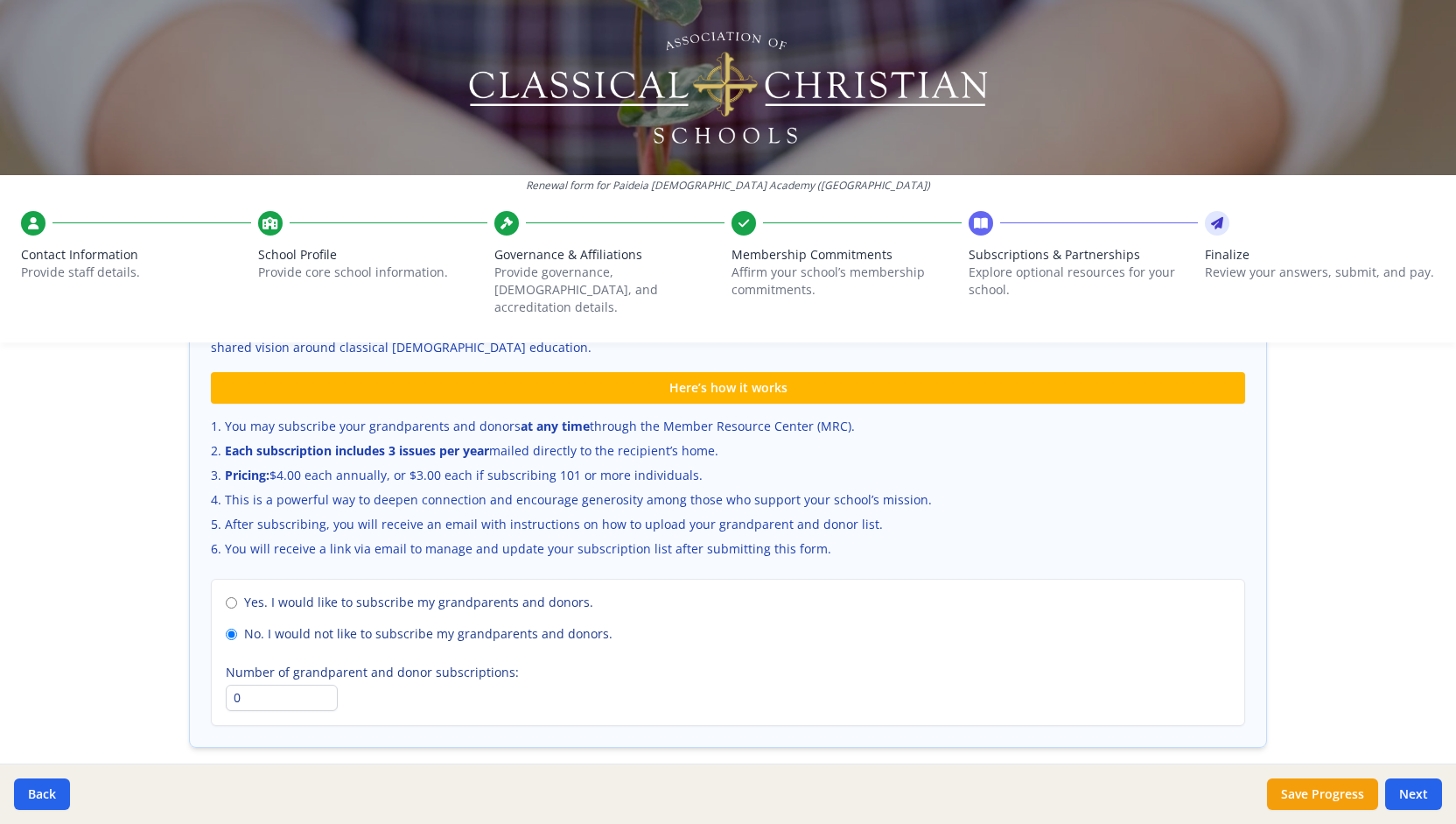
click at [366, 555] on div "Strengthen your school’s extended community by offering The Classical Differenc…" at bounding box center [728, 532] width 1077 height 429
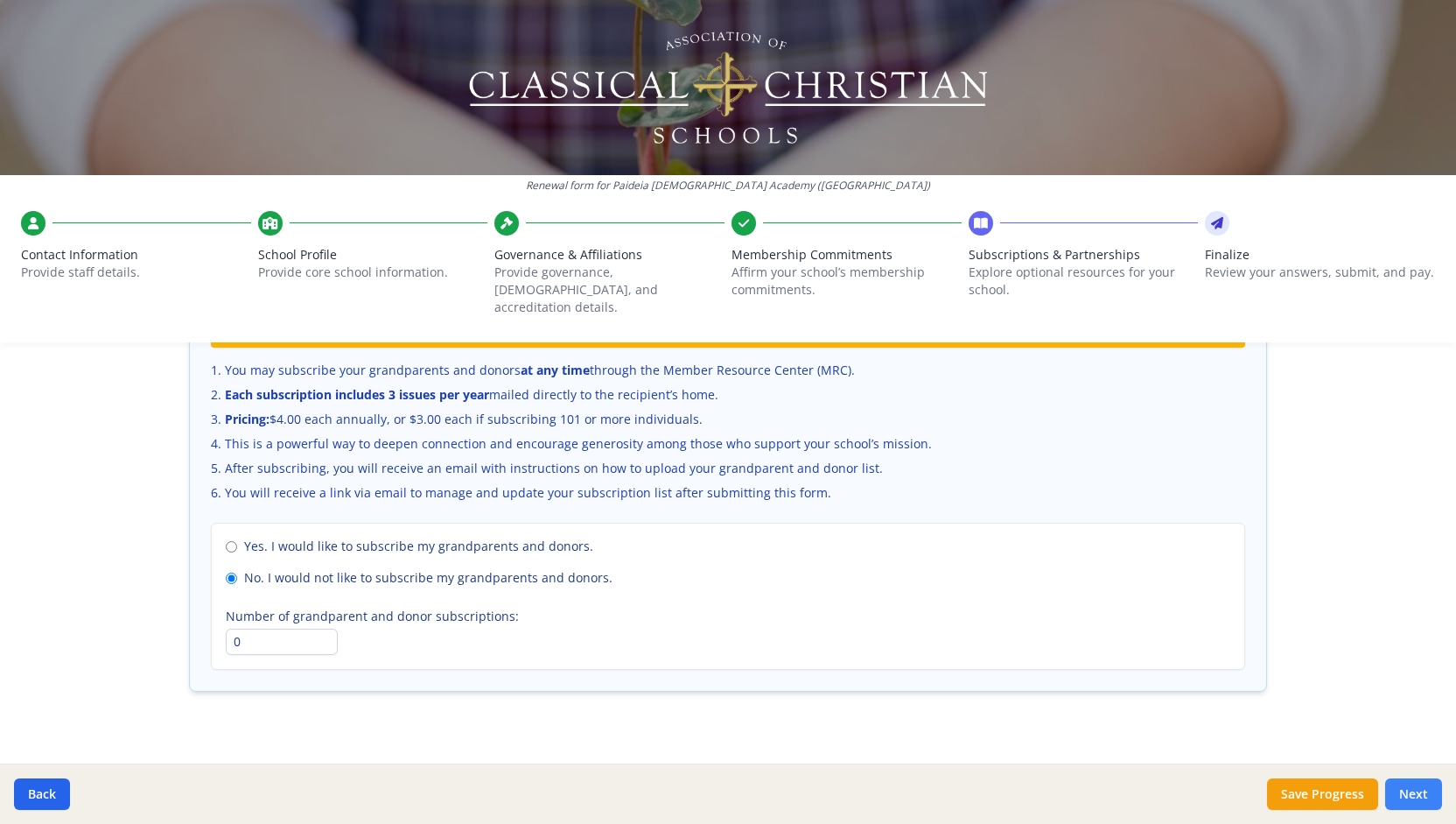
click at [1419, 789] on button "Next" at bounding box center [1414, 794] width 57 height 31
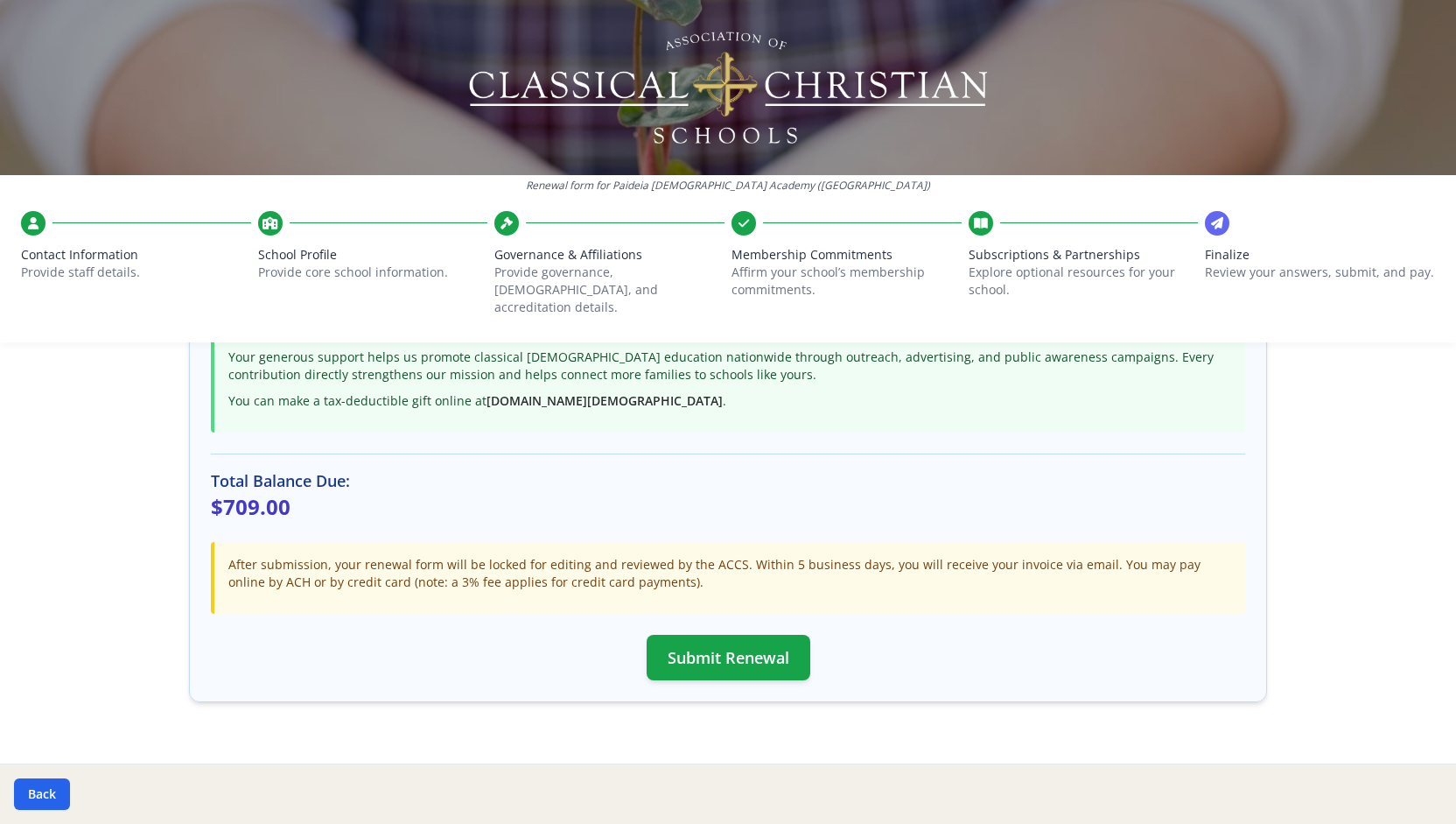
scroll to position [436, 0]
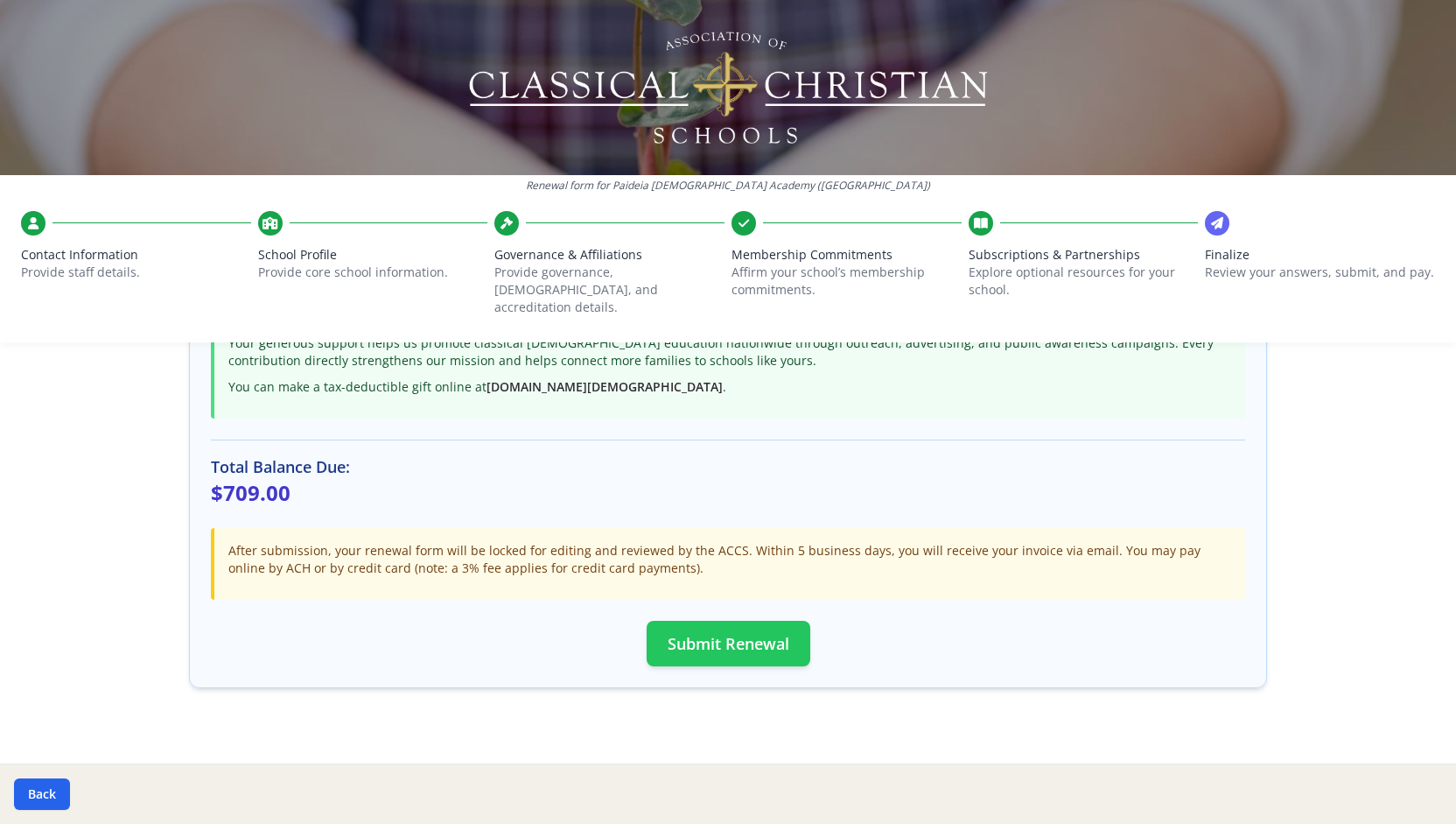
click at [709, 621] on button "Submit Renewal" at bounding box center [728, 643] width 163 height 45
